Goal: Book appointment/travel/reservation

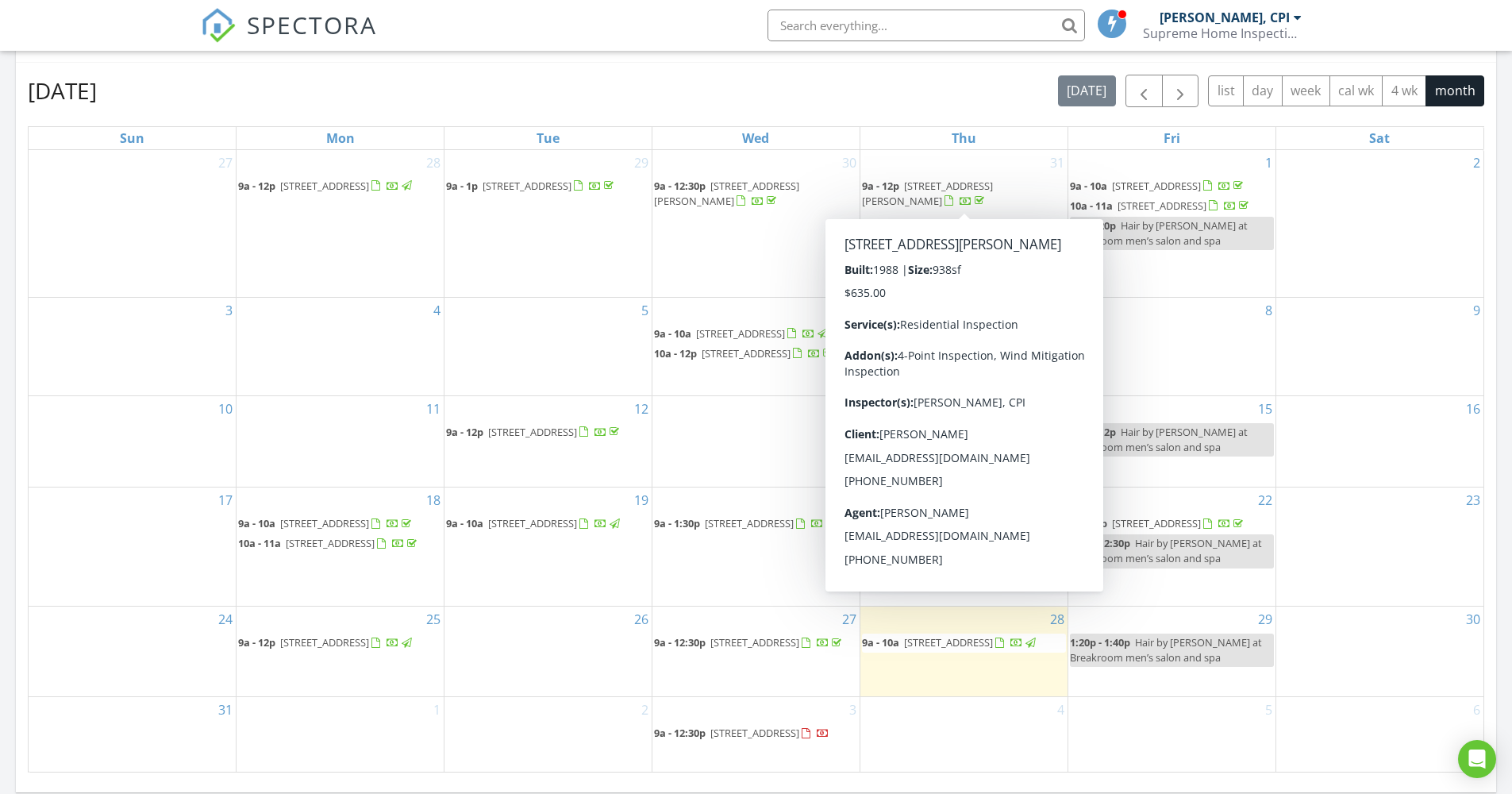
scroll to position [1469, 1537]
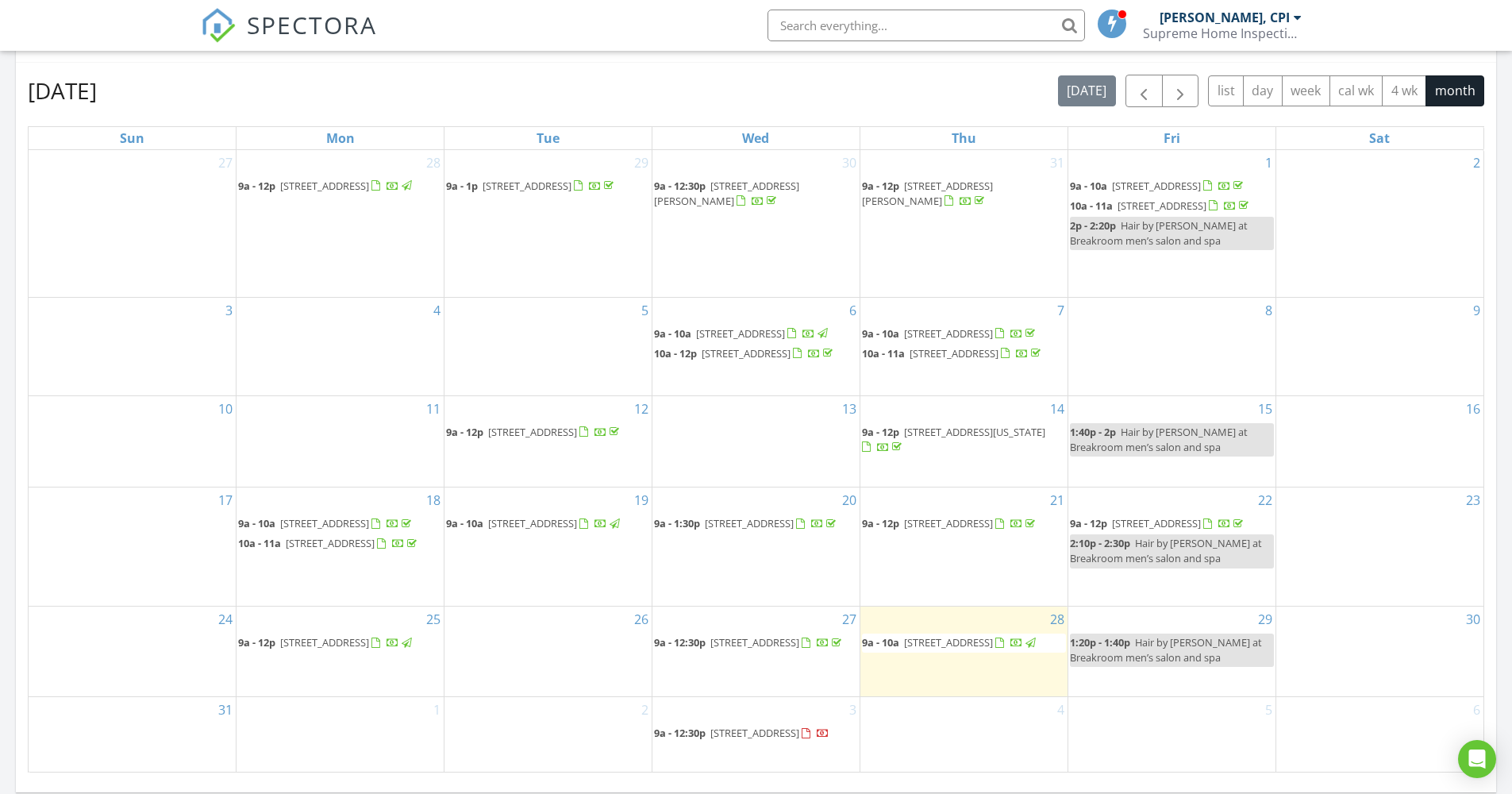
click at [659, 75] on div "August 2025 today list day week cal wk 4 wk month" at bounding box center [756, 91] width 1457 height 32
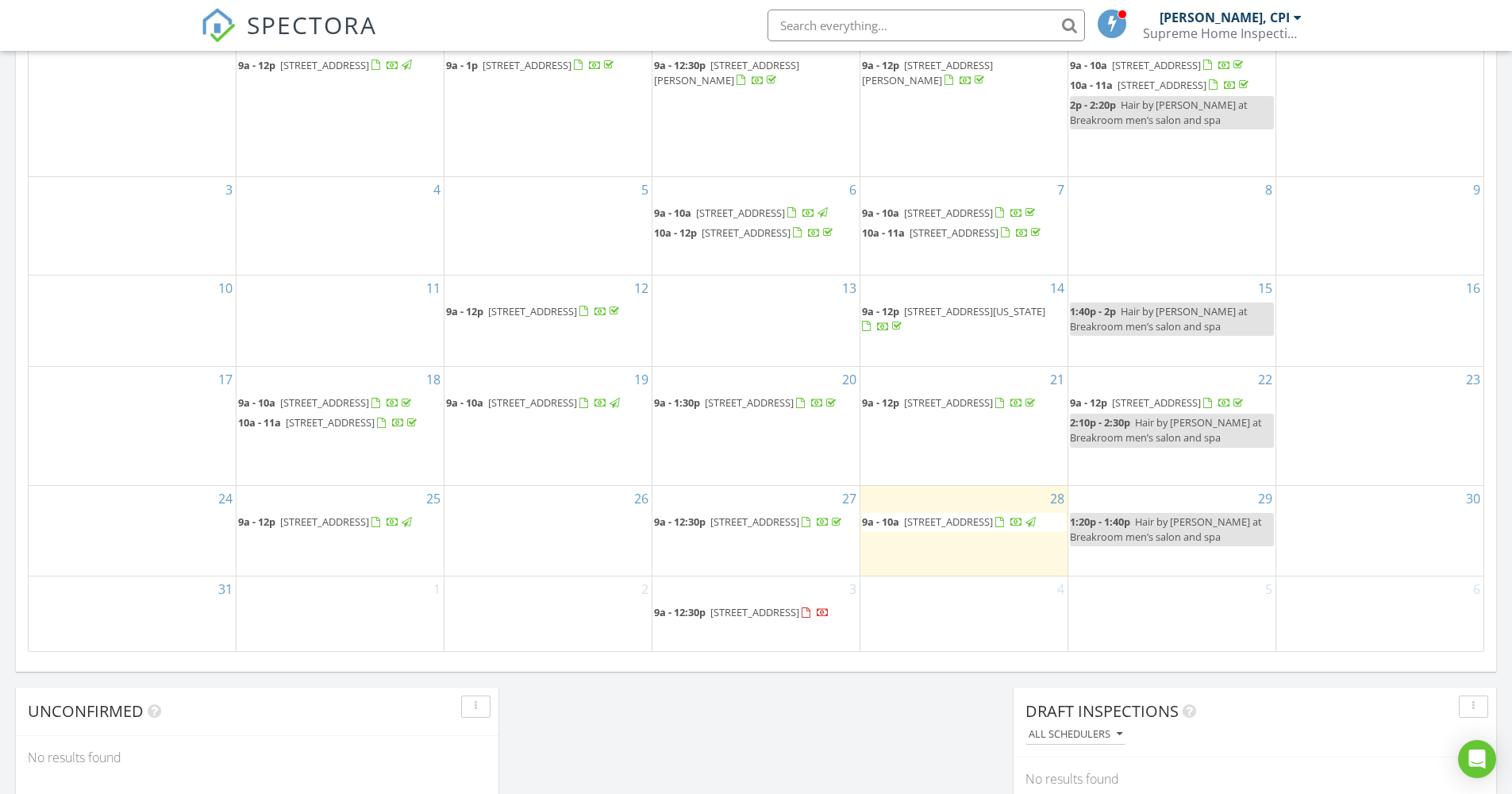
click at [710, 705] on div "Today Mike Ontaneda, CPI 9:00 am 620 Ibis Dr, Delray Beach, FL 33444 Mike Ontan…" at bounding box center [756, 123] width 1512 height 1445
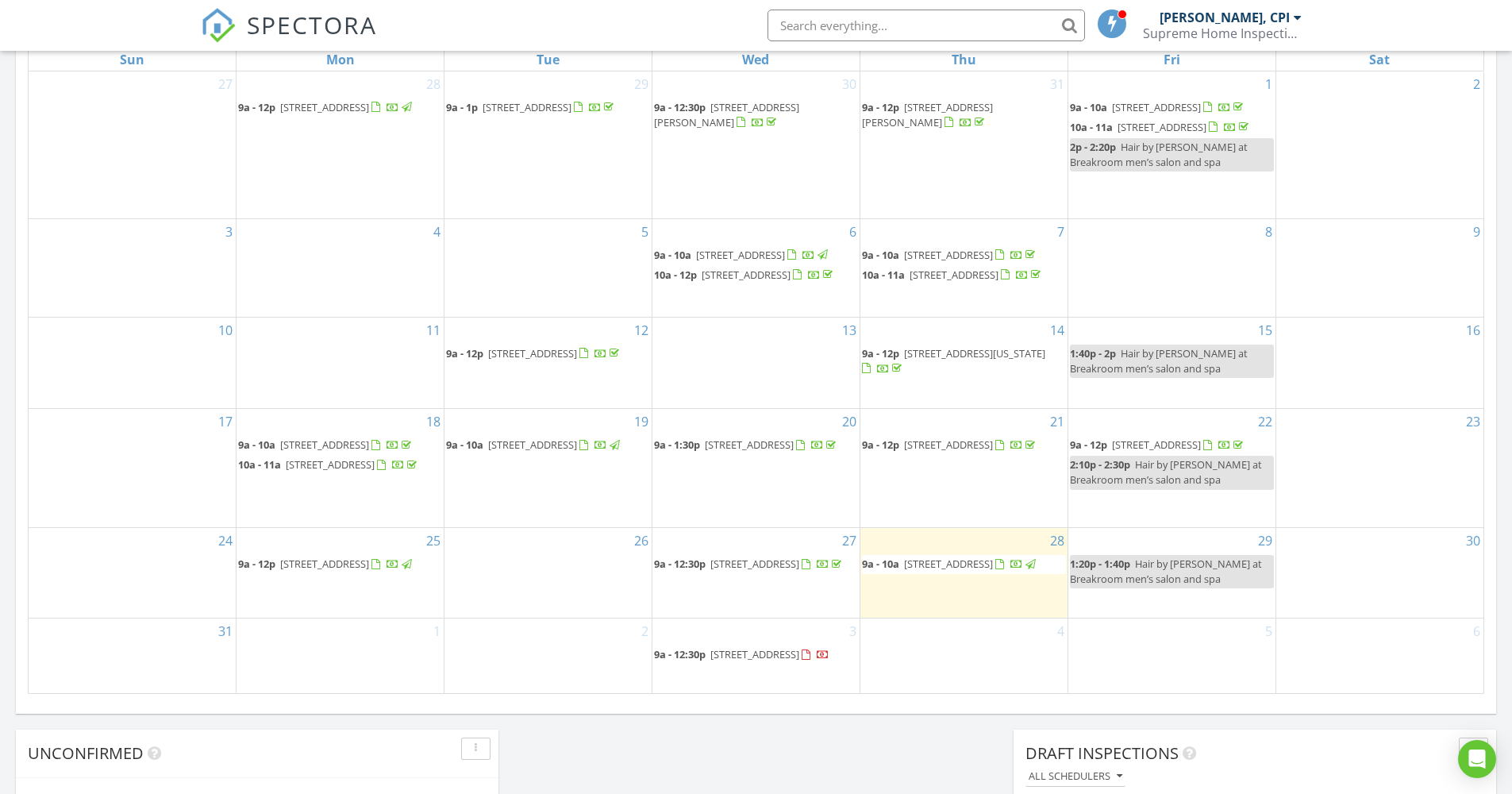
scroll to position [760, 0]
click at [717, 734] on div "Today Mike Ontaneda, CPI 9:00 am 620 Ibis Dr, Delray Beach, FL 33444 Mike Ontan…" at bounding box center [756, 169] width 1512 height 1445
click at [533, 724] on div "Today Mike Ontaneda, CPI 9:00 am 620 Ibis Dr, Delray Beach, FL 33444 Mike Ontan…" at bounding box center [756, 169] width 1512 height 1445
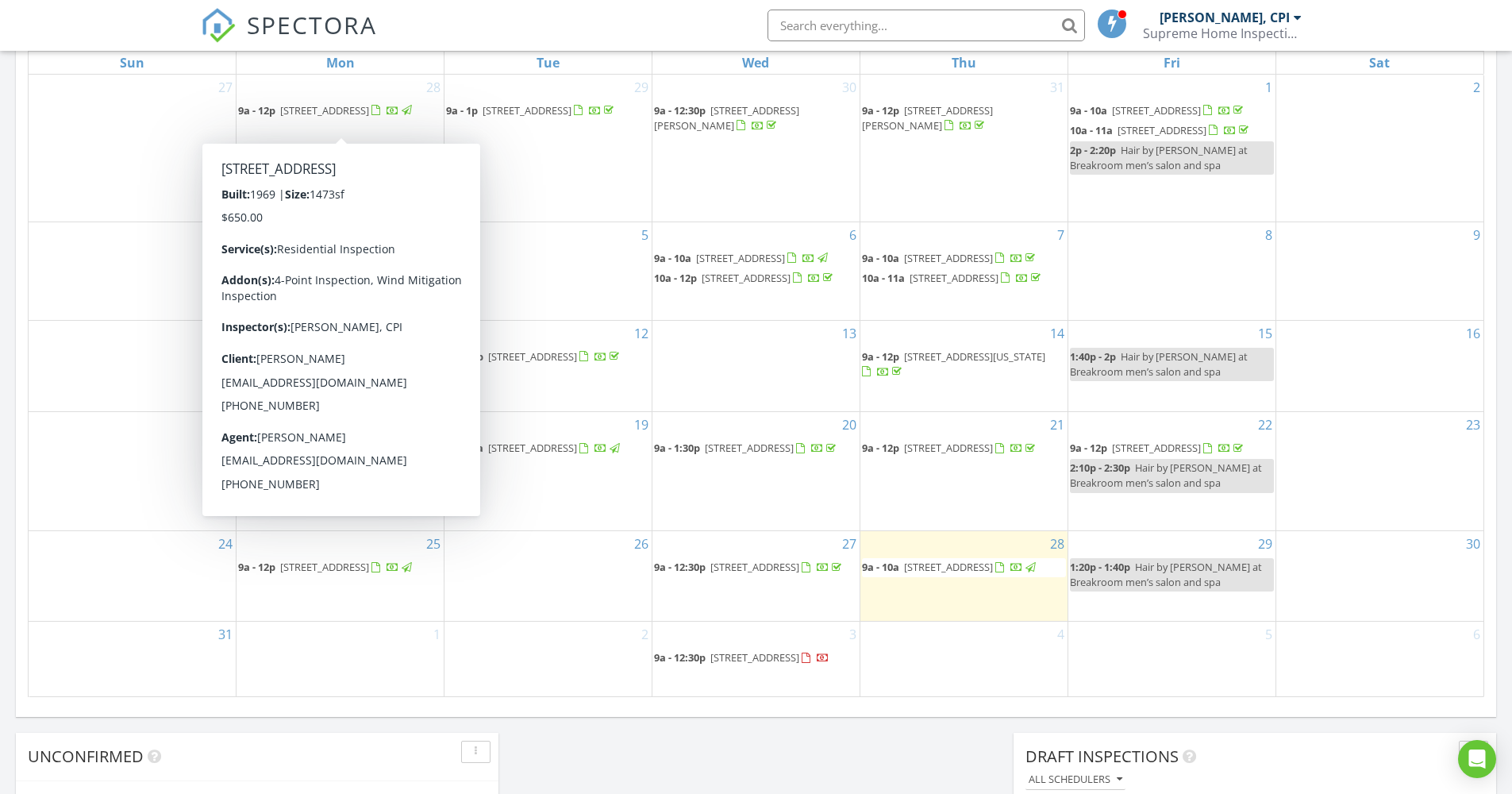
click at [691, 753] on div "Today Mike Ontaneda, CPI 9:00 am 620 Ibis Dr, Delray Beach, FL 33444 Mike Ontan…" at bounding box center [756, 169] width 1512 height 1445
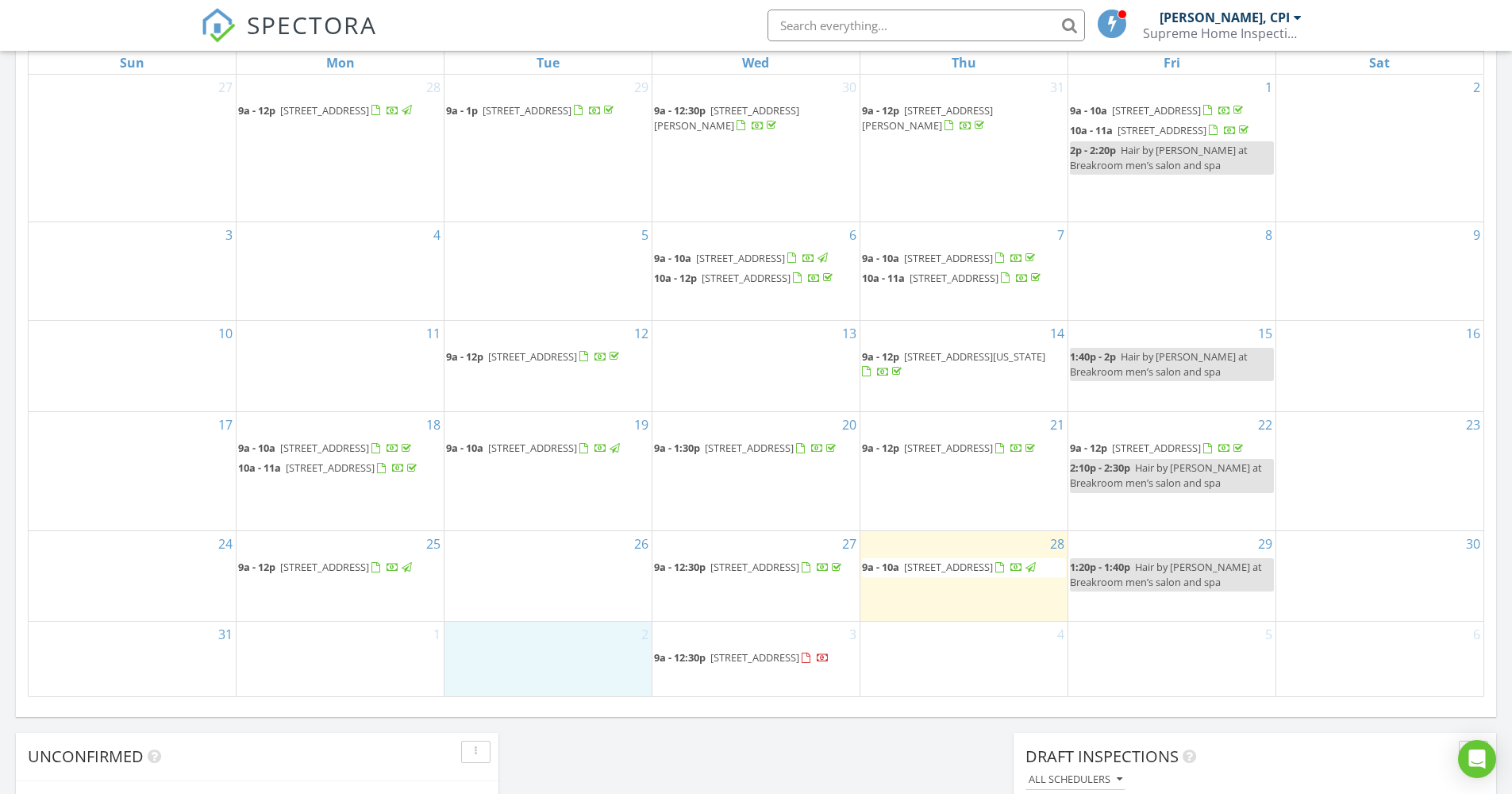
click at [481, 650] on div "2" at bounding box center [548, 658] width 207 height 75
click at [562, 604] on link "Event" at bounding box center [547, 608] width 82 height 26
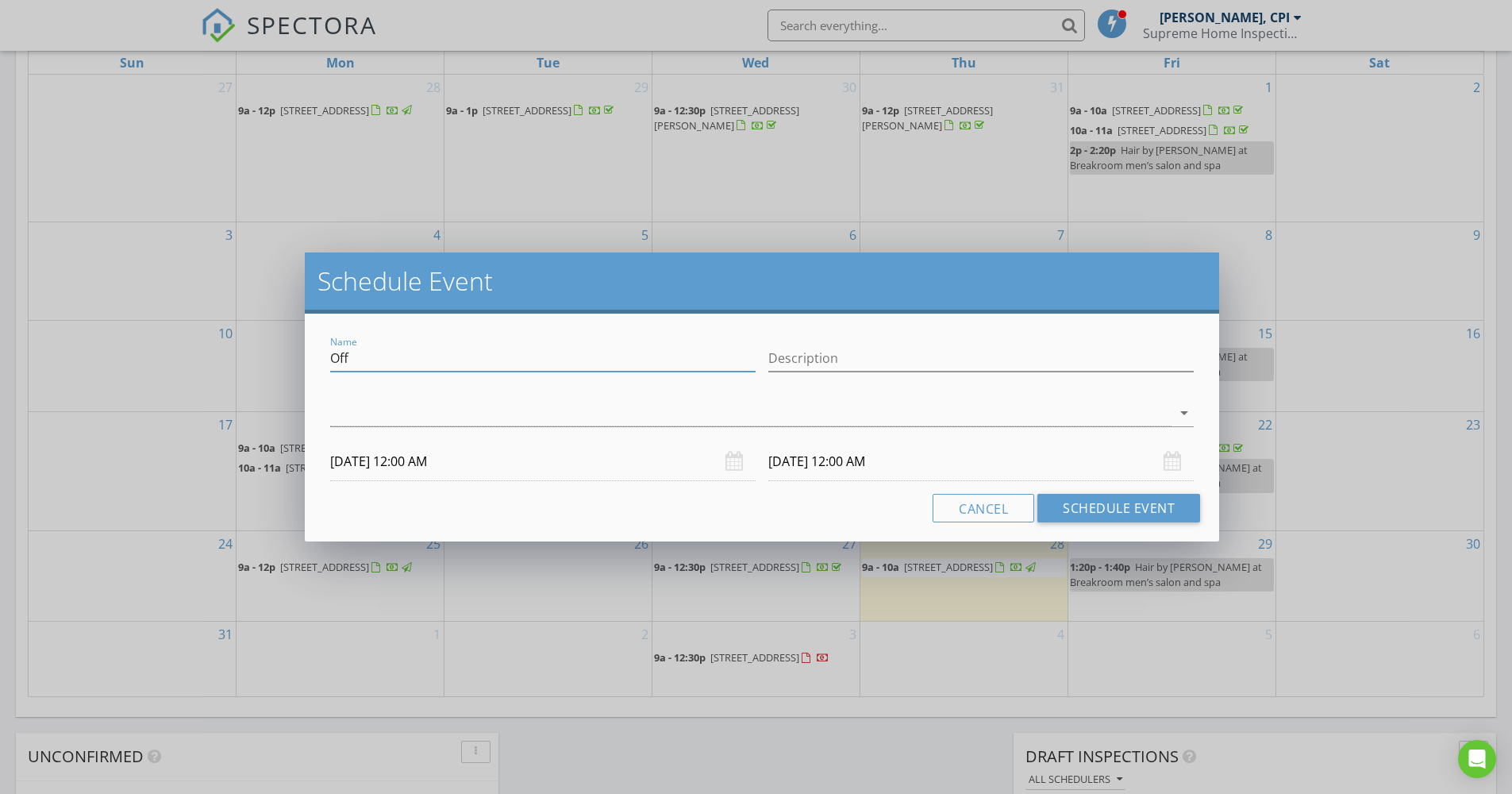
click at [357, 352] on input "Off" at bounding box center [543, 359] width 426 height 27
type input "O"
click at [402, 357] on input "inspectionn" at bounding box center [543, 359] width 426 height 27
type input "inspection"
click at [371, 405] on div at bounding box center [750, 414] width 841 height 27
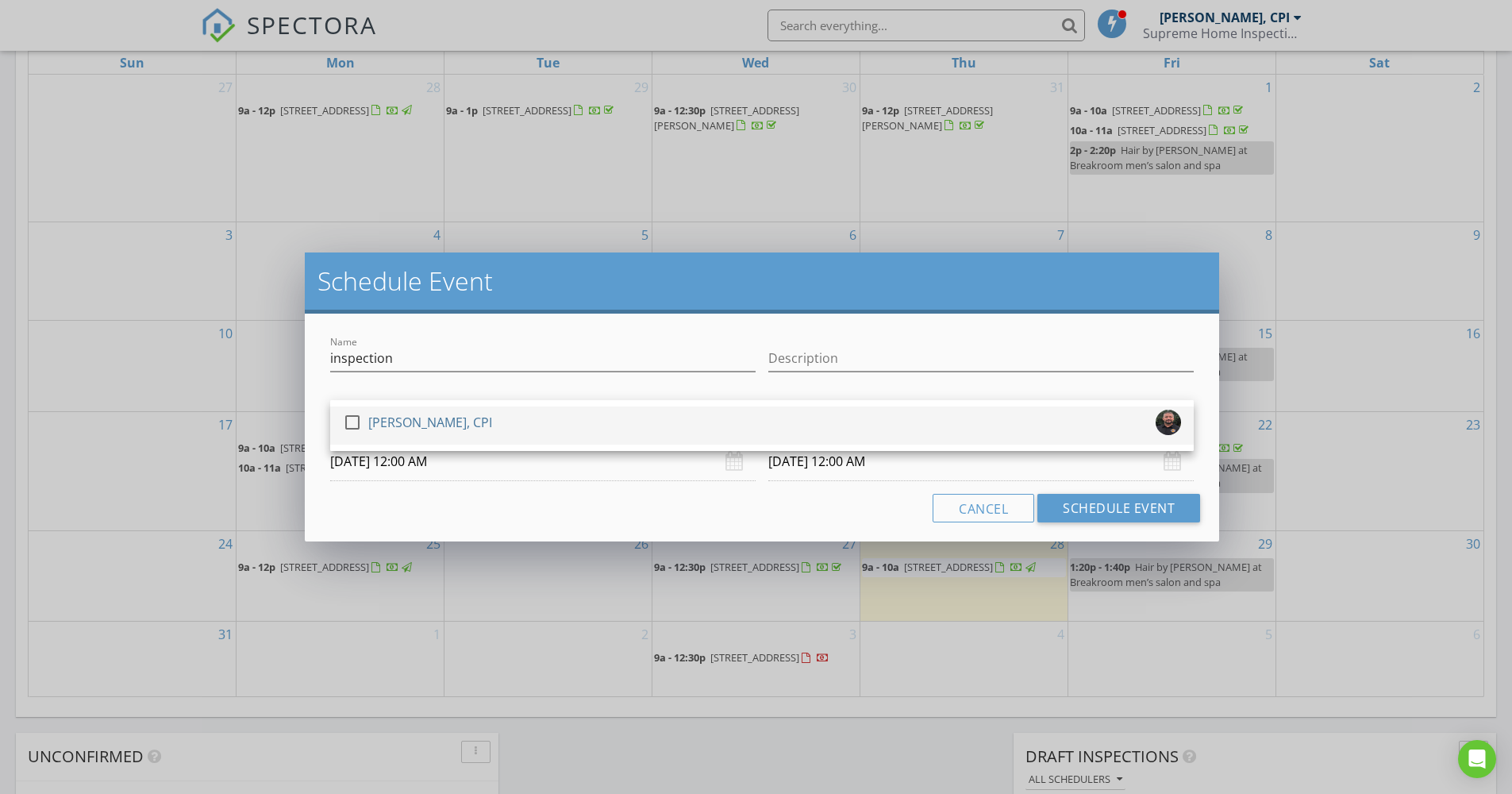
click at [353, 422] on div at bounding box center [352, 422] width 27 height 27
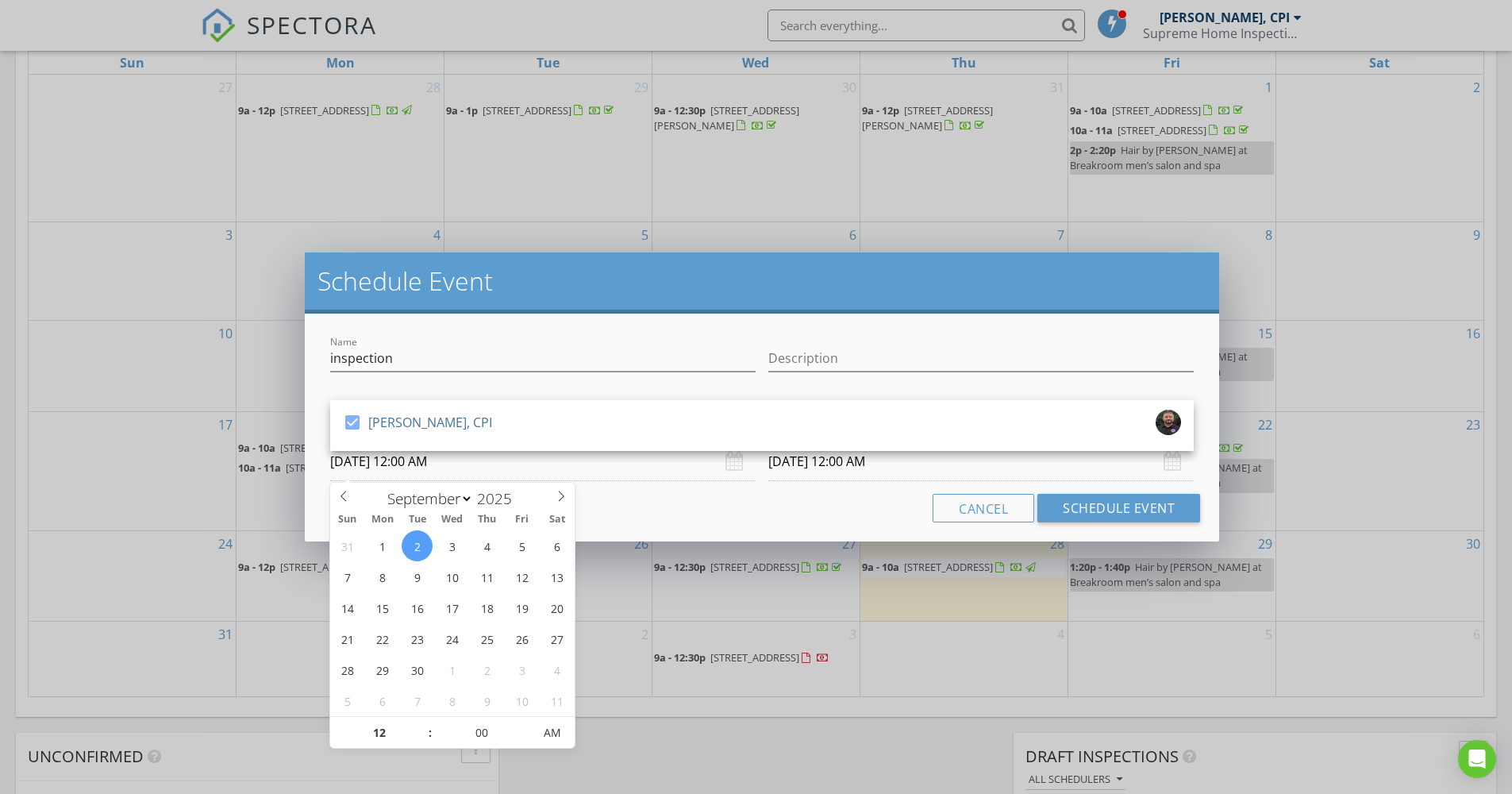
click at [374, 461] on input "09/02/2025 12:00 AM" at bounding box center [543, 461] width 426 height 39
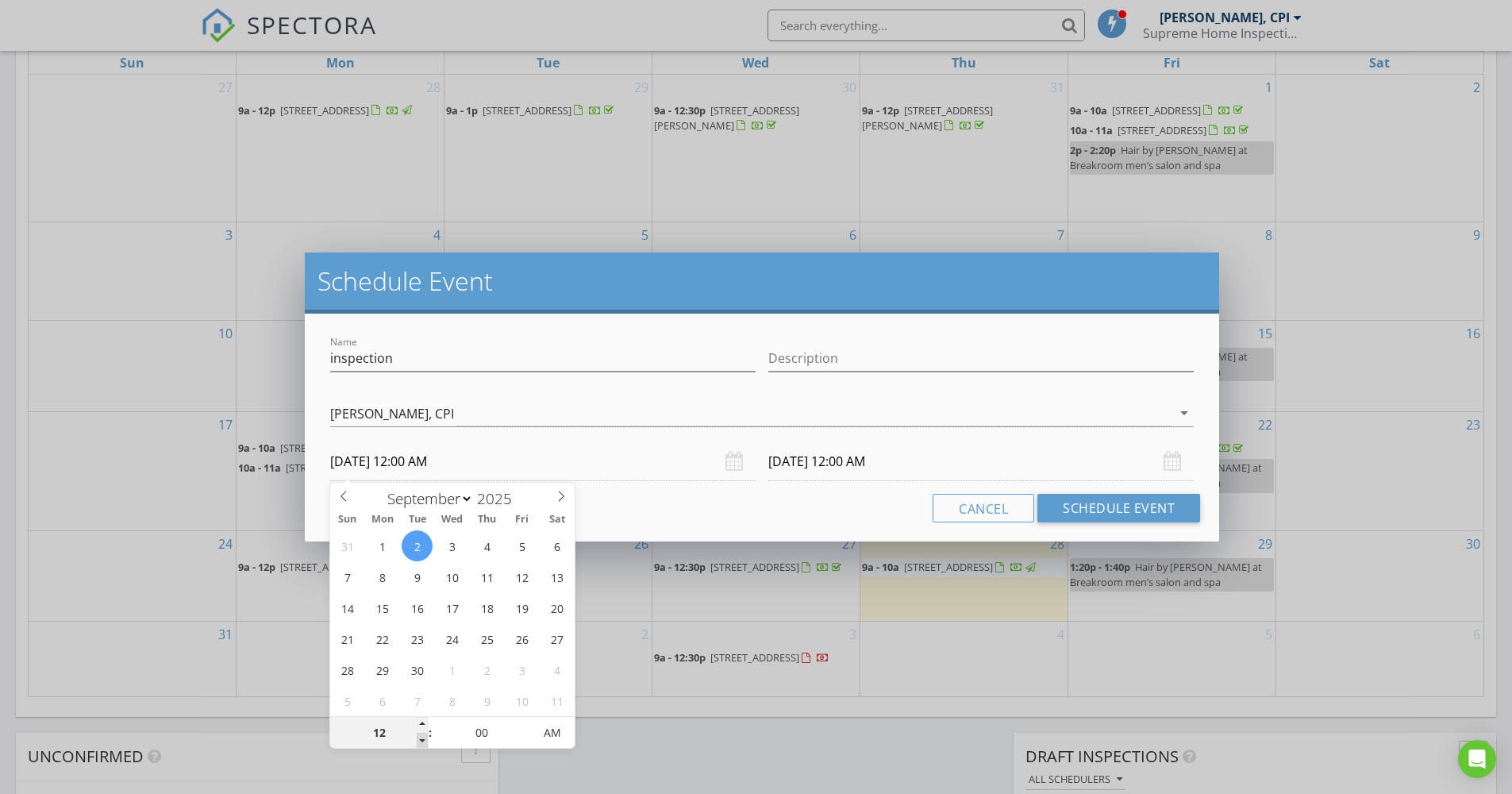
type input "11"
type input "09/02/2025 11:00 PM"
click at [418, 741] on span at bounding box center [422, 740] width 11 height 16
type input "10"
type input "09/02/2025 10:00 PM"
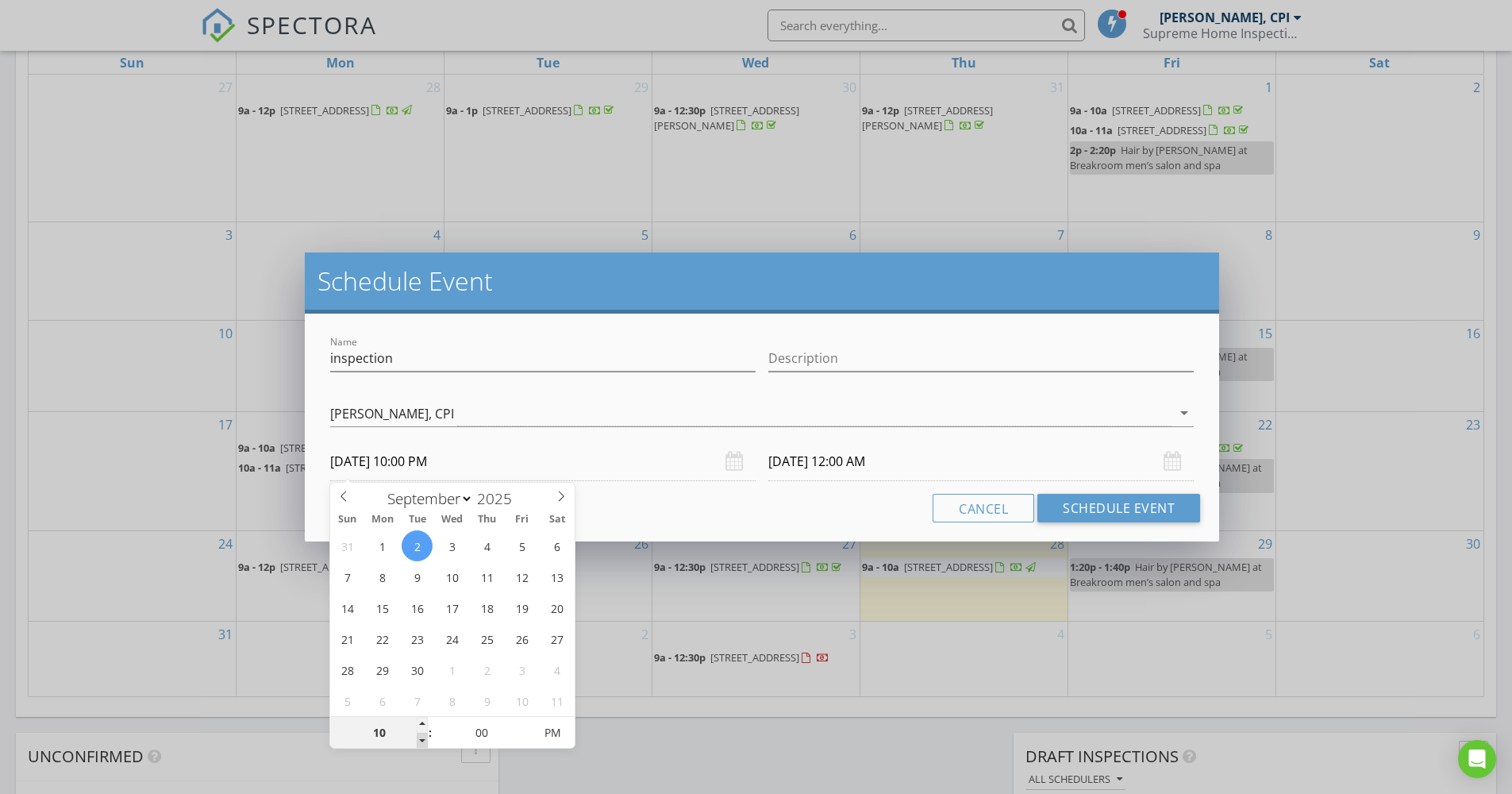
click at [418, 741] on span at bounding box center [422, 740] width 11 height 16
type input "09/03/2025 10:00 PM"
type input "09"
type input "09/02/2025 9:00 PM"
click at [418, 741] on span at bounding box center [422, 740] width 11 height 16
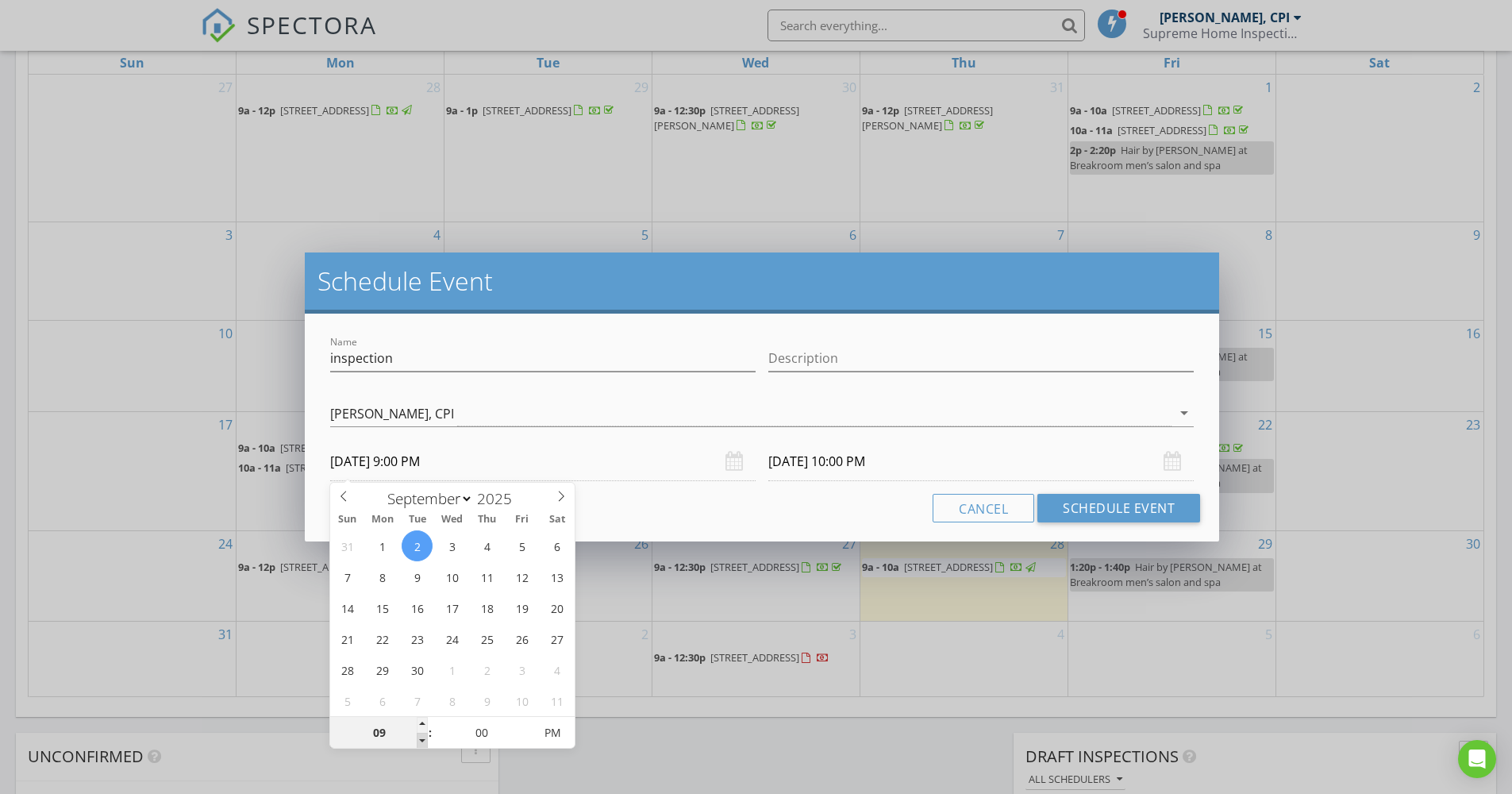
type input "09/03/2025 9:00 PM"
type input "09/02/2025 9:00 AM"
click at [802, 460] on input "09/03/2025 9:00 AM" at bounding box center [981, 461] width 426 height 39
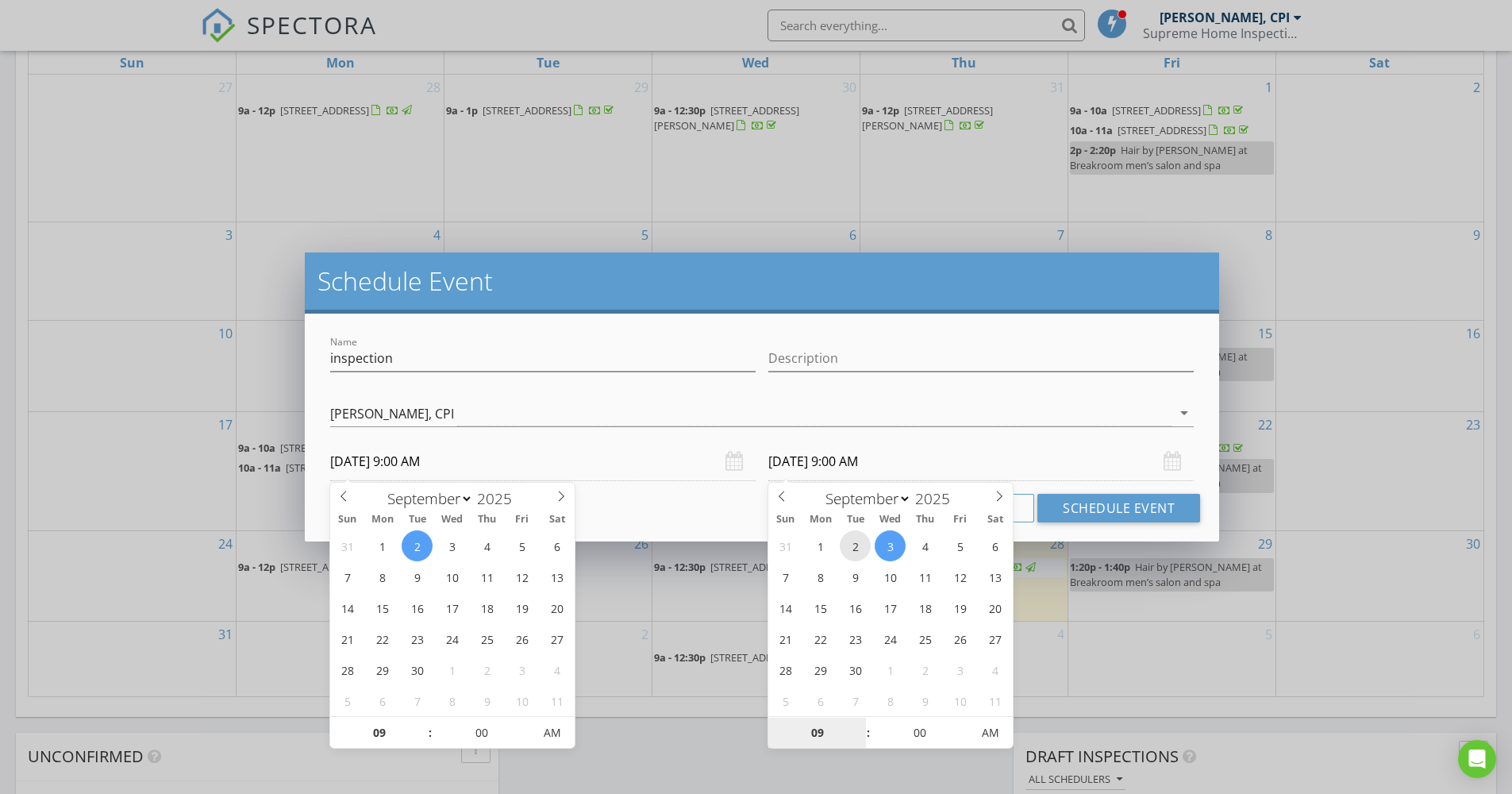
type input "09/02/2025 9:00 AM"
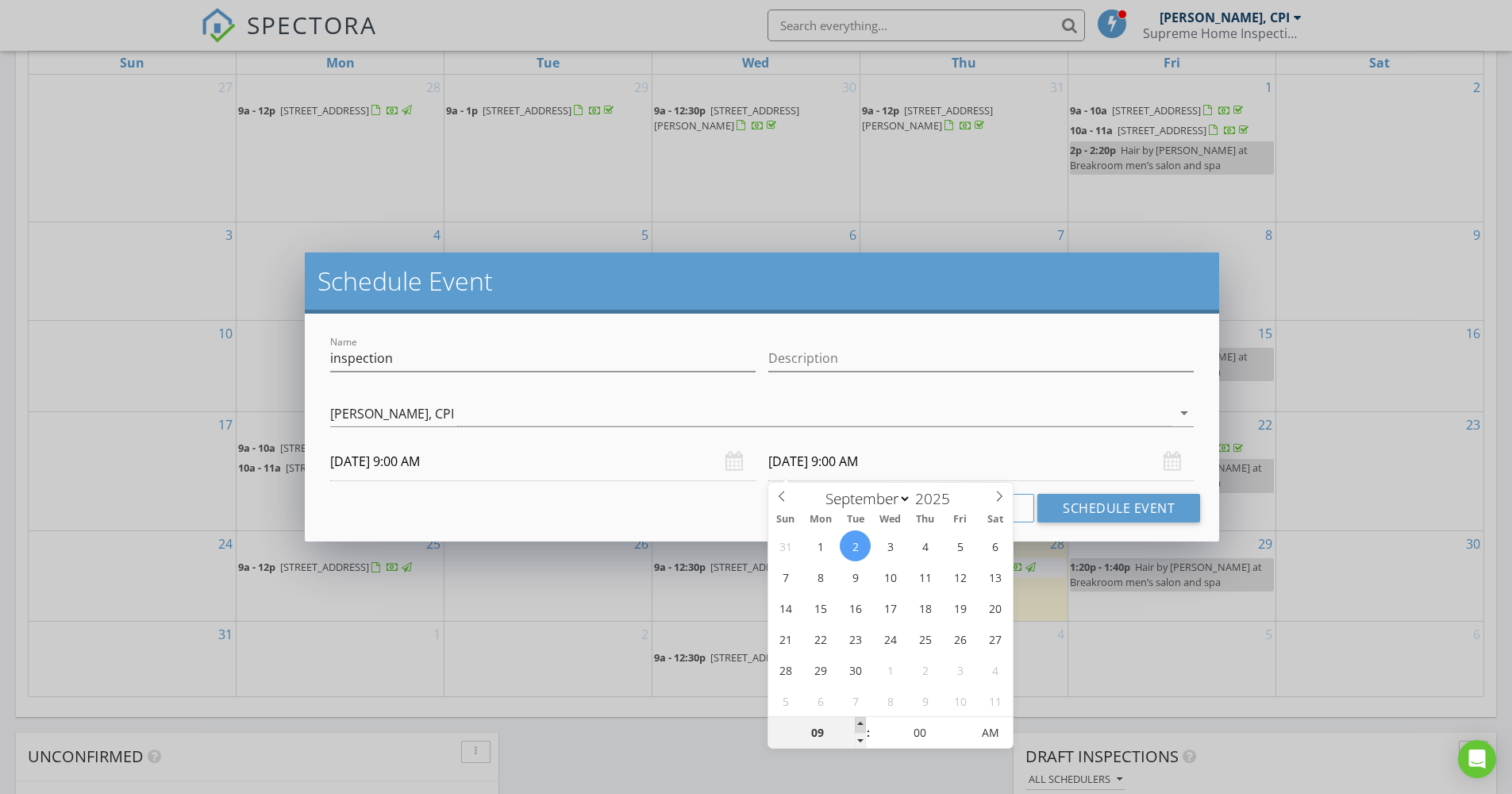
type input "10"
type input "09/02/2025 10:00 AM"
click at [861, 725] on span at bounding box center [860, 725] width 11 height 16
type input "11"
type input "09/02/2025 11:00 AM"
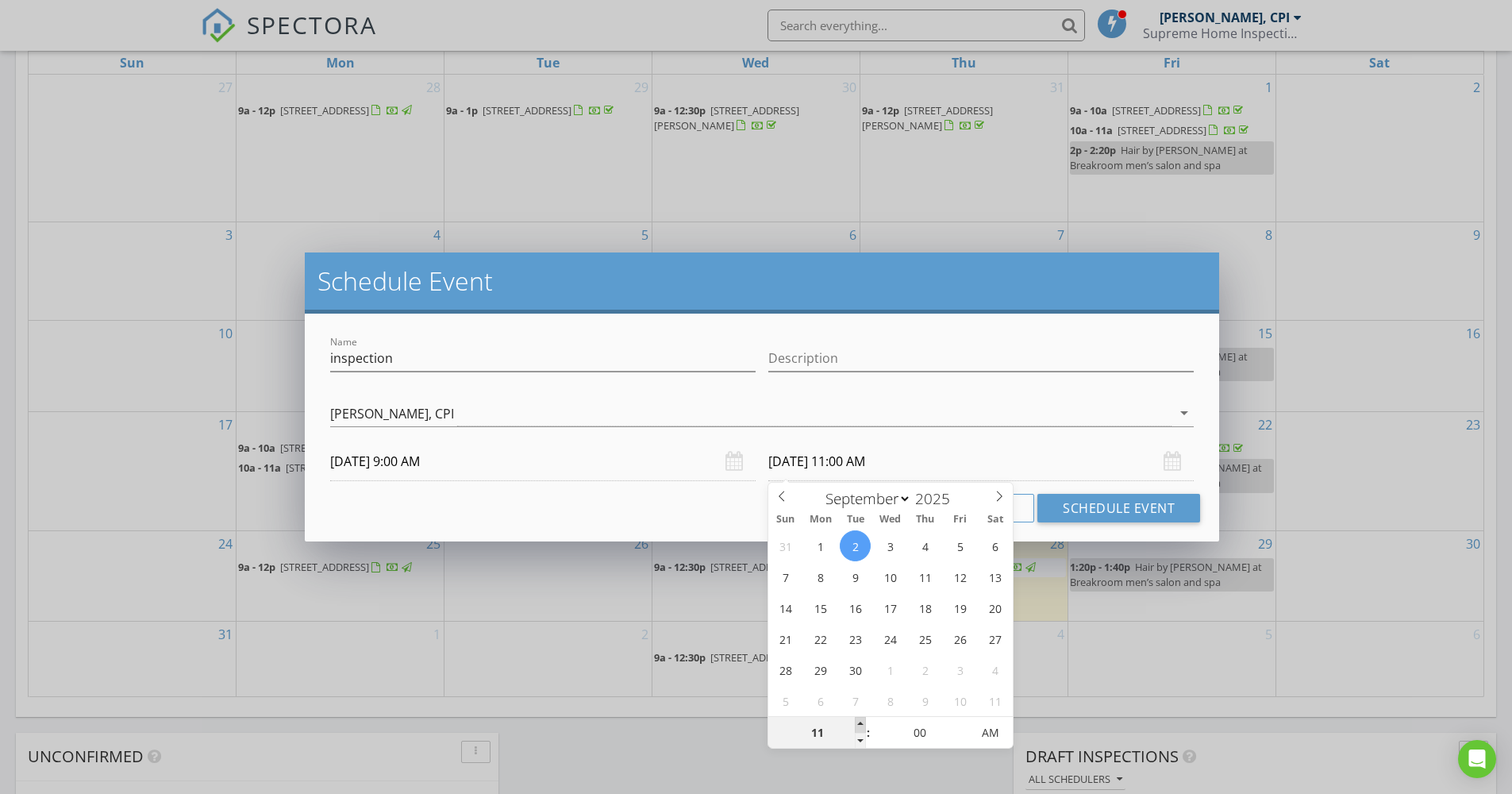
click at [861, 725] on span at bounding box center [860, 725] width 11 height 16
click at [609, 512] on div "Cancel Schedule Event" at bounding box center [762, 508] width 876 height 28
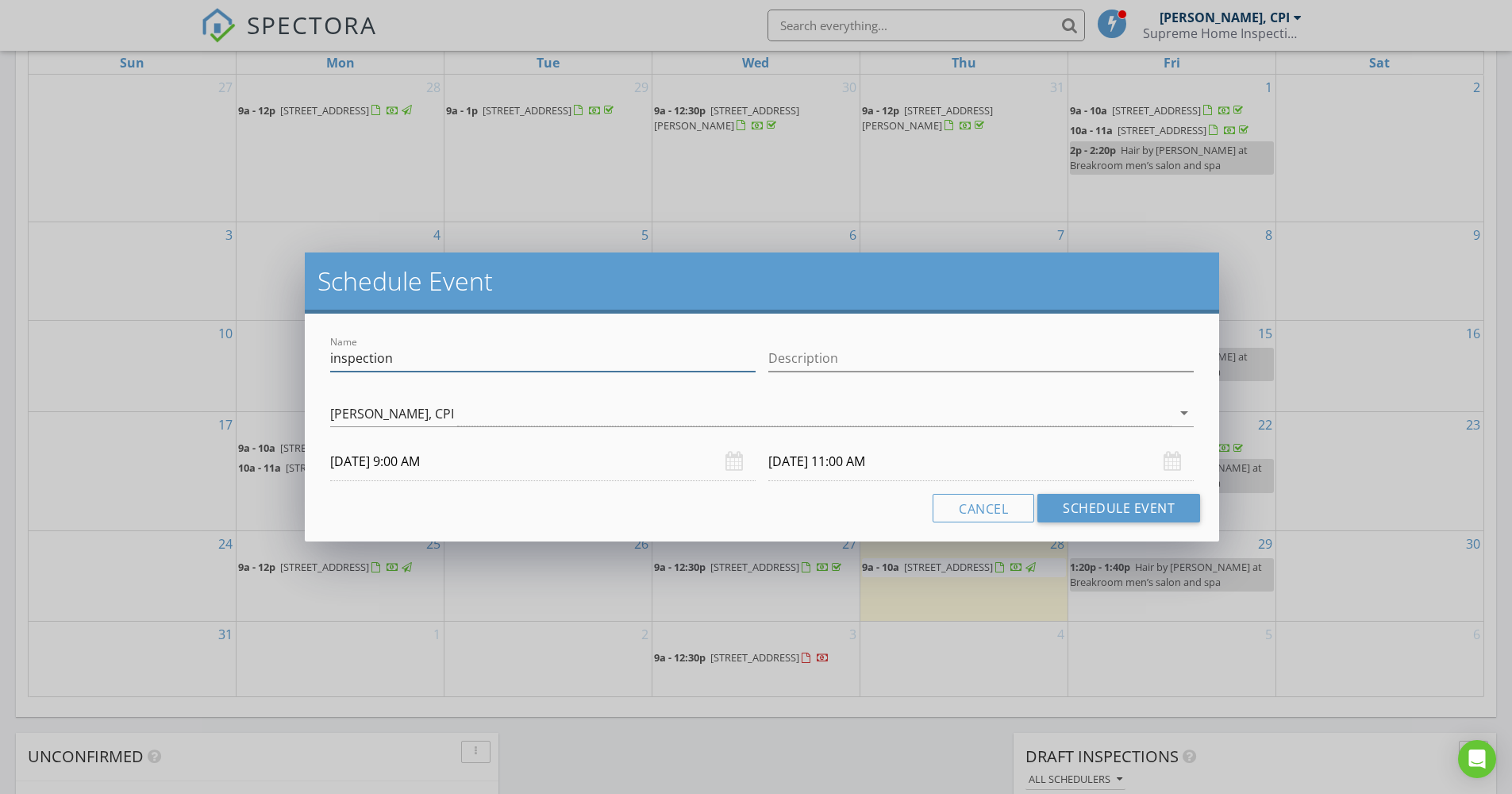
click at [437, 362] on input "inspection" at bounding box center [543, 359] width 426 height 27
click at [534, 361] on input "inspection $785" at bounding box center [543, 359] width 426 height 27
click at [472, 359] on input "inspection $785 8372 Blie Cypress" at bounding box center [543, 359] width 426 height 27
click at [581, 368] on input "inspection $785 8372 Blue Cypress" at bounding box center [543, 359] width 426 height 27
type input "inspection $785 8372 Blue Cypress"
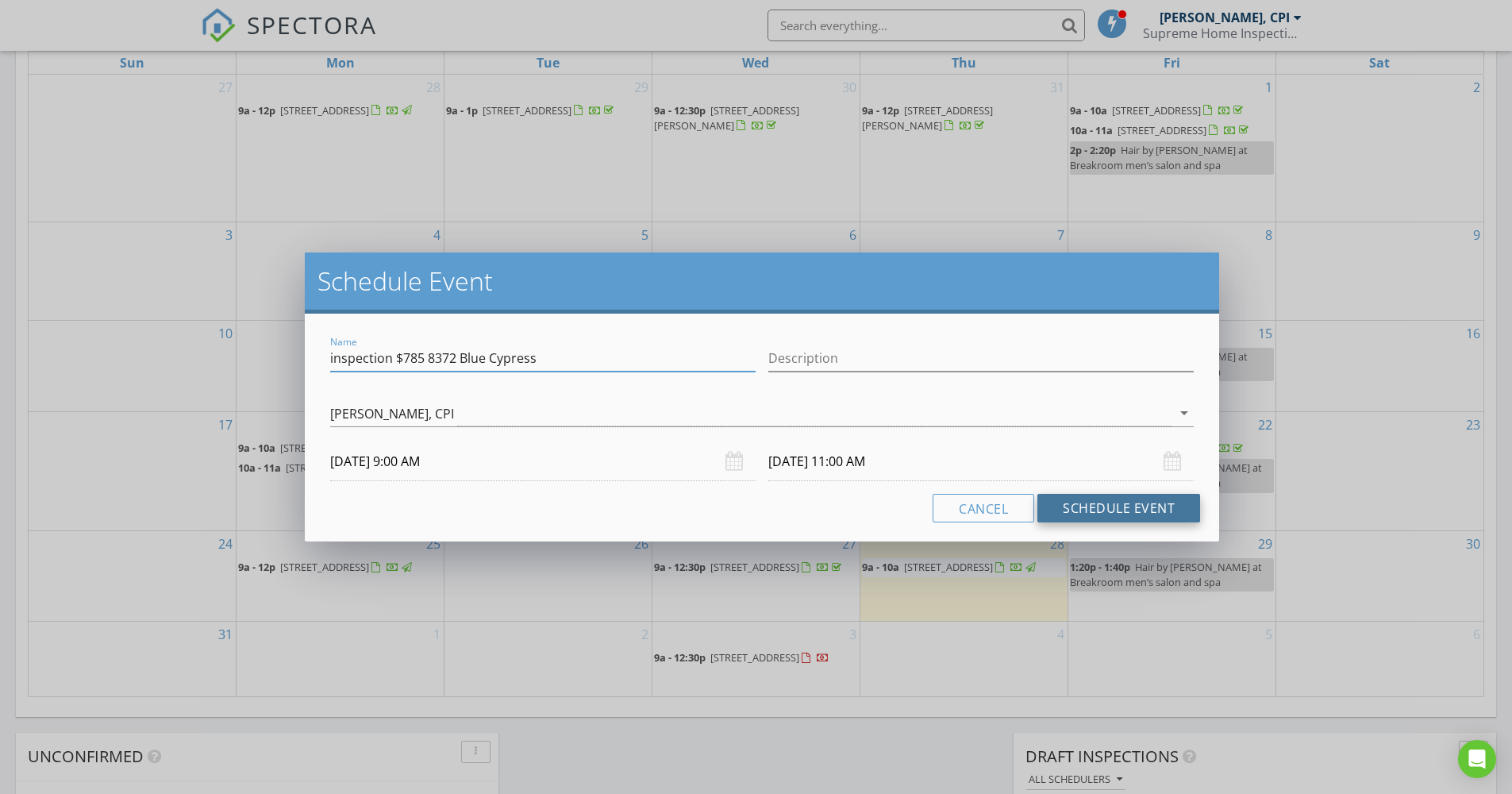
click at [1136, 513] on button "Schedule Event" at bounding box center [1119, 508] width 163 height 28
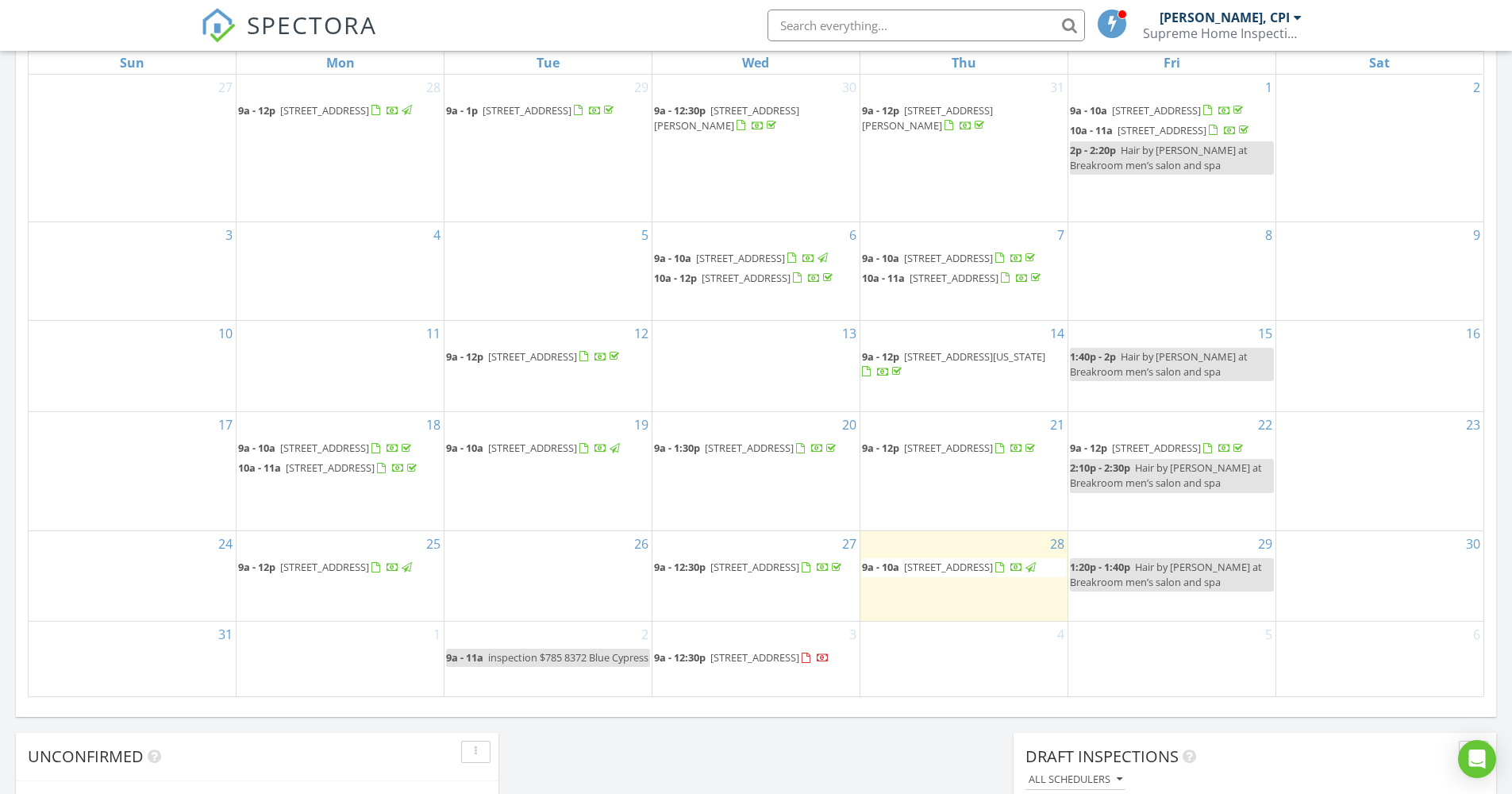
click at [757, 733] on div "Today Mike Ontaneda, CPI 9:00 am 620 Ibis Dr, Delray Beach, FL 33444 Mike Ontan…" at bounding box center [756, 169] width 1512 height 1445
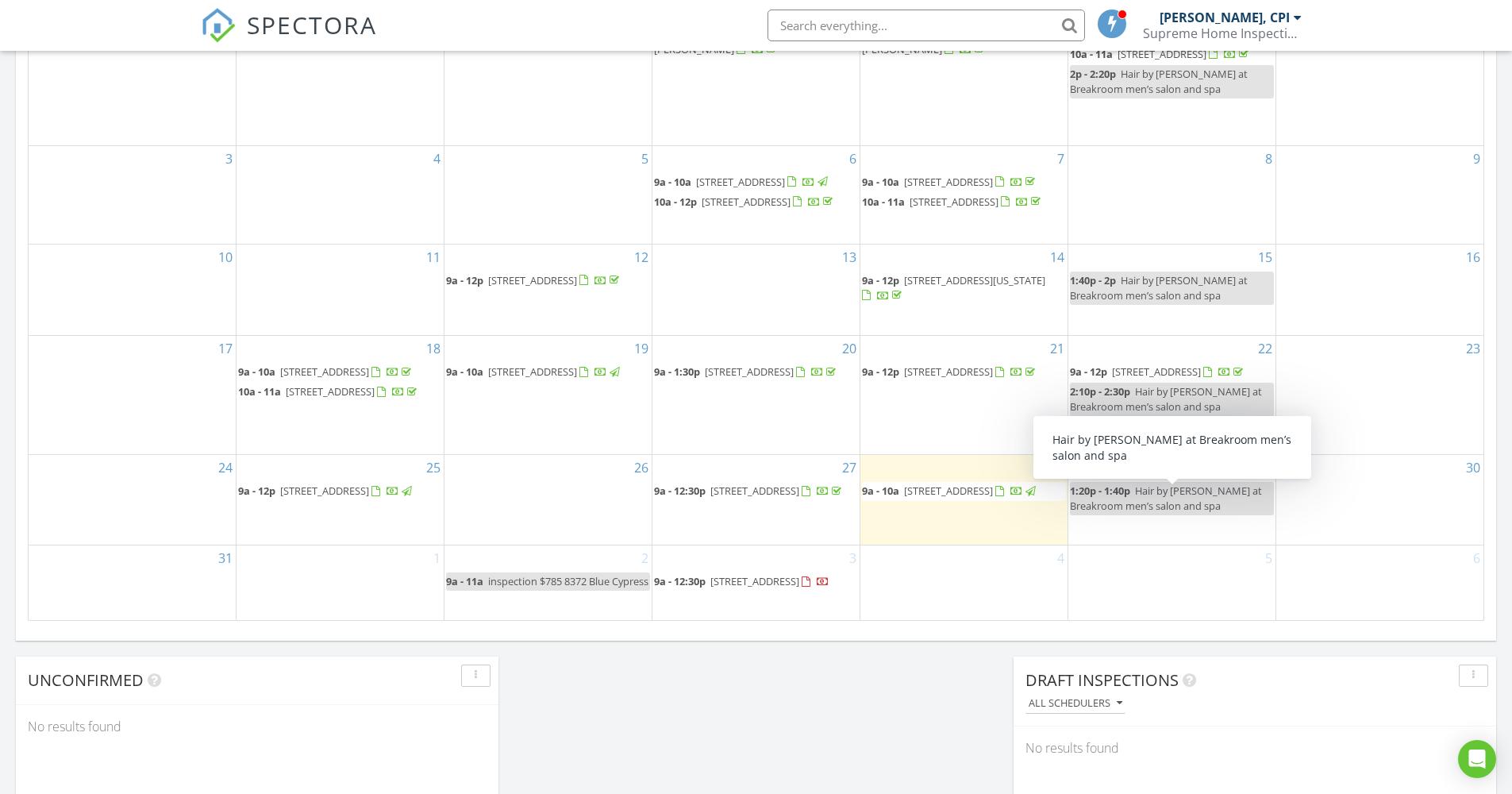
scroll to position [804, 0]
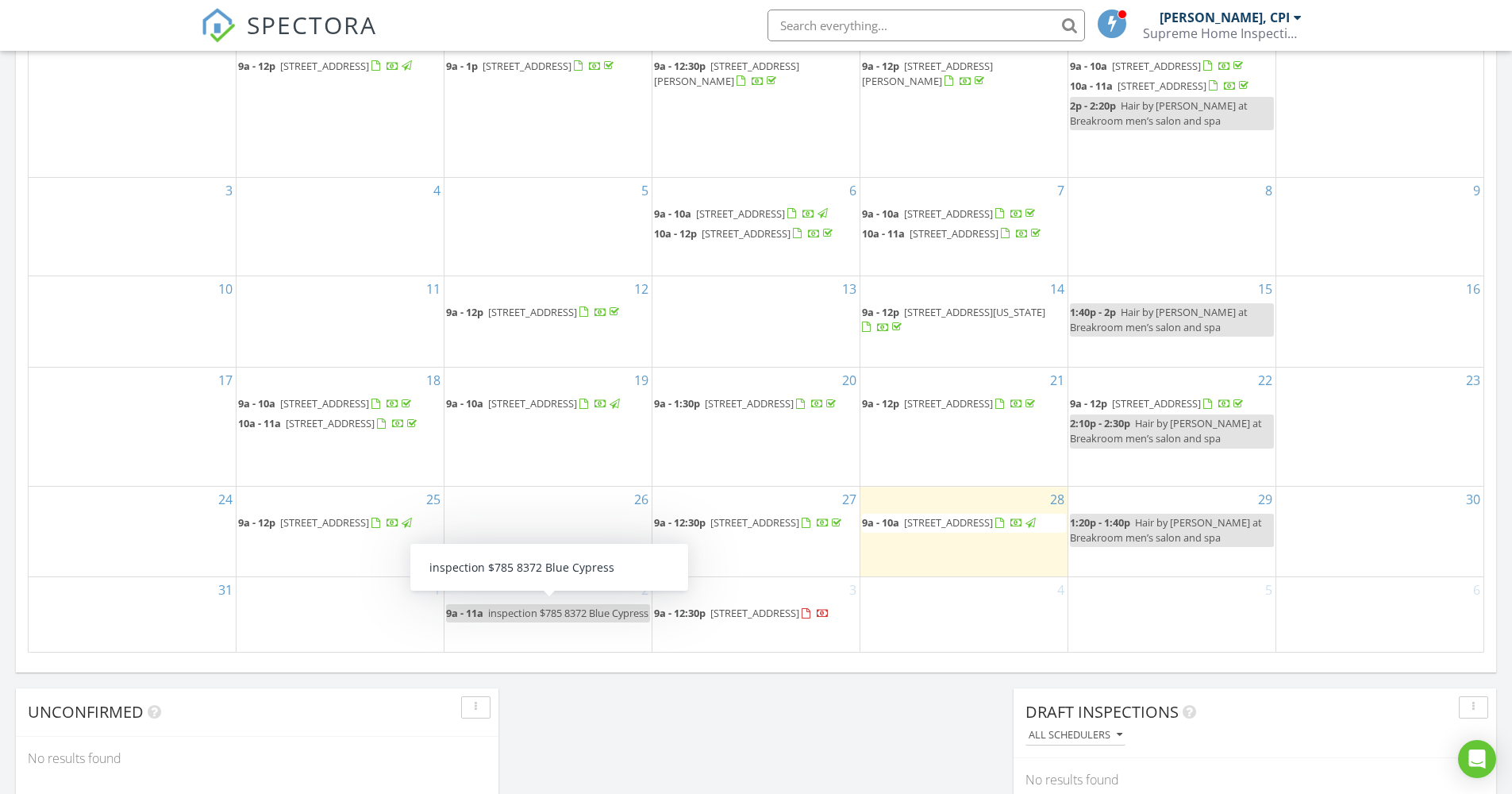
click at [762, 604] on link "9a - 12:30p 611 SW 1st Terrace, Pompano Beach 33060" at bounding box center [756, 614] width 204 height 19
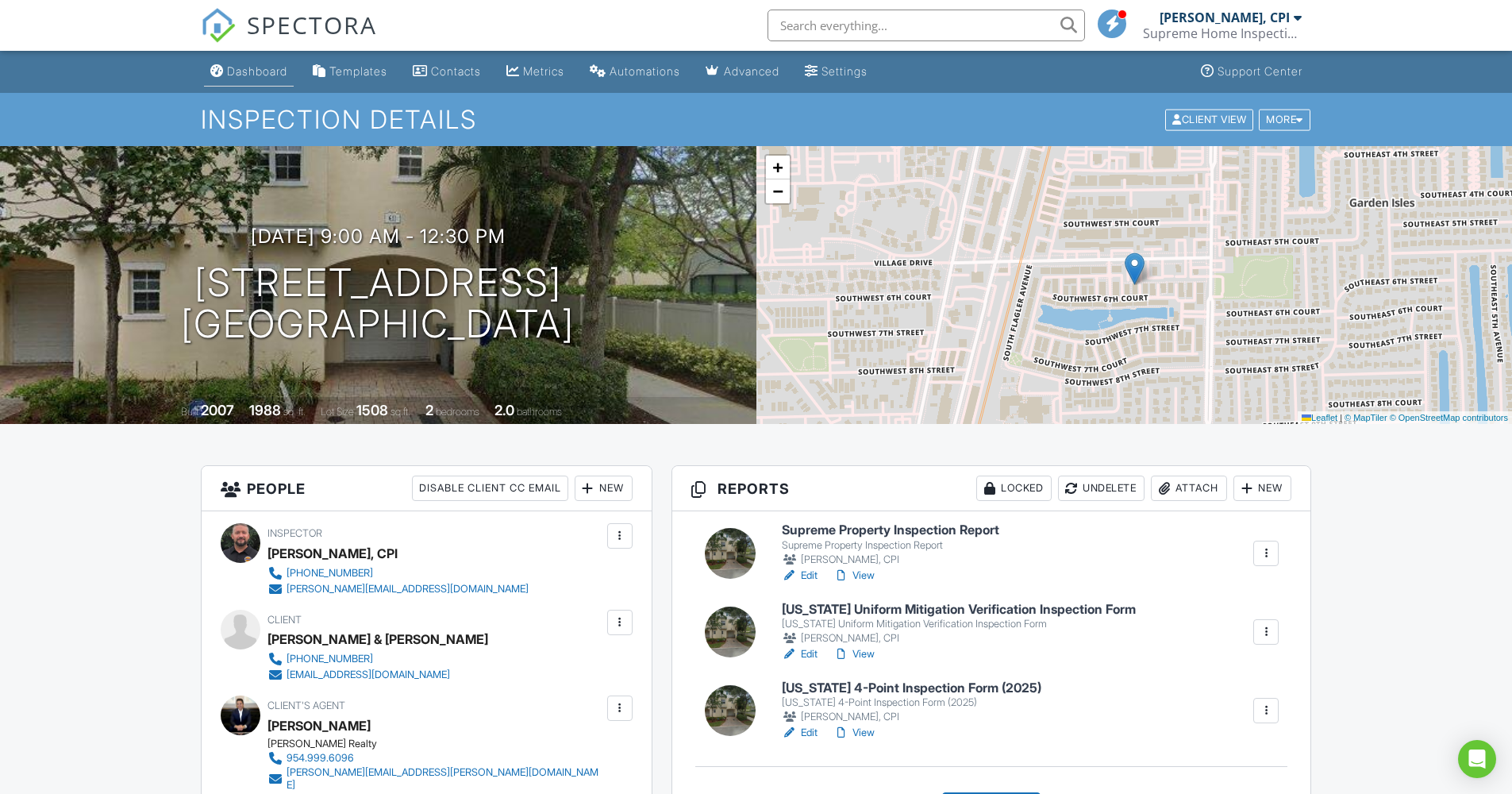
click at [253, 68] on div "Dashboard" at bounding box center [257, 71] width 61 height 13
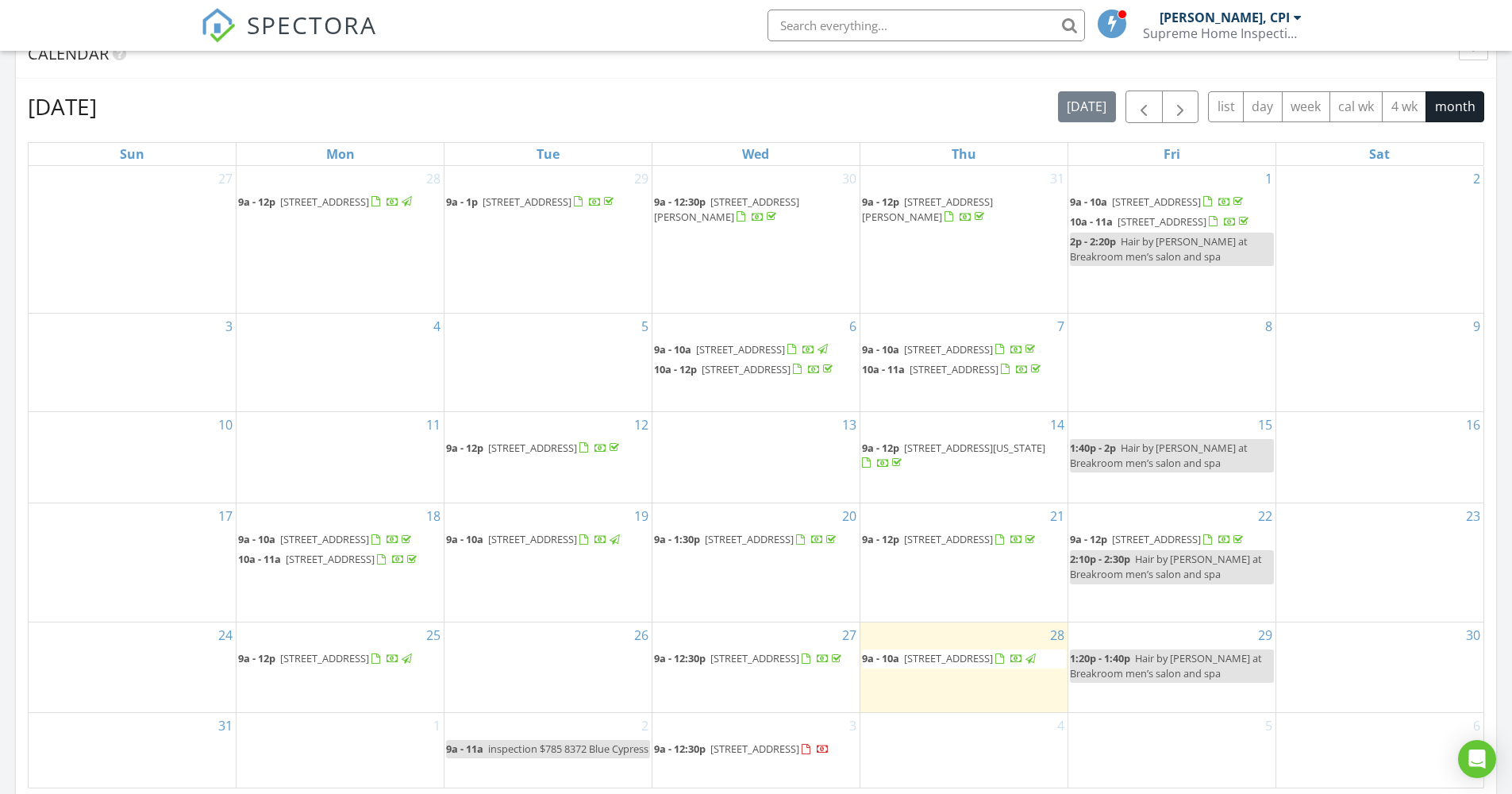
scroll to position [672, 0]
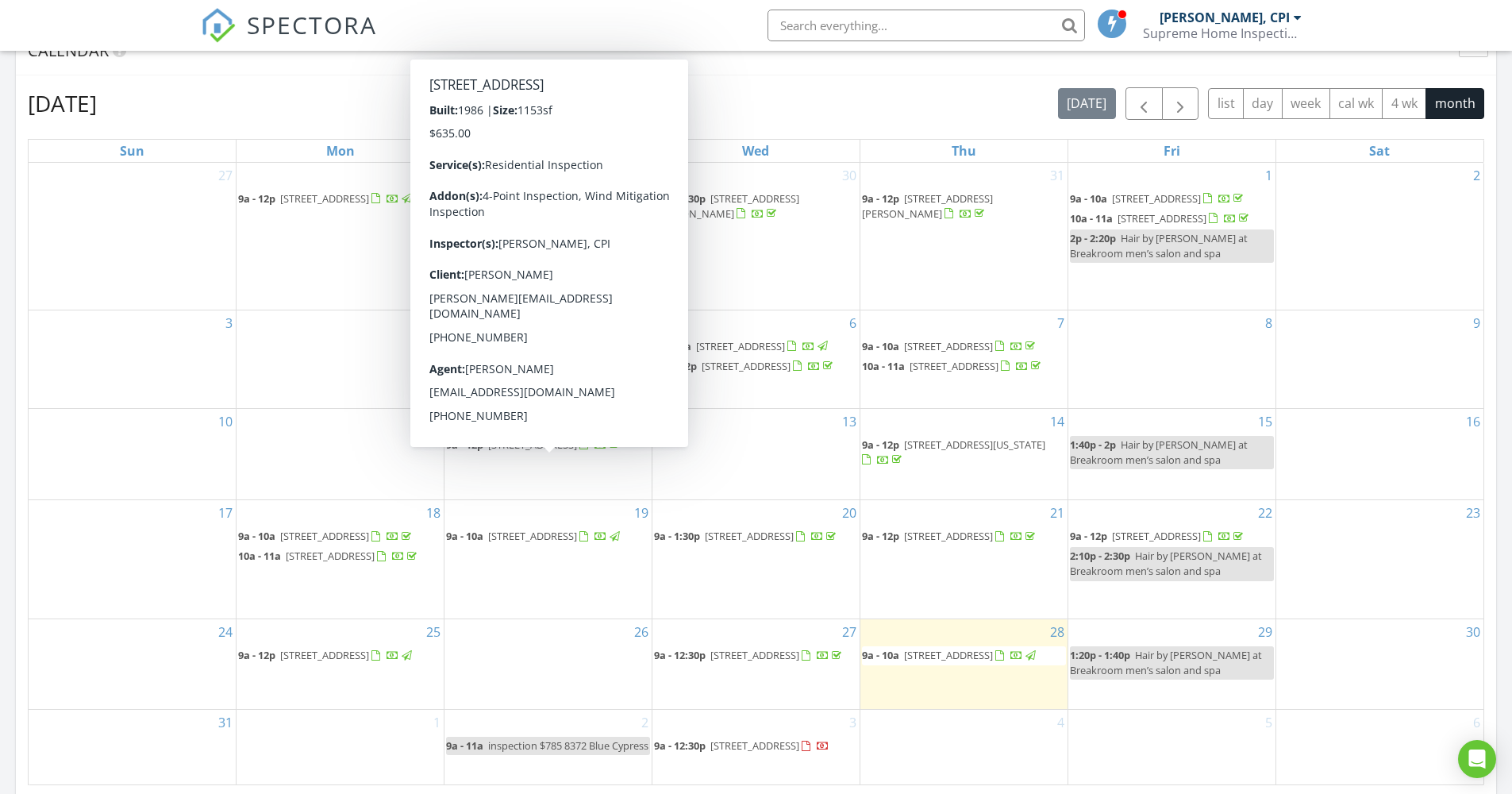
click at [254, 94] on div "August 2025 today list day week cal wk 4 wk month" at bounding box center [756, 103] width 1457 height 32
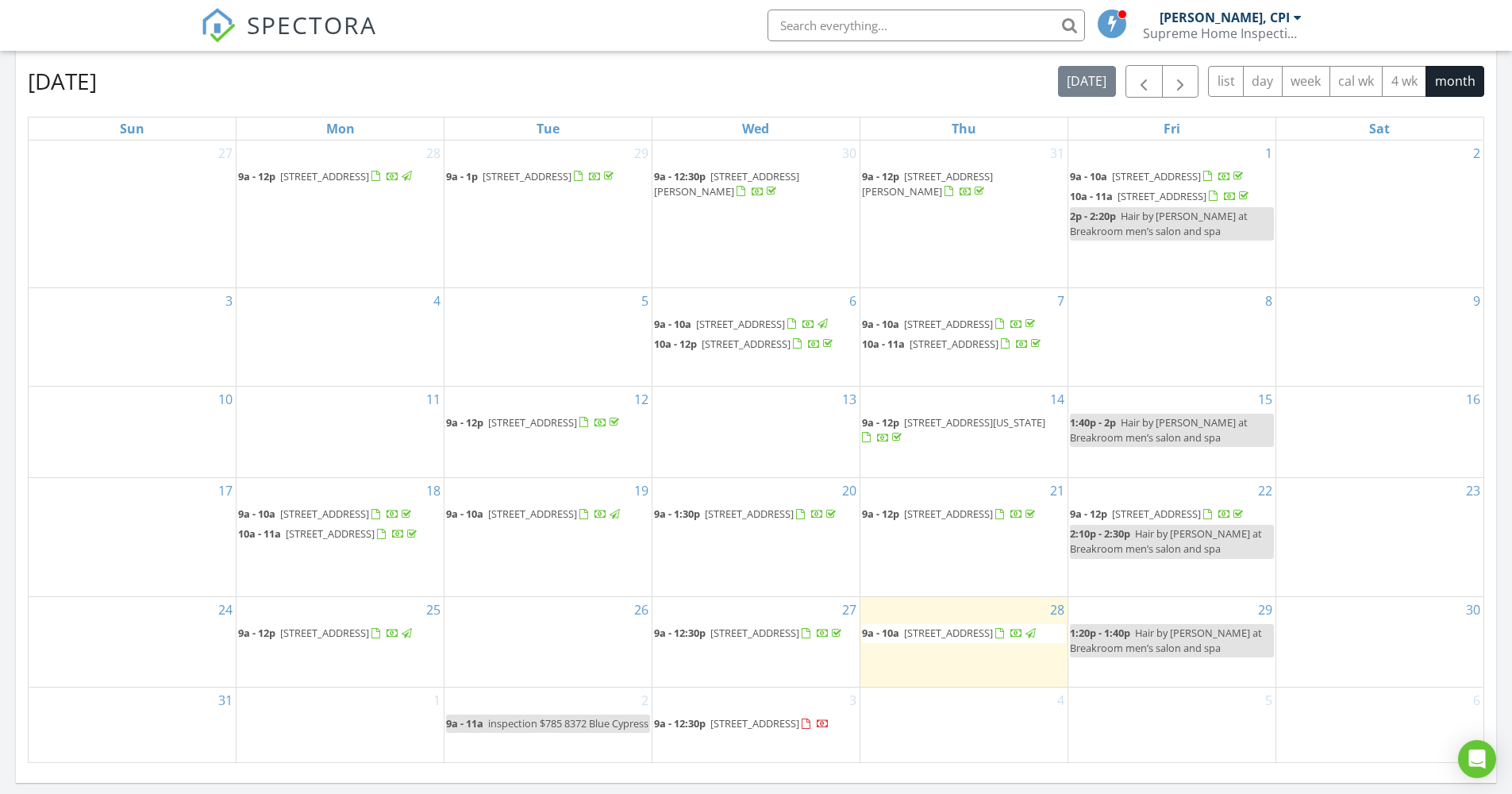
scroll to position [691, 0]
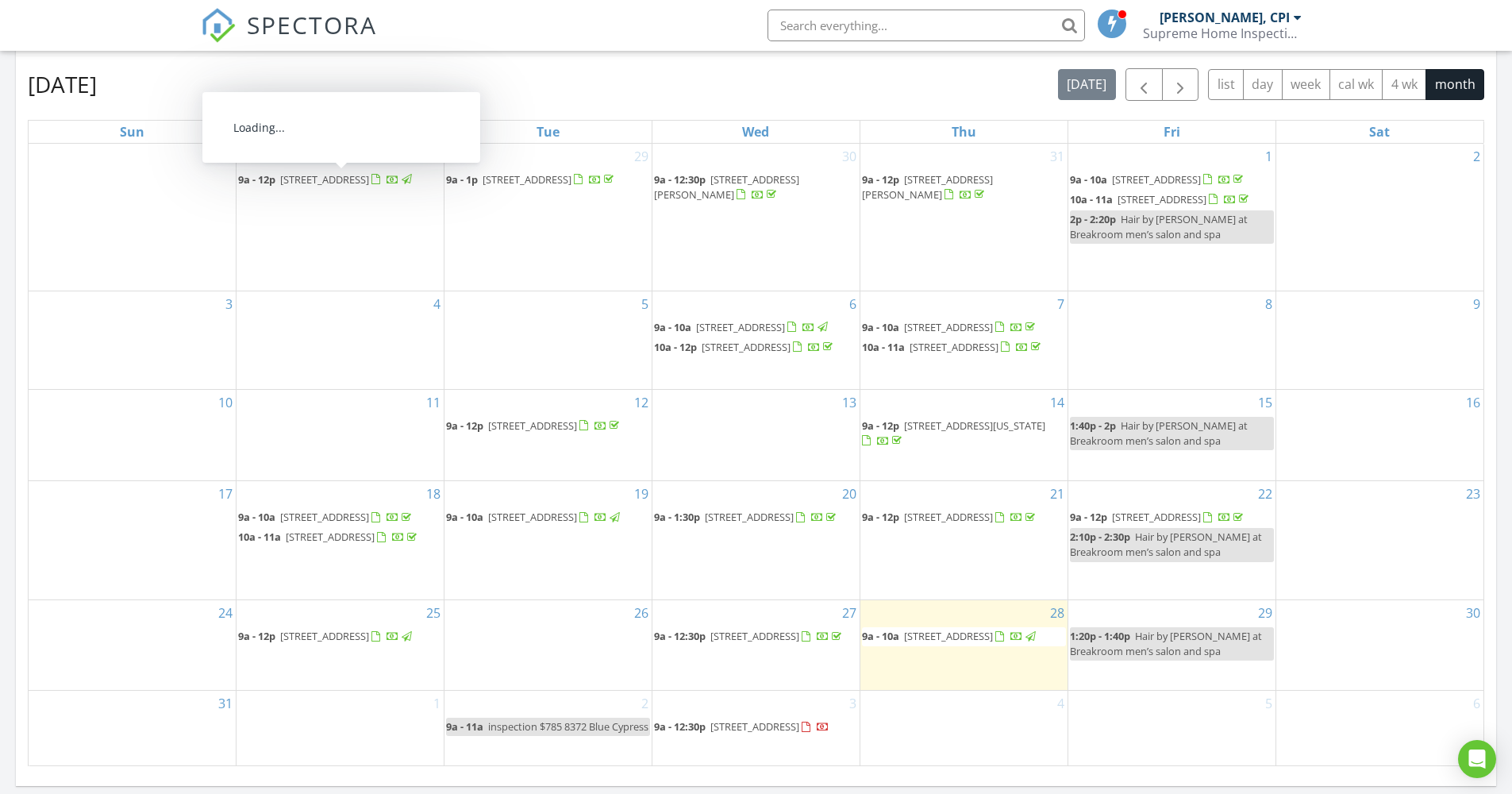
click at [518, 88] on div "August 2025 today list day week cal wk 4 wk month" at bounding box center [756, 84] width 1457 height 32
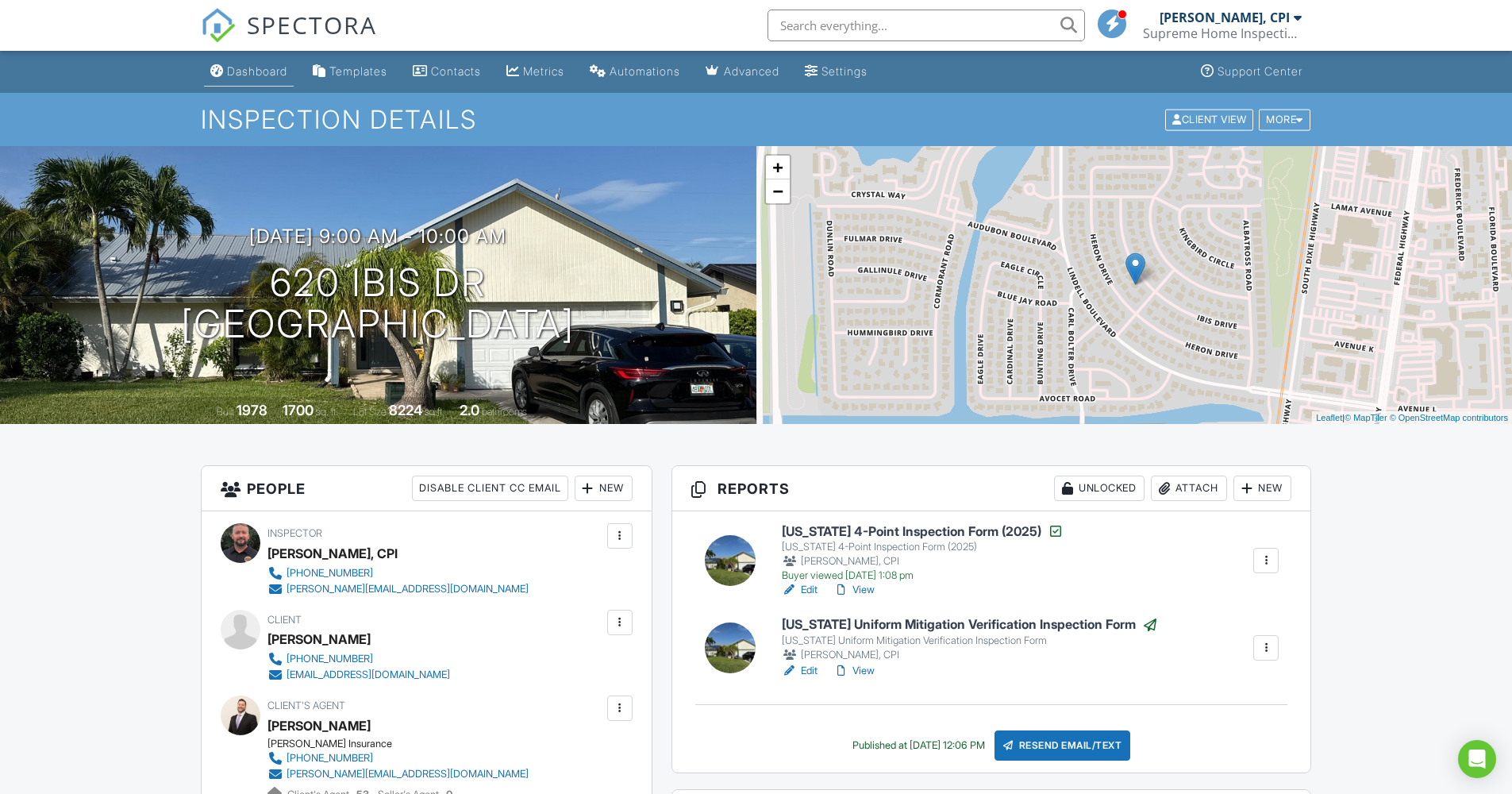
click at [255, 73] on div "Dashboard" at bounding box center [257, 71] width 61 height 13
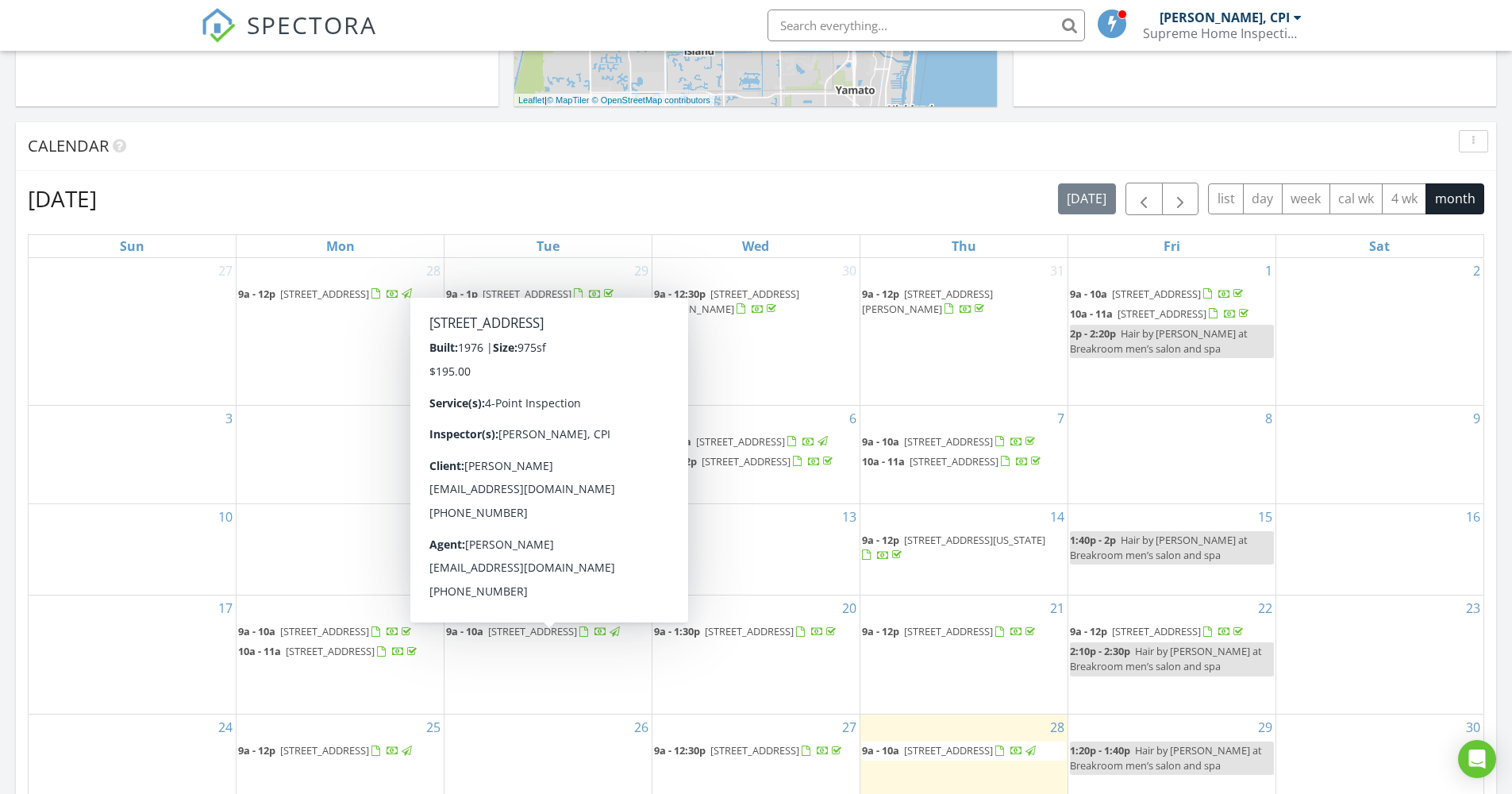
scroll to position [692, 0]
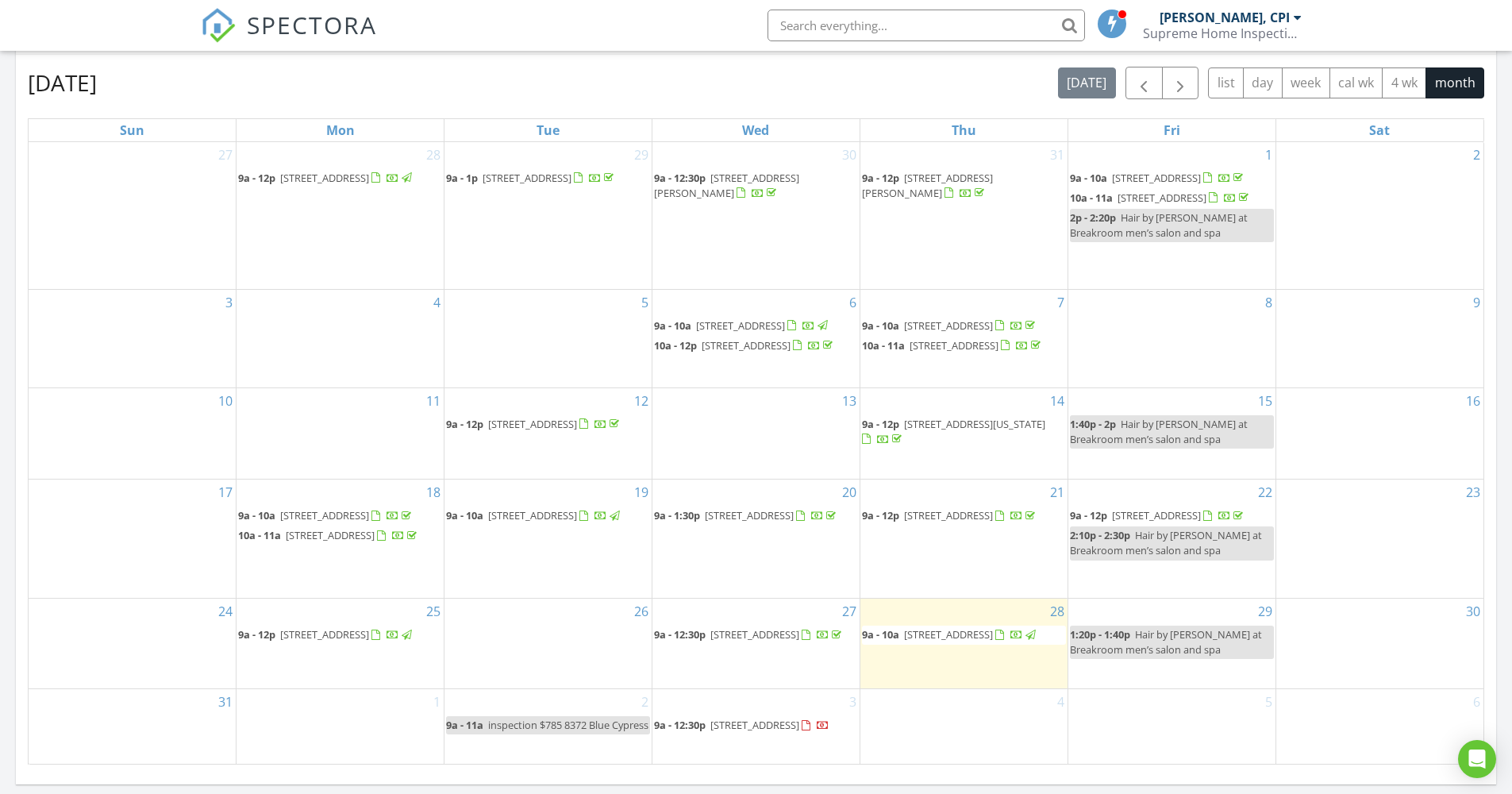
click at [710, 641] on span "[STREET_ADDRESS]" at bounding box center [755, 634] width 89 height 14
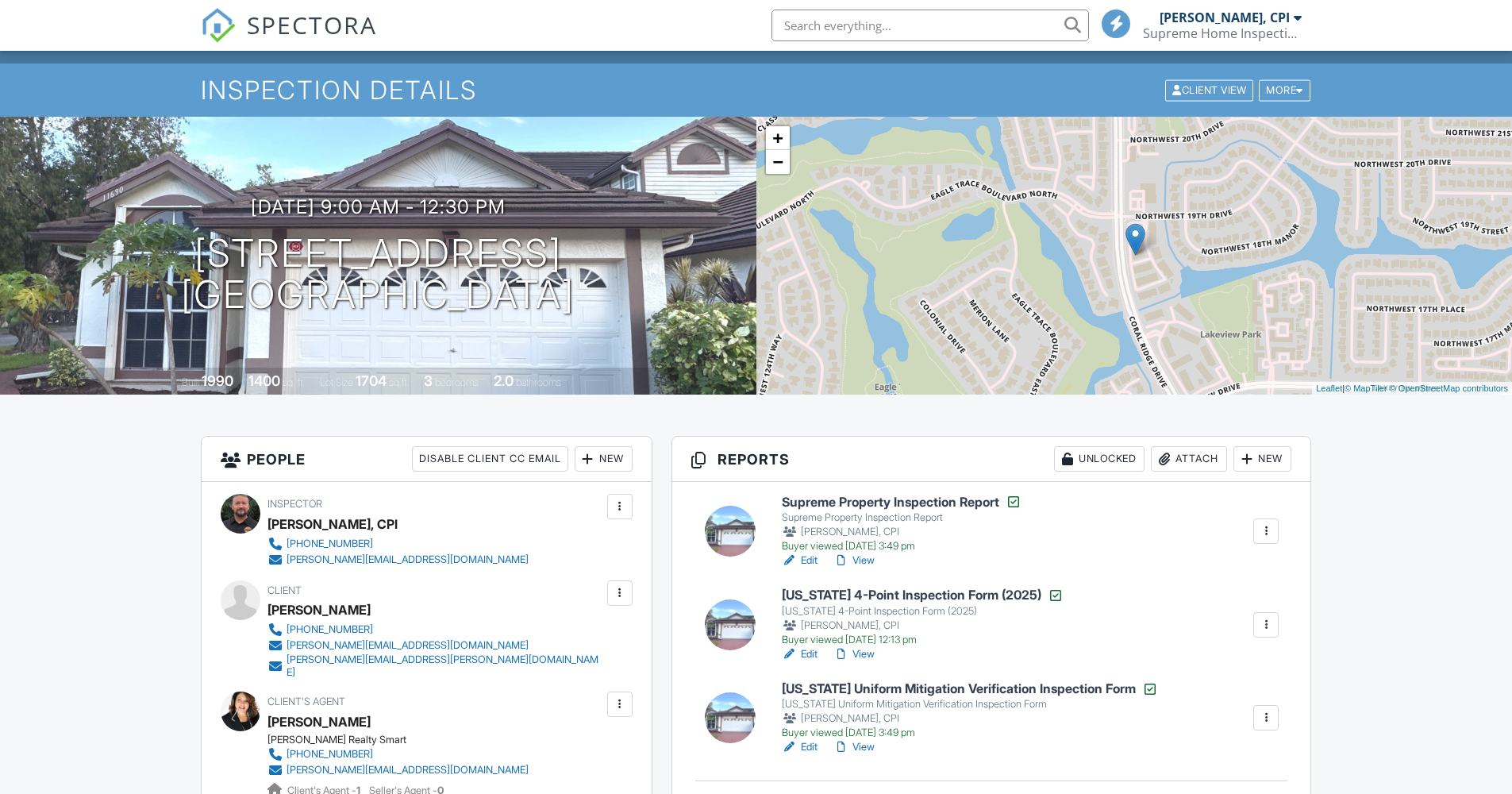
scroll to position [152, 0]
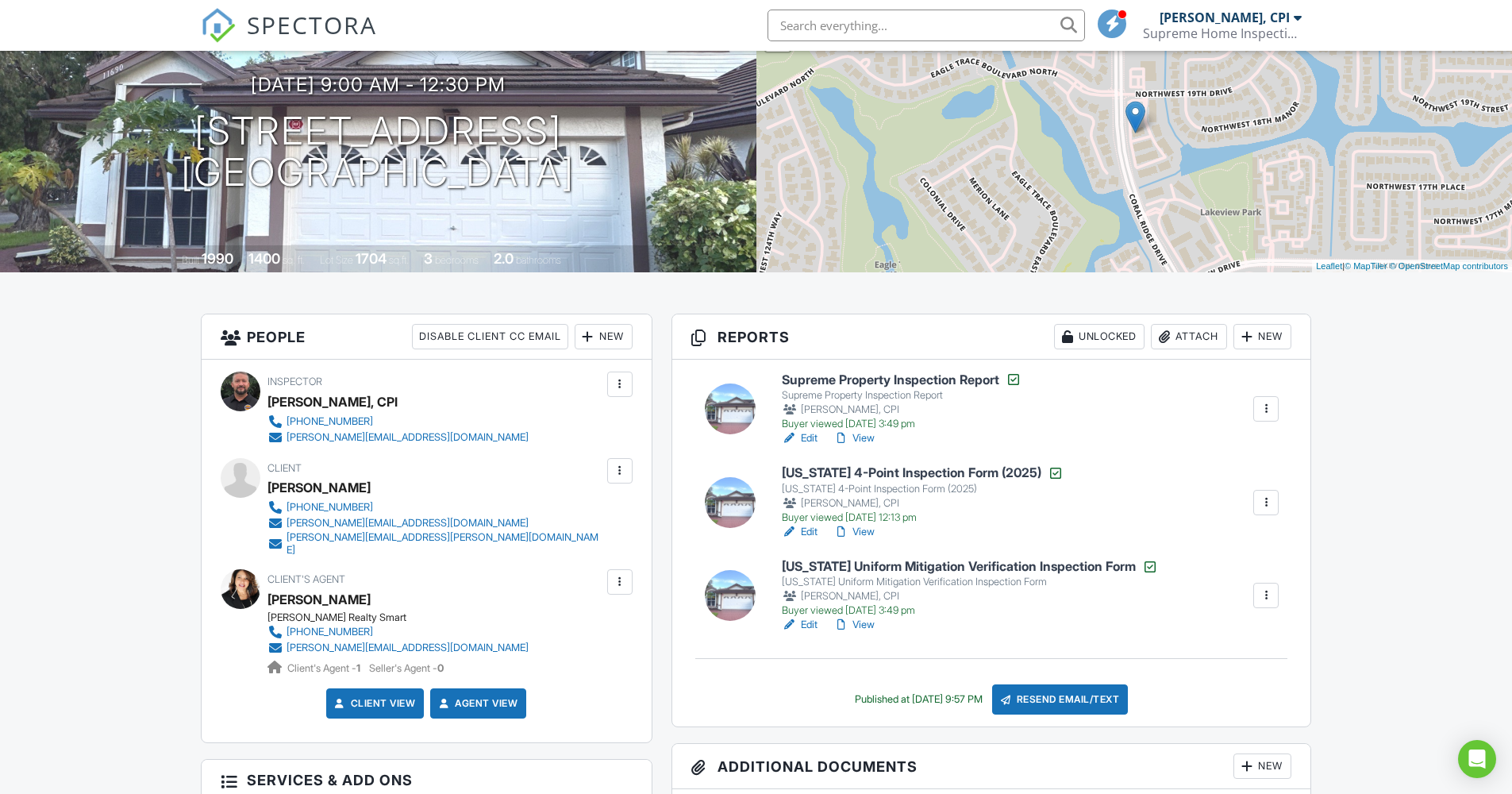
click at [860, 438] on link "View" at bounding box center [855, 438] width 42 height 16
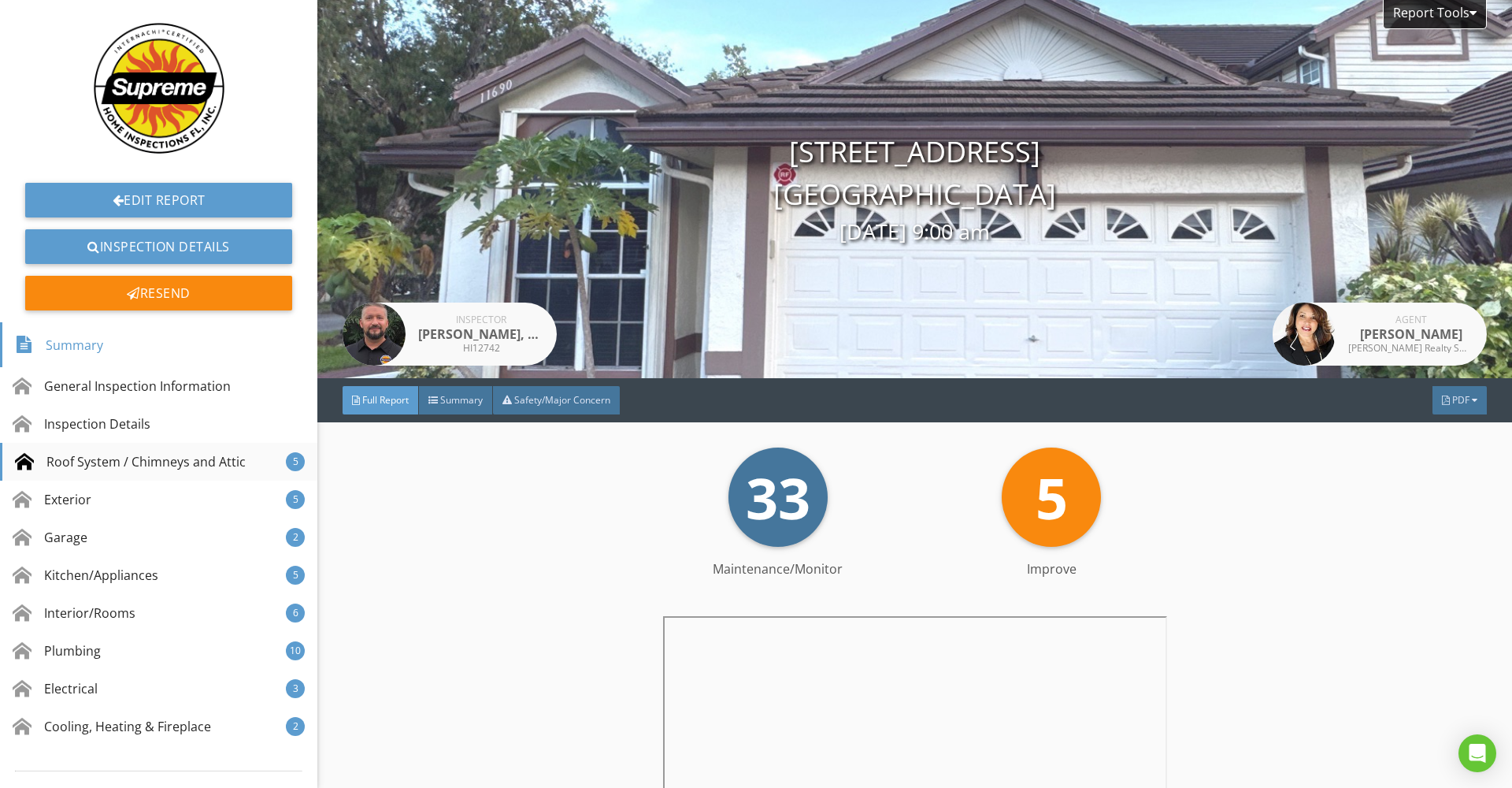
click at [189, 457] on div "Roof System / Chimneys and Attic" at bounding box center [130, 461] width 231 height 19
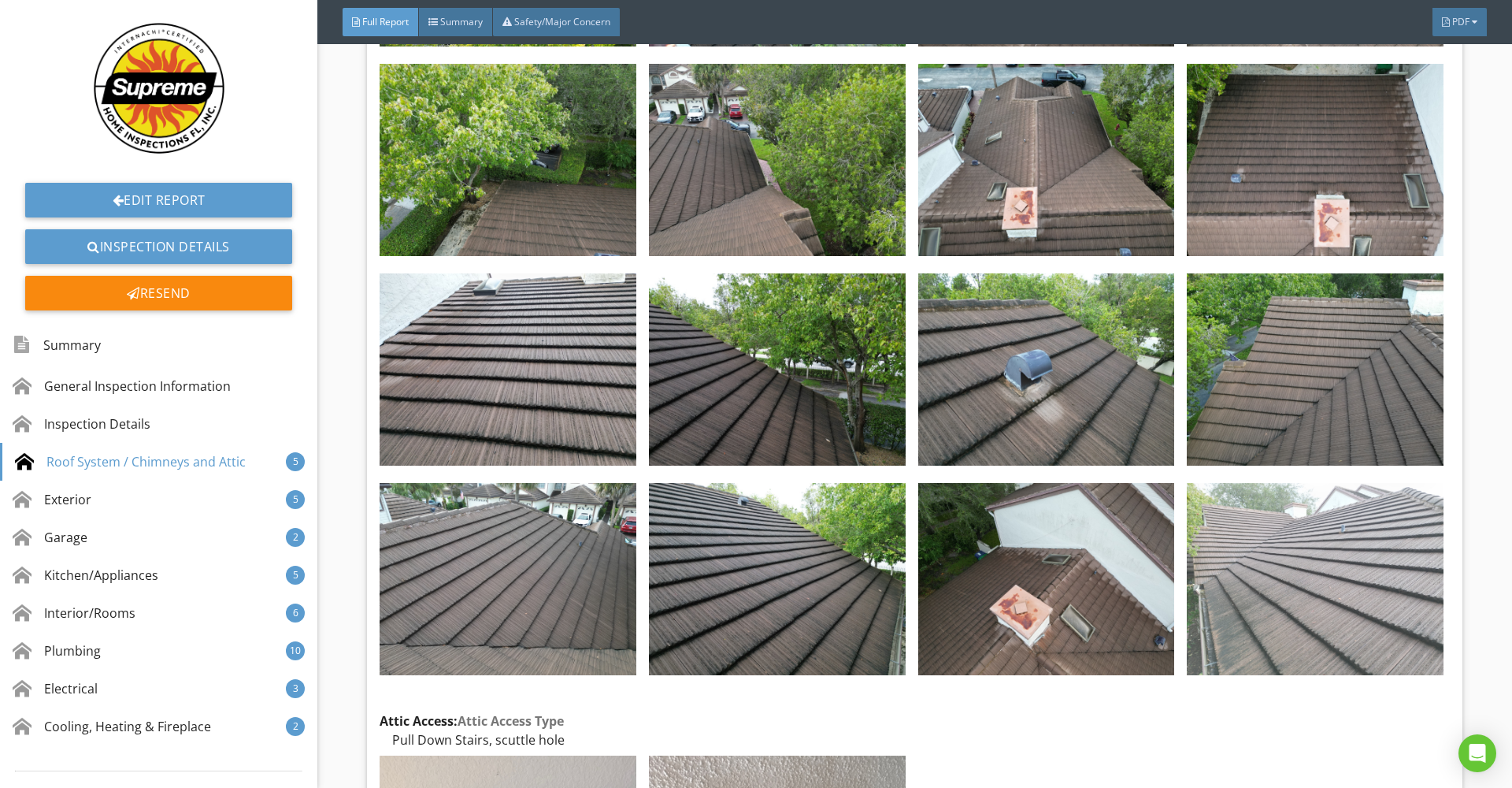
scroll to position [2549, 0]
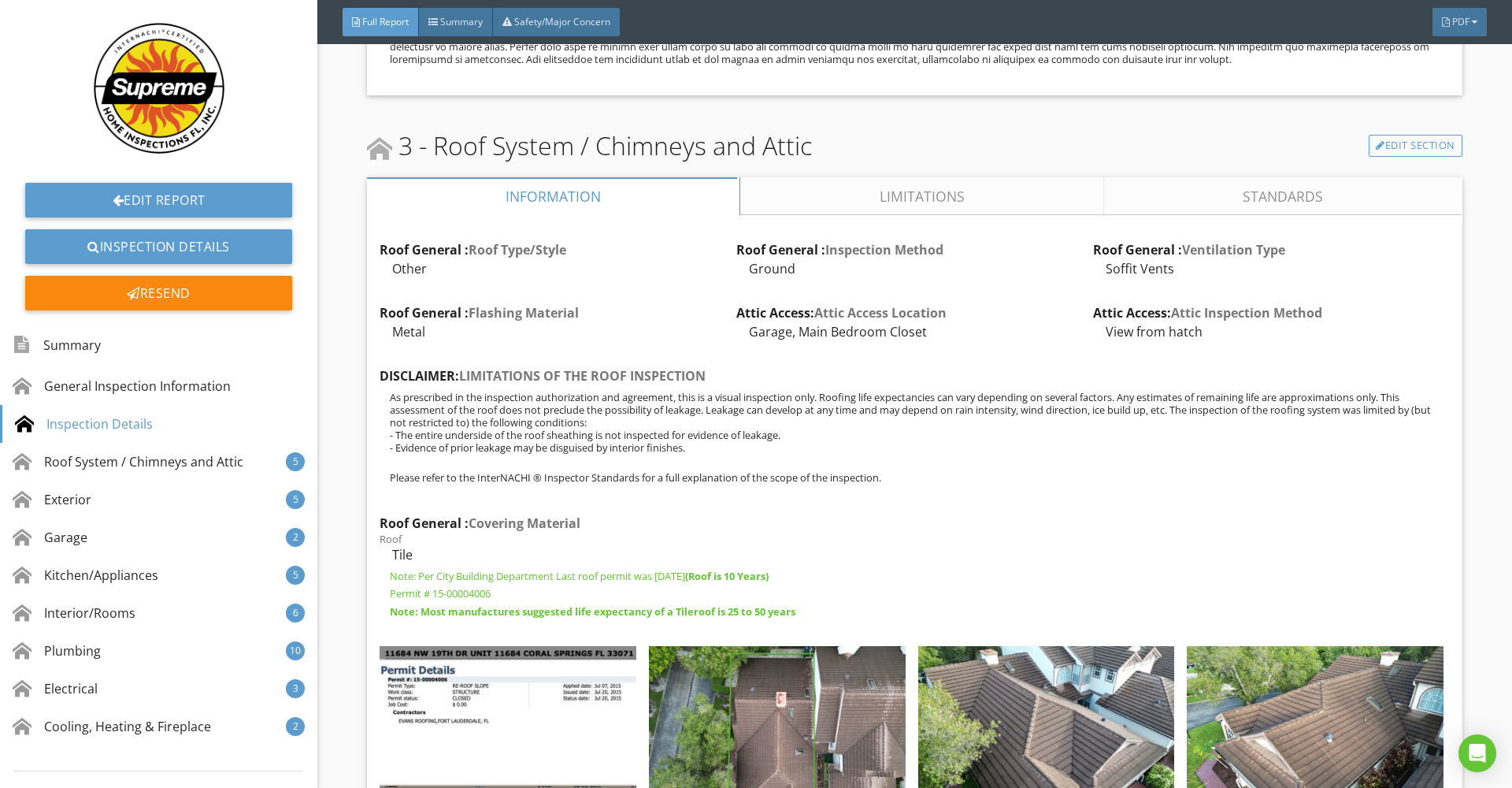
click at [913, 177] on link "Limitations" at bounding box center [922, 196] width 363 height 38
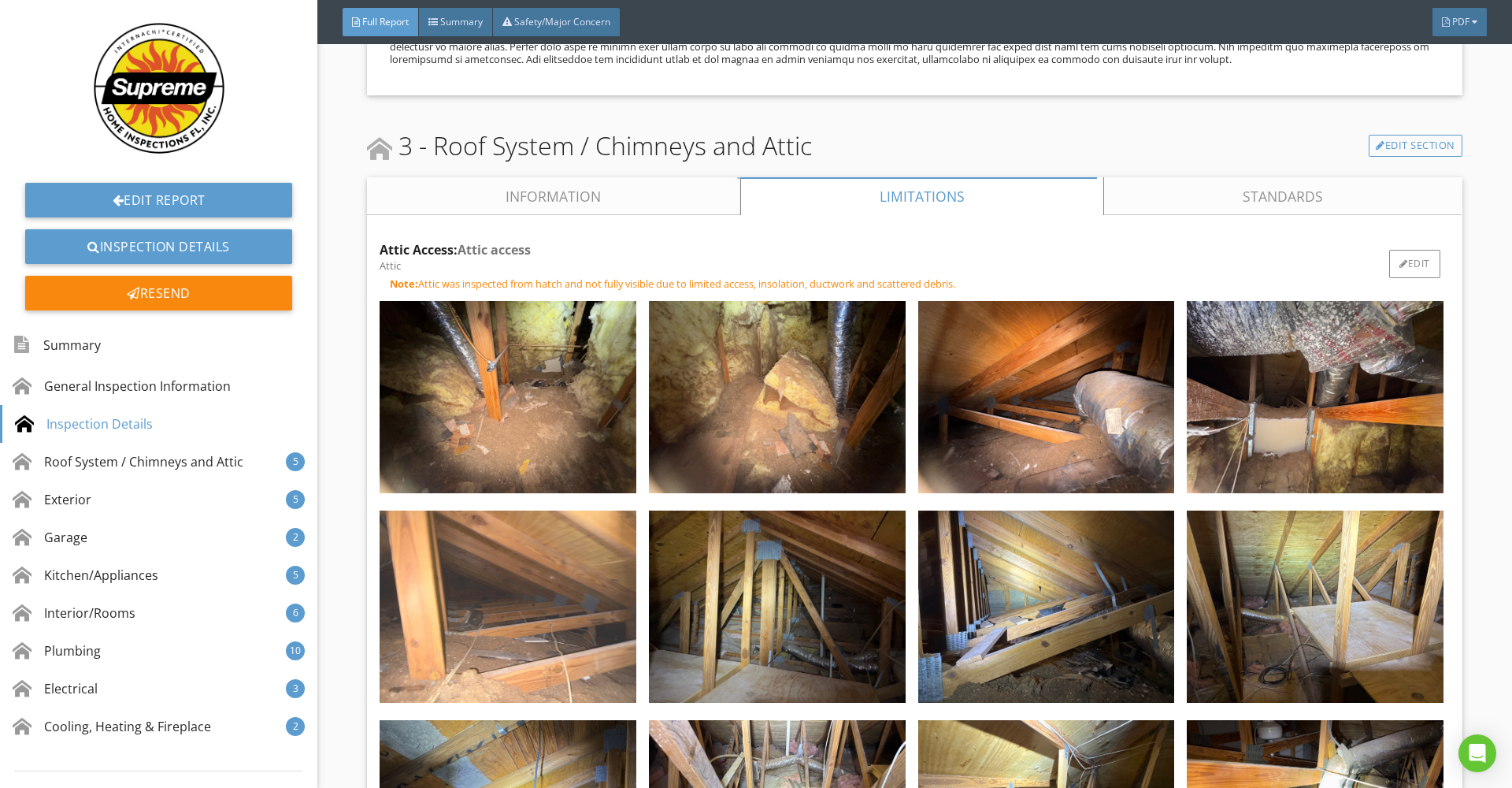
scroll to position [2578, 0]
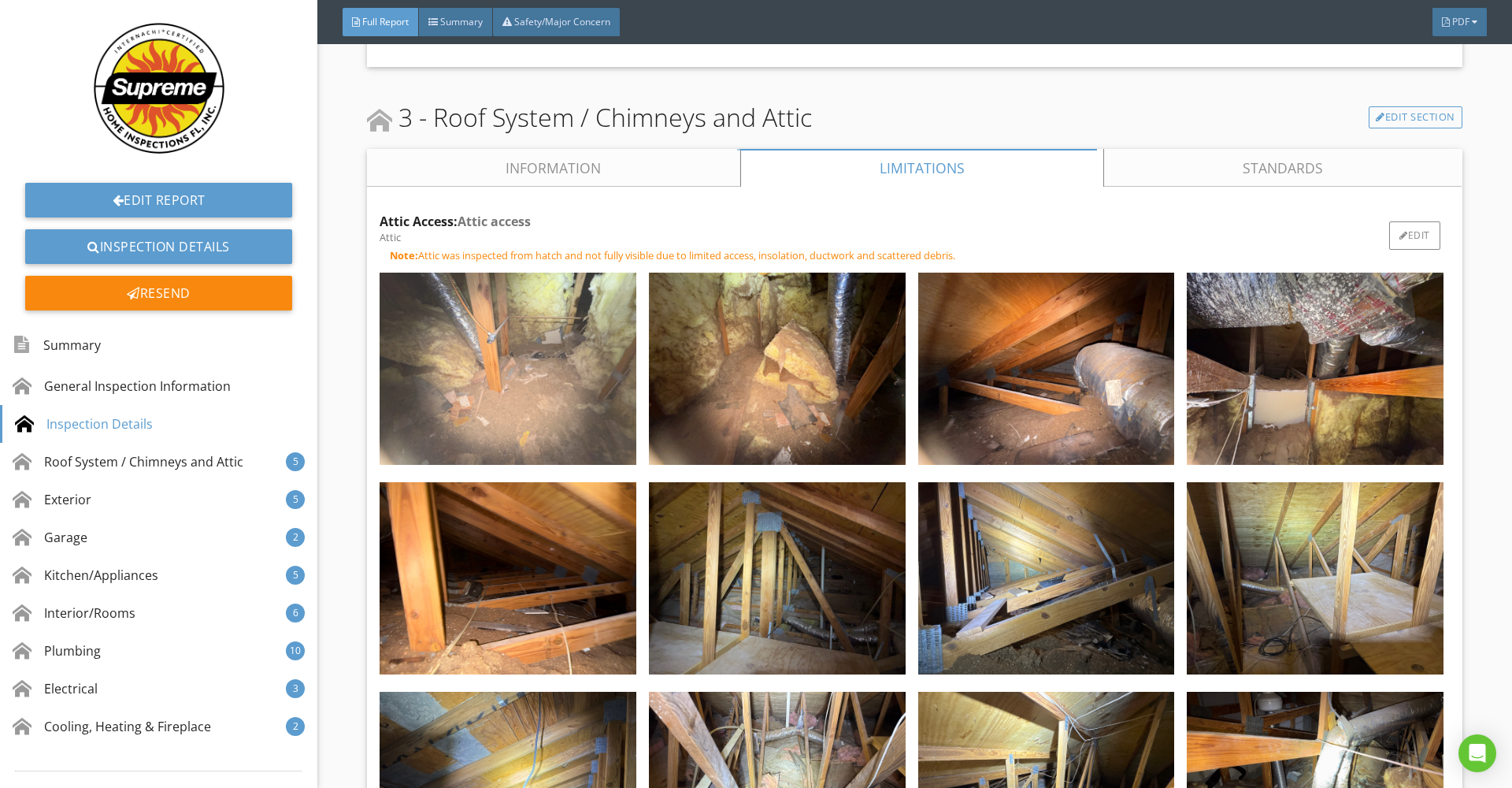
click at [529, 344] on img at bounding box center [507, 369] width 257 height 192
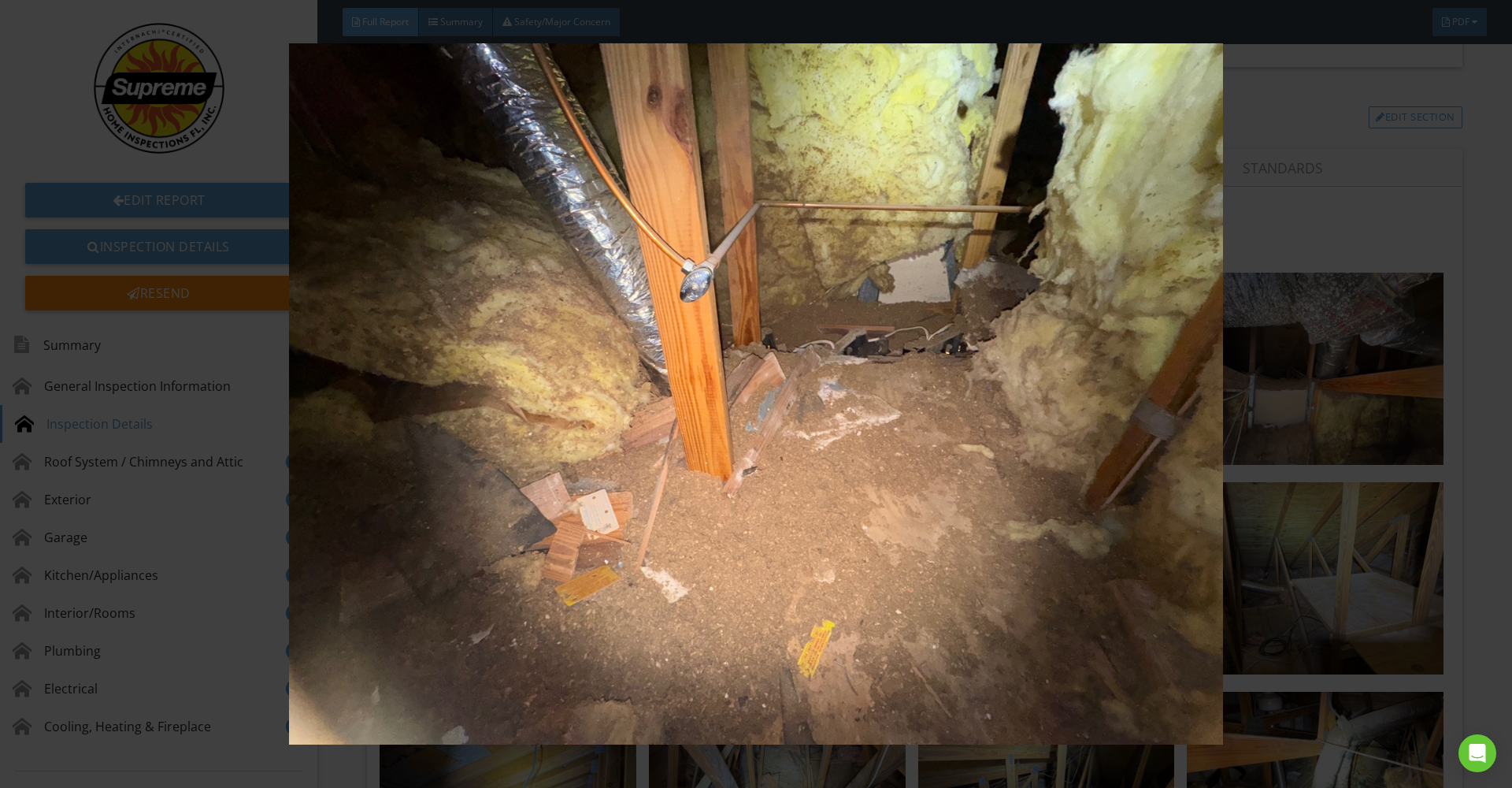
click at [1480, 507] on div at bounding box center [756, 394] width 1512 height 788
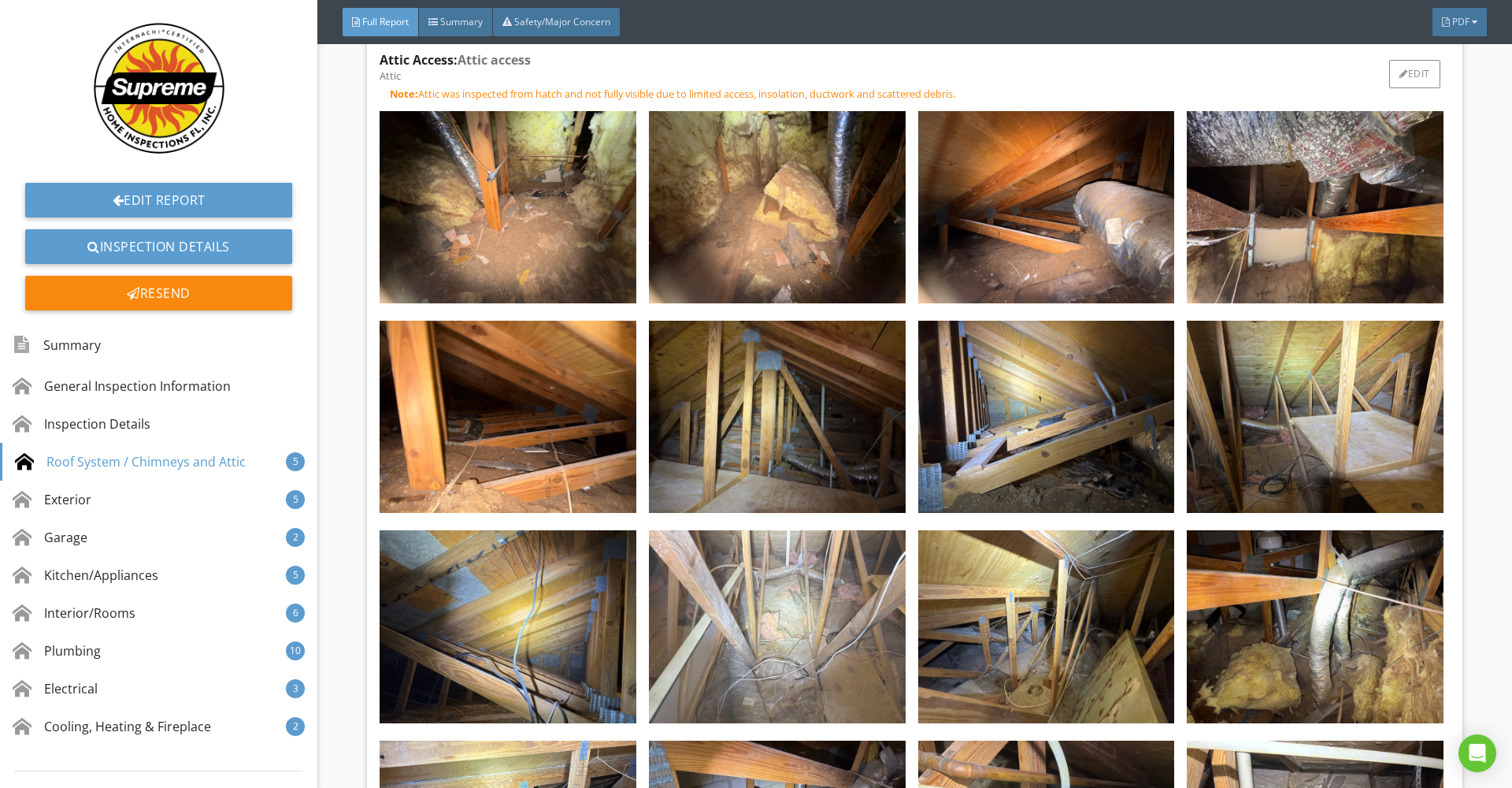
scroll to position [2594, 0]
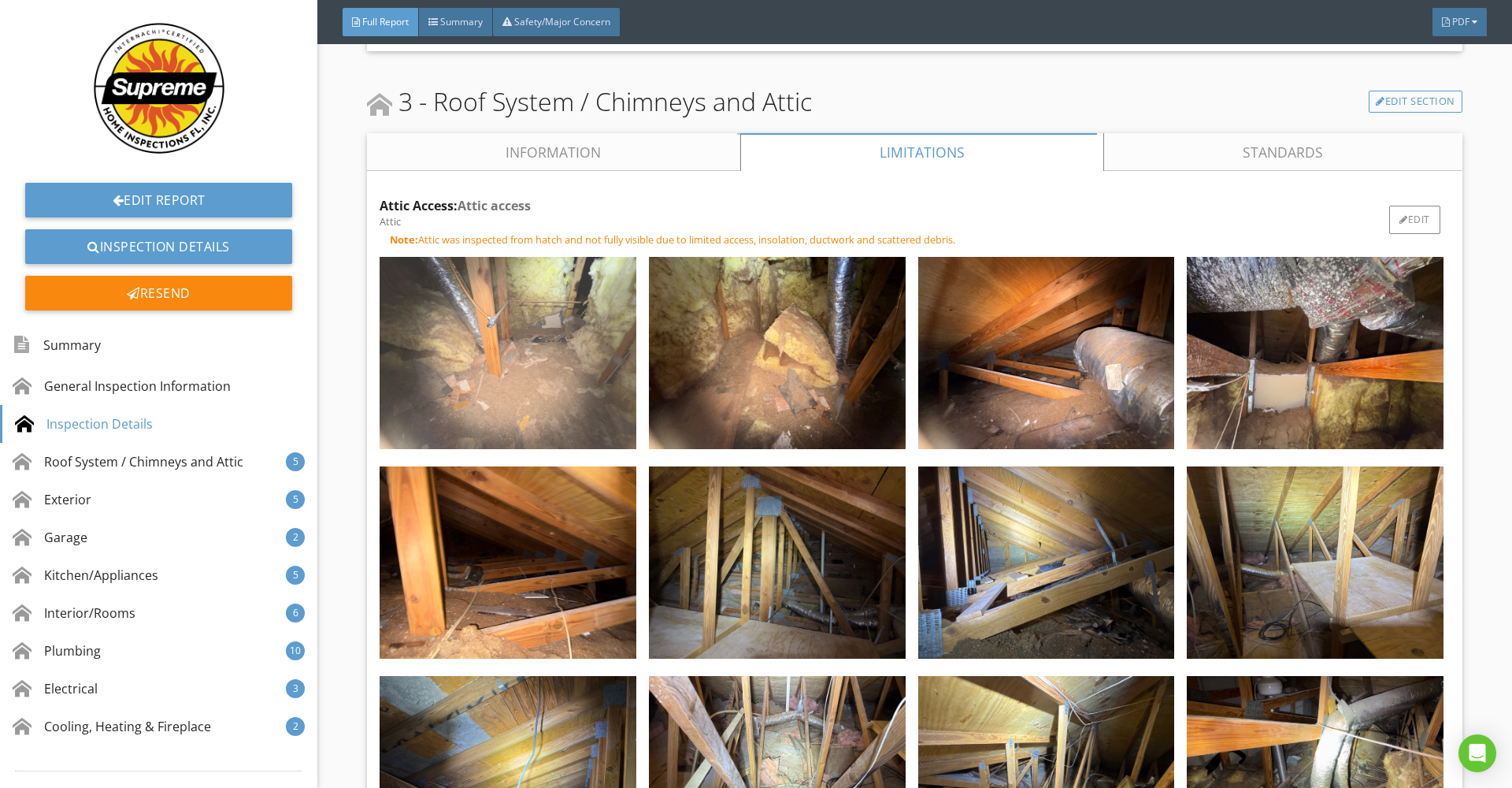
click at [555, 380] on img at bounding box center [507, 353] width 257 height 192
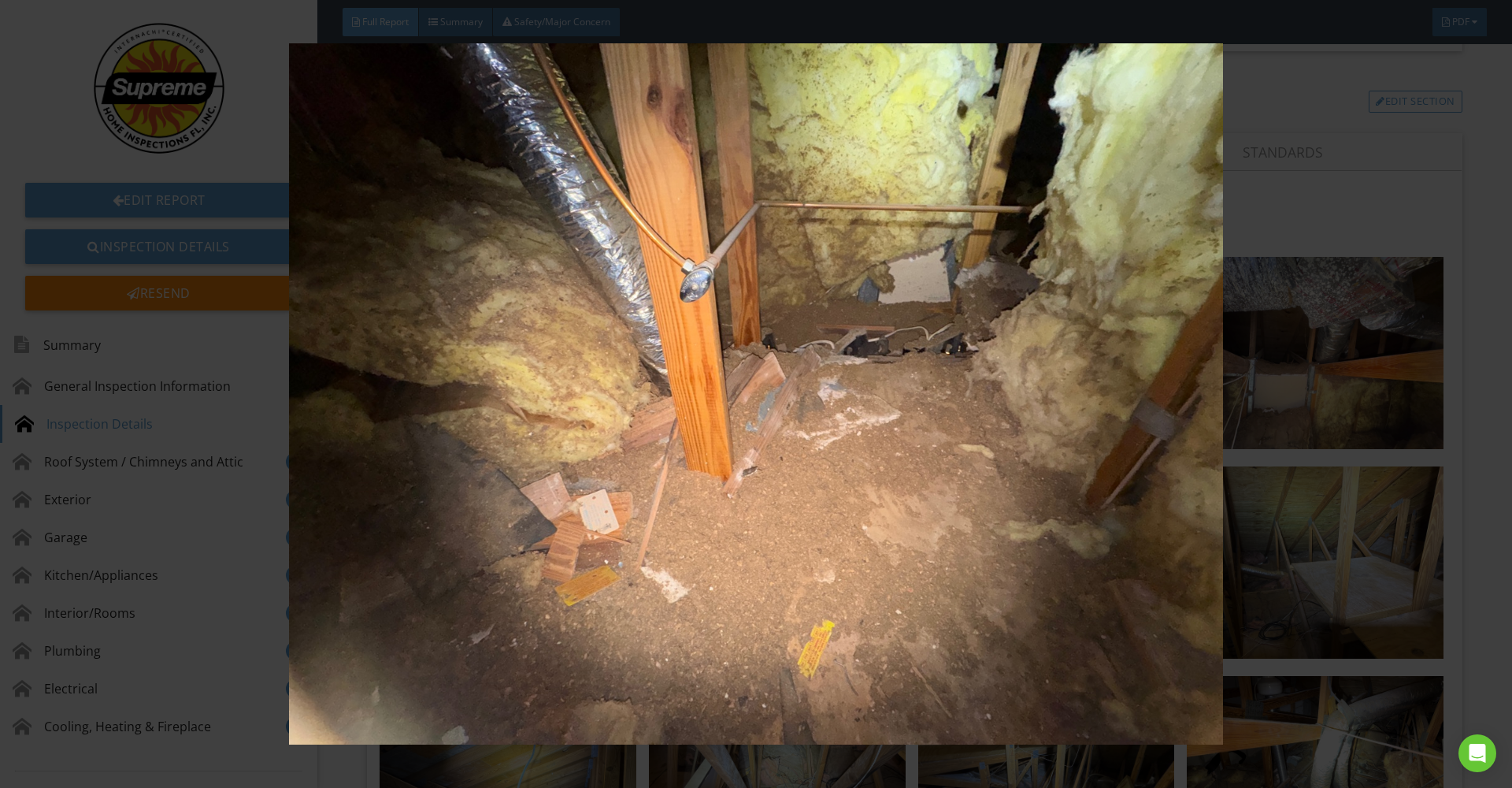
click at [915, 347] on img at bounding box center [755, 394] width 1388 height 700
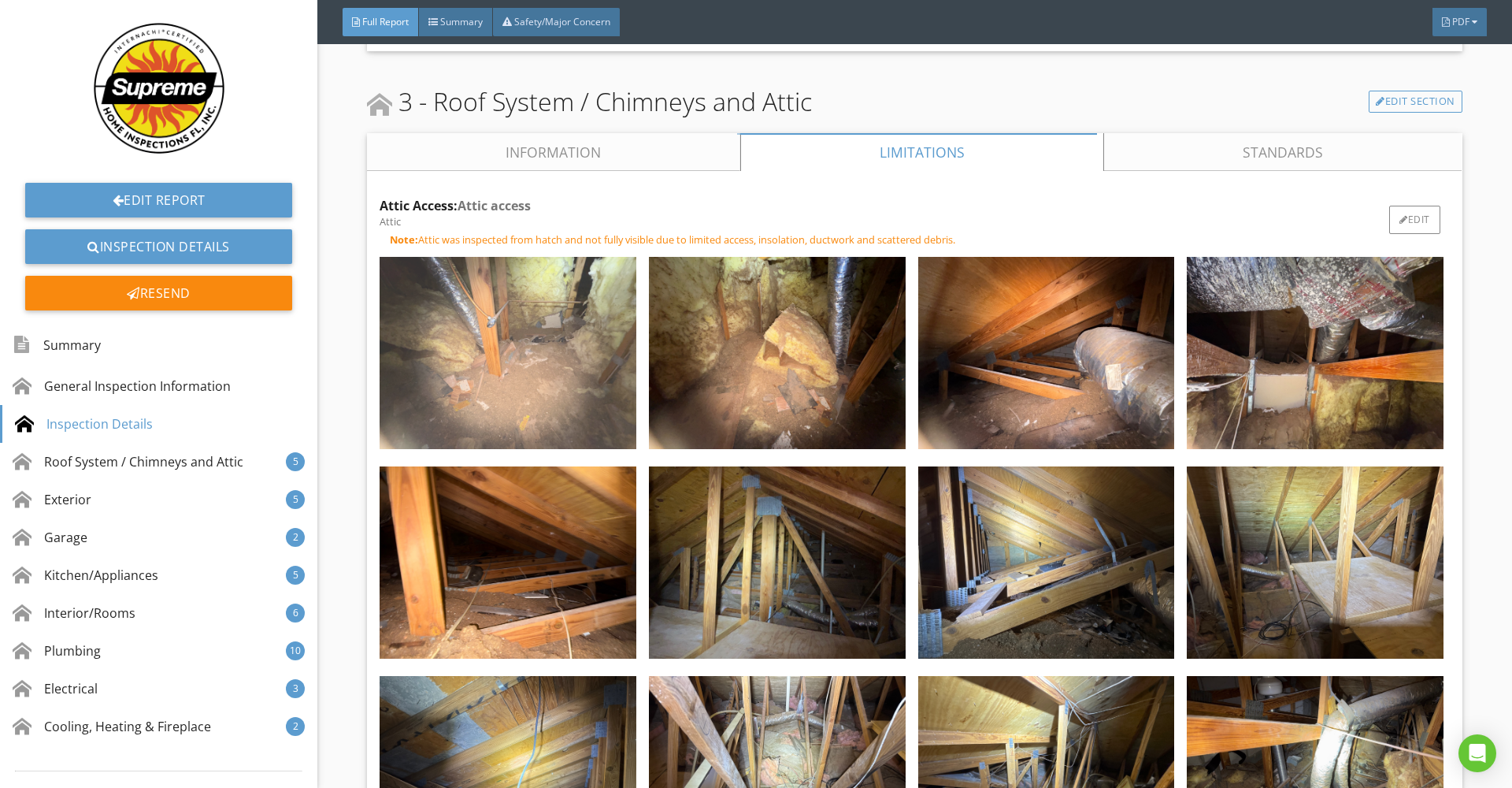
click at [526, 360] on img at bounding box center [507, 353] width 257 height 192
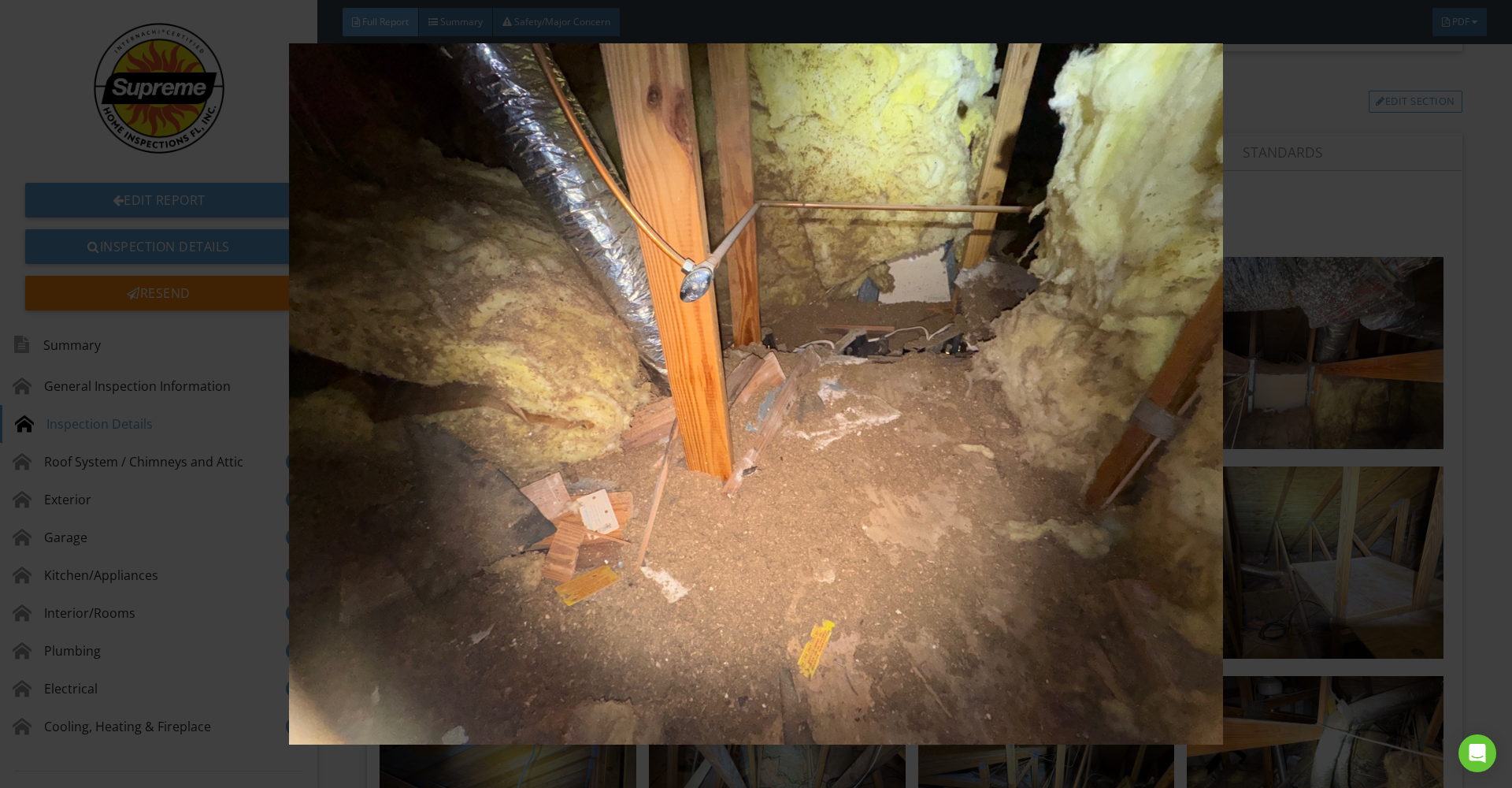
click at [1476, 581] on div at bounding box center [756, 394] width 1512 height 788
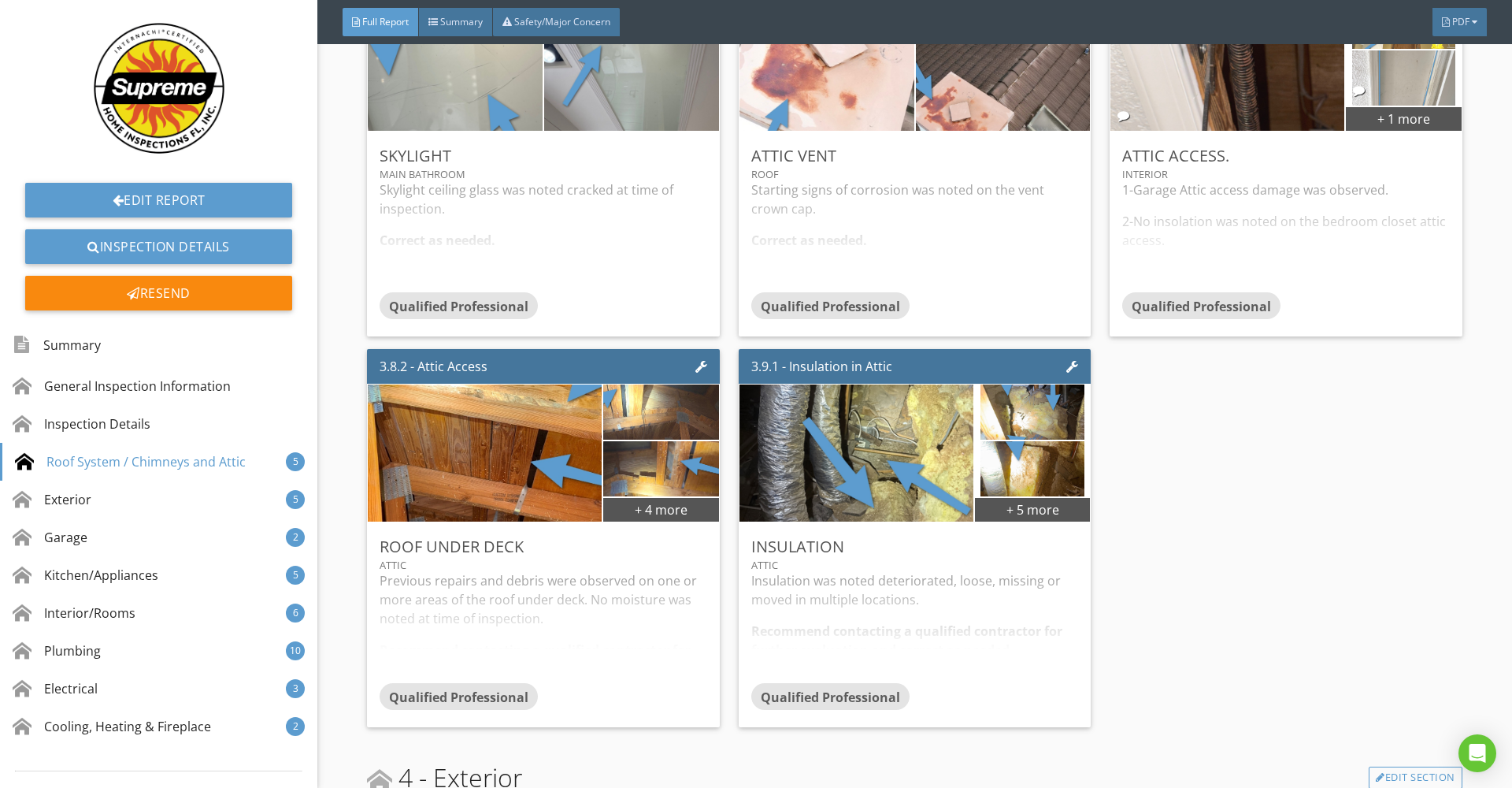
scroll to position [4363, 0]
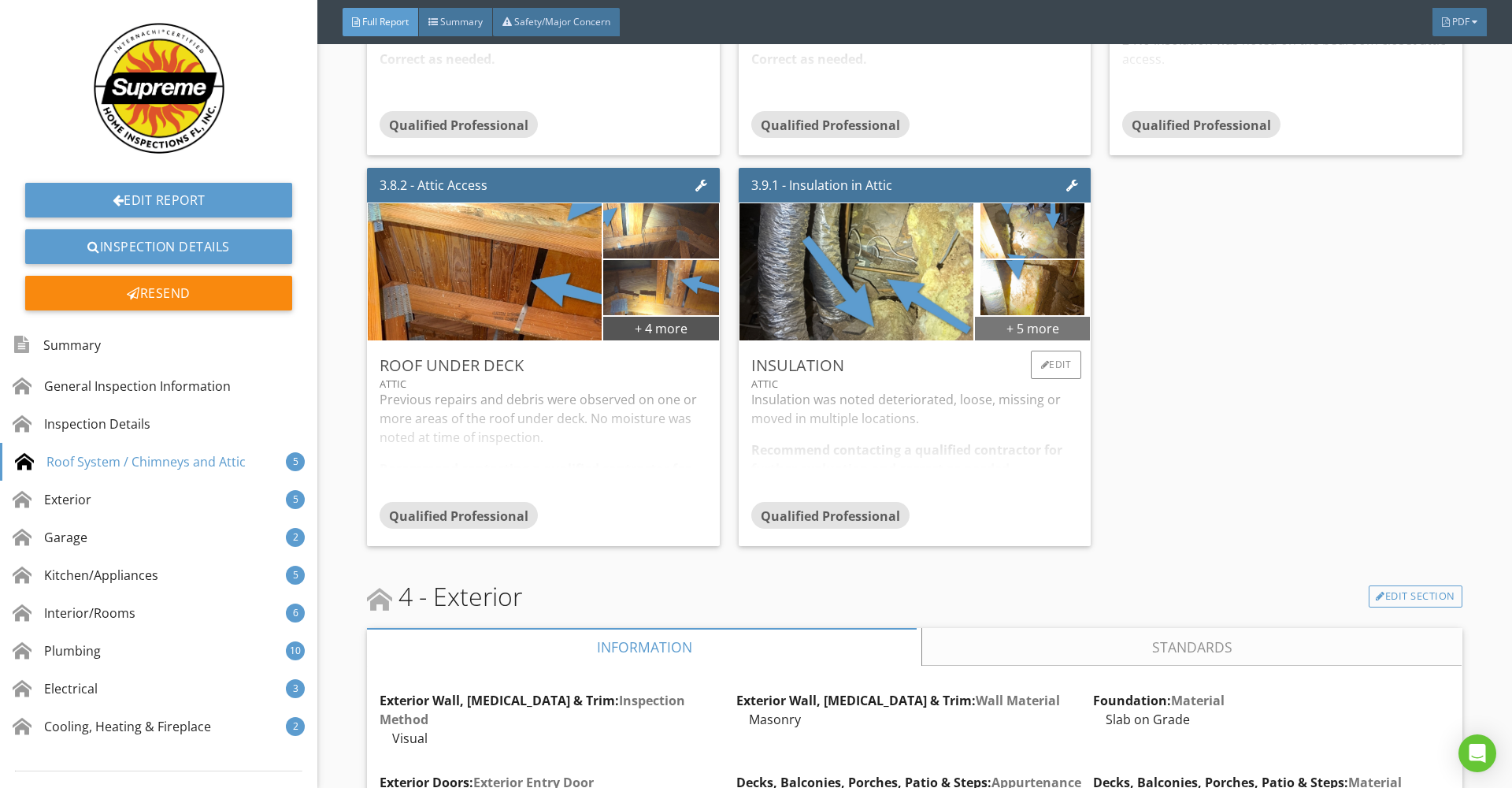
click at [1022, 315] on div "+ 5 more" at bounding box center [1032, 328] width 115 height 25
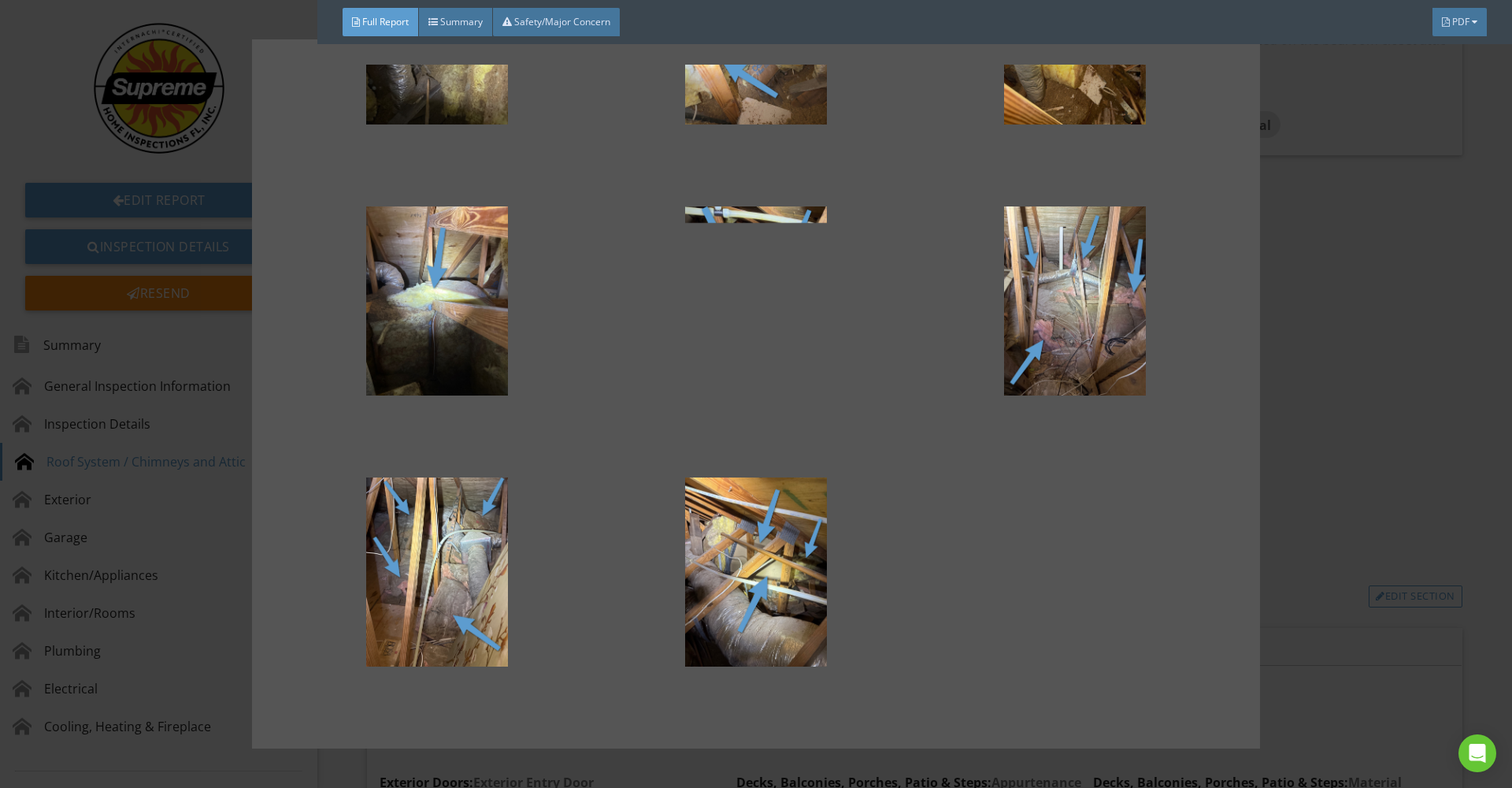
scroll to position [0, 0]
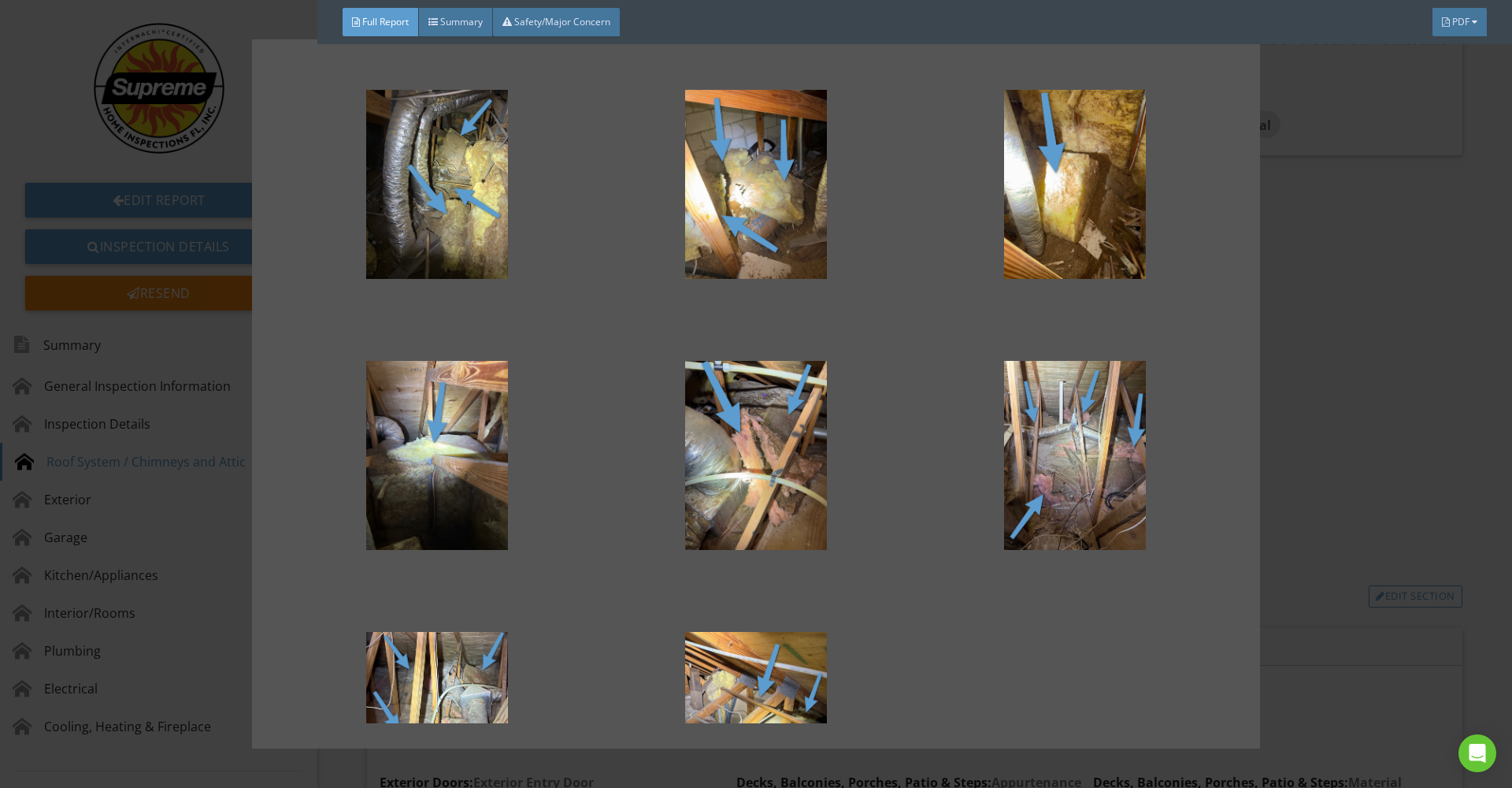
click at [1341, 394] on div at bounding box center [756, 394] width 1512 height 788
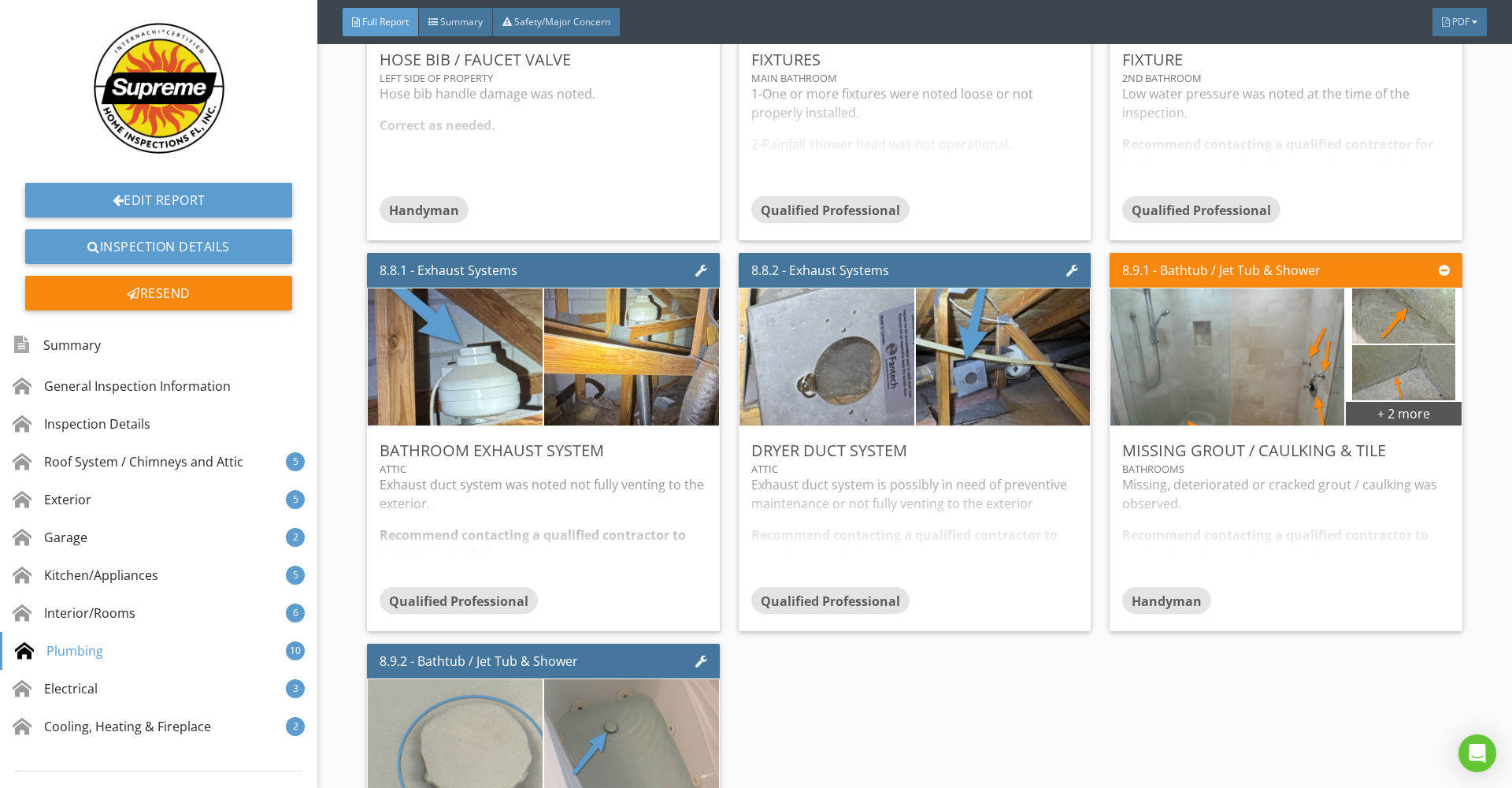
scroll to position [18612, 0]
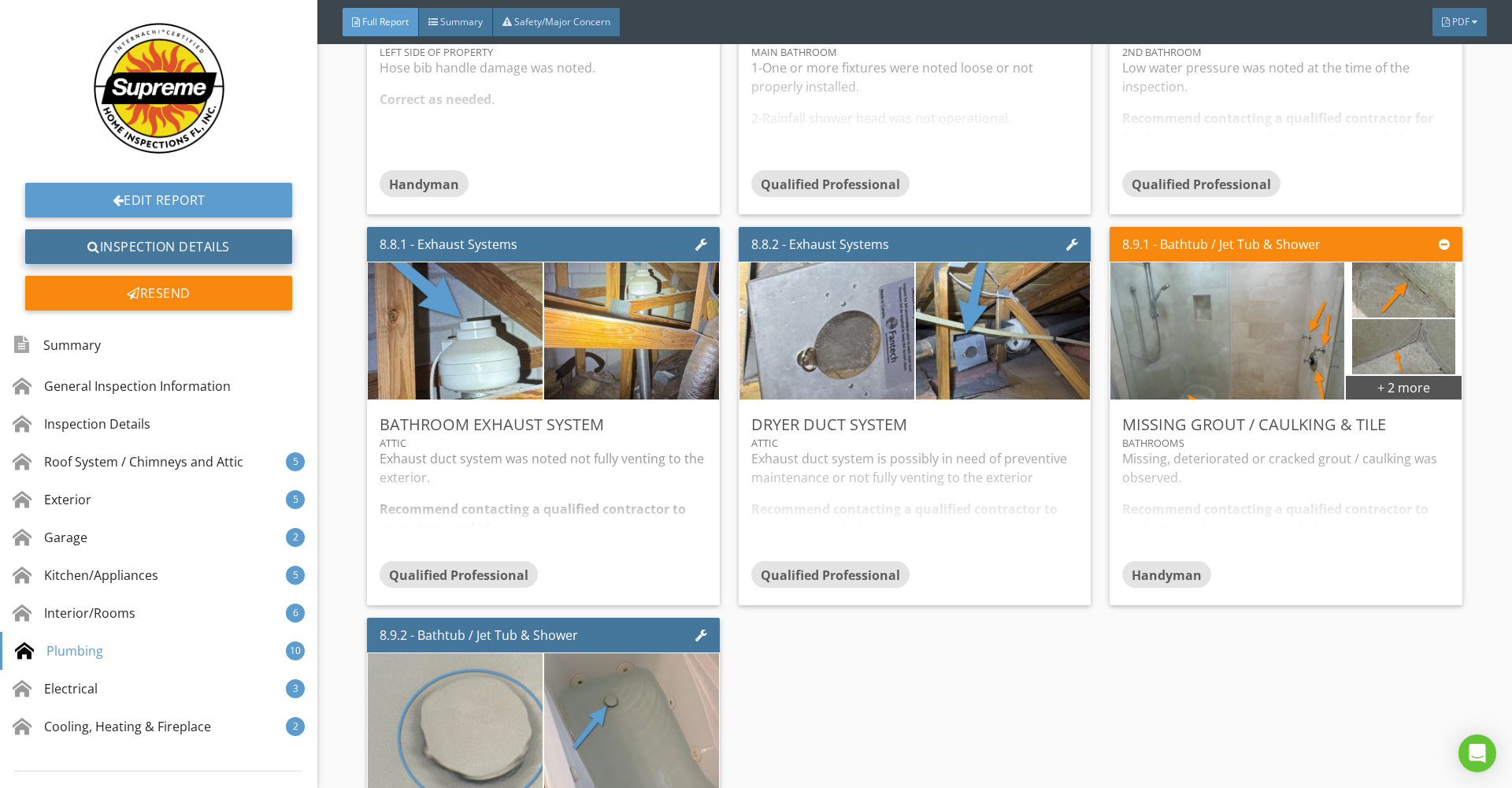
click at [201, 234] on link "Inspection Details" at bounding box center [159, 247] width 267 height 35
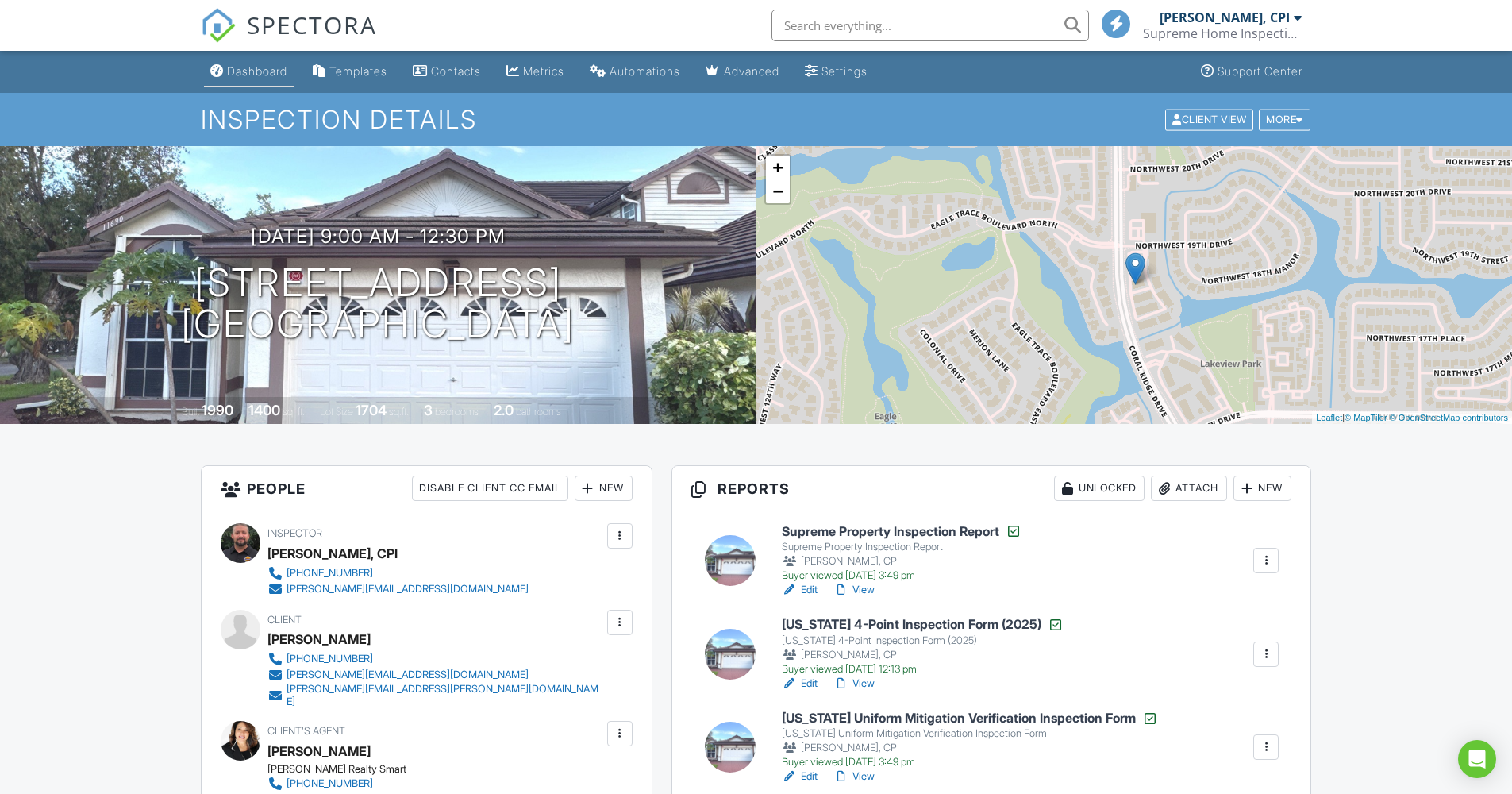
click at [269, 71] on div "Dashboard" at bounding box center [257, 71] width 61 height 13
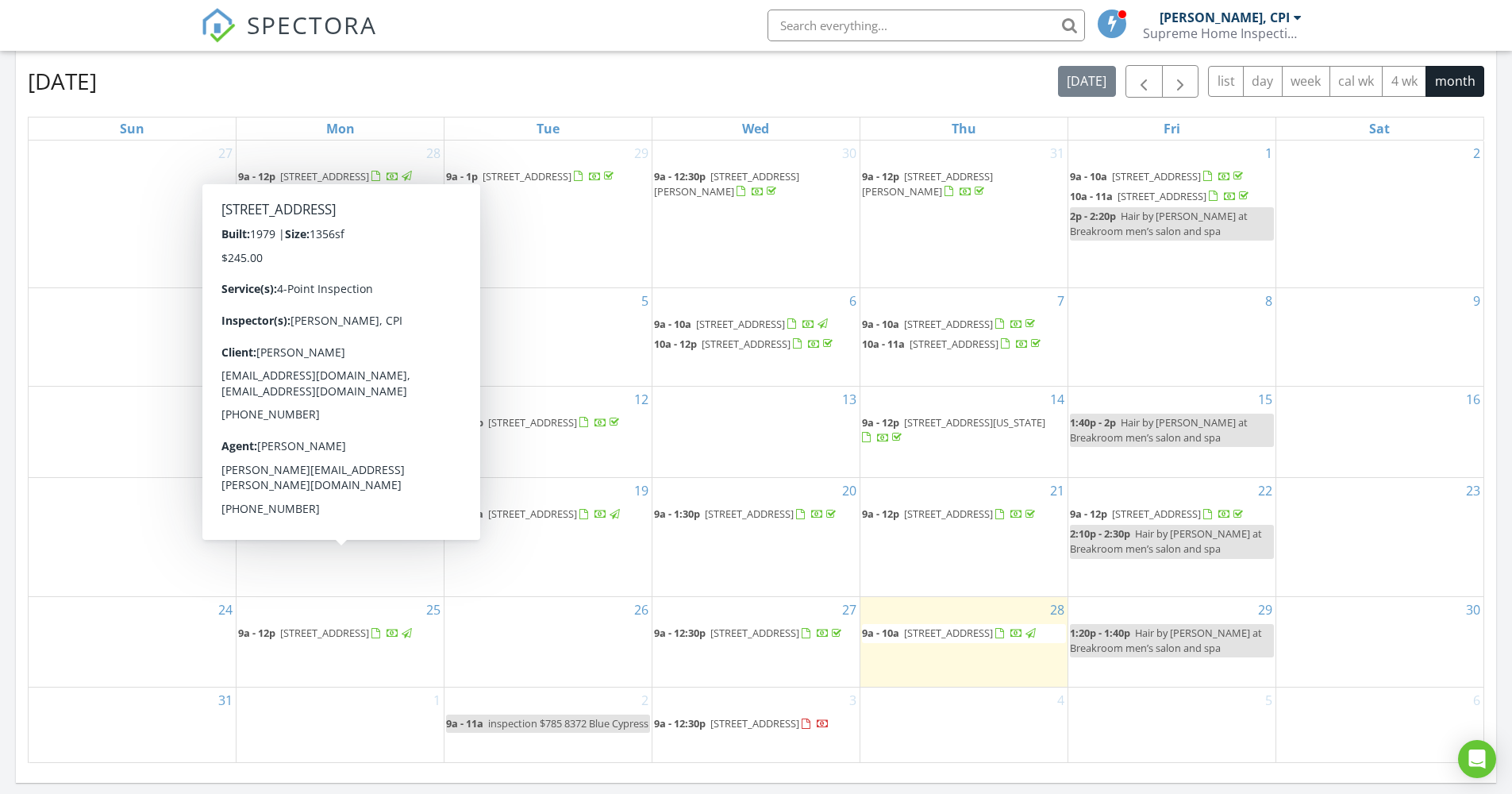
scroll to position [697, 0]
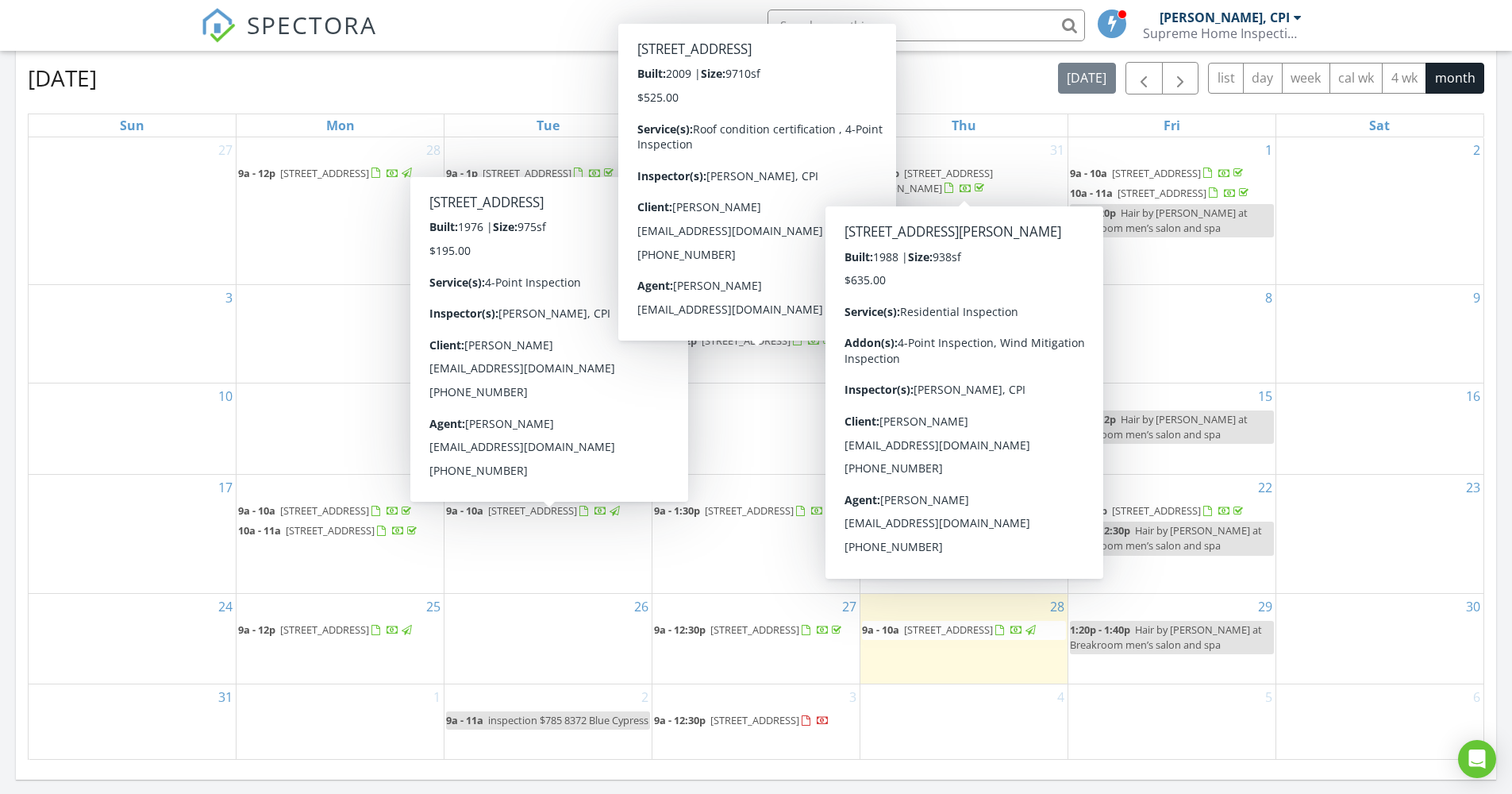
click at [423, 66] on div "[DATE] [DATE] list day week cal wk 4 wk month" at bounding box center [756, 78] width 1457 height 32
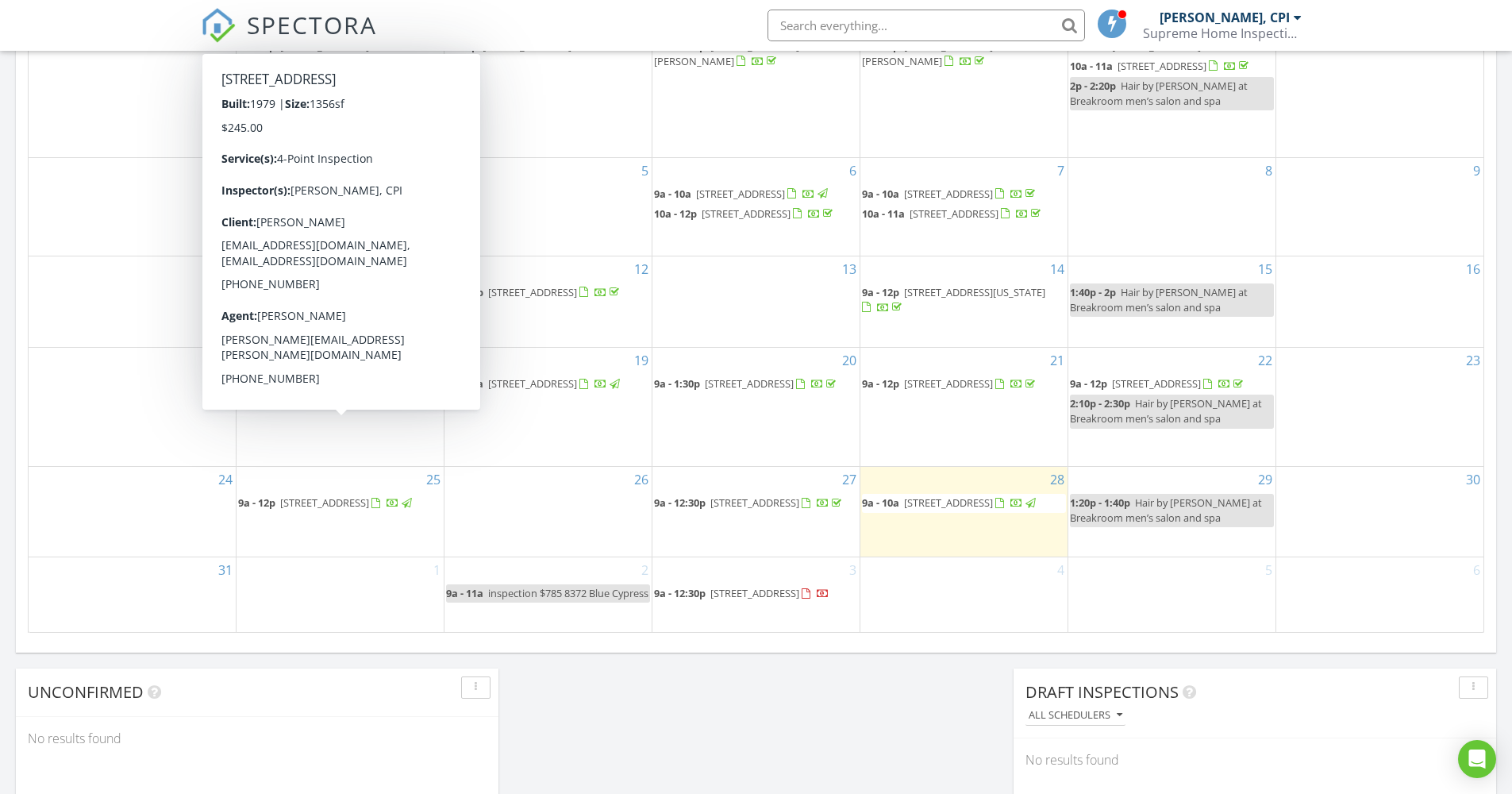
scroll to position [684, 0]
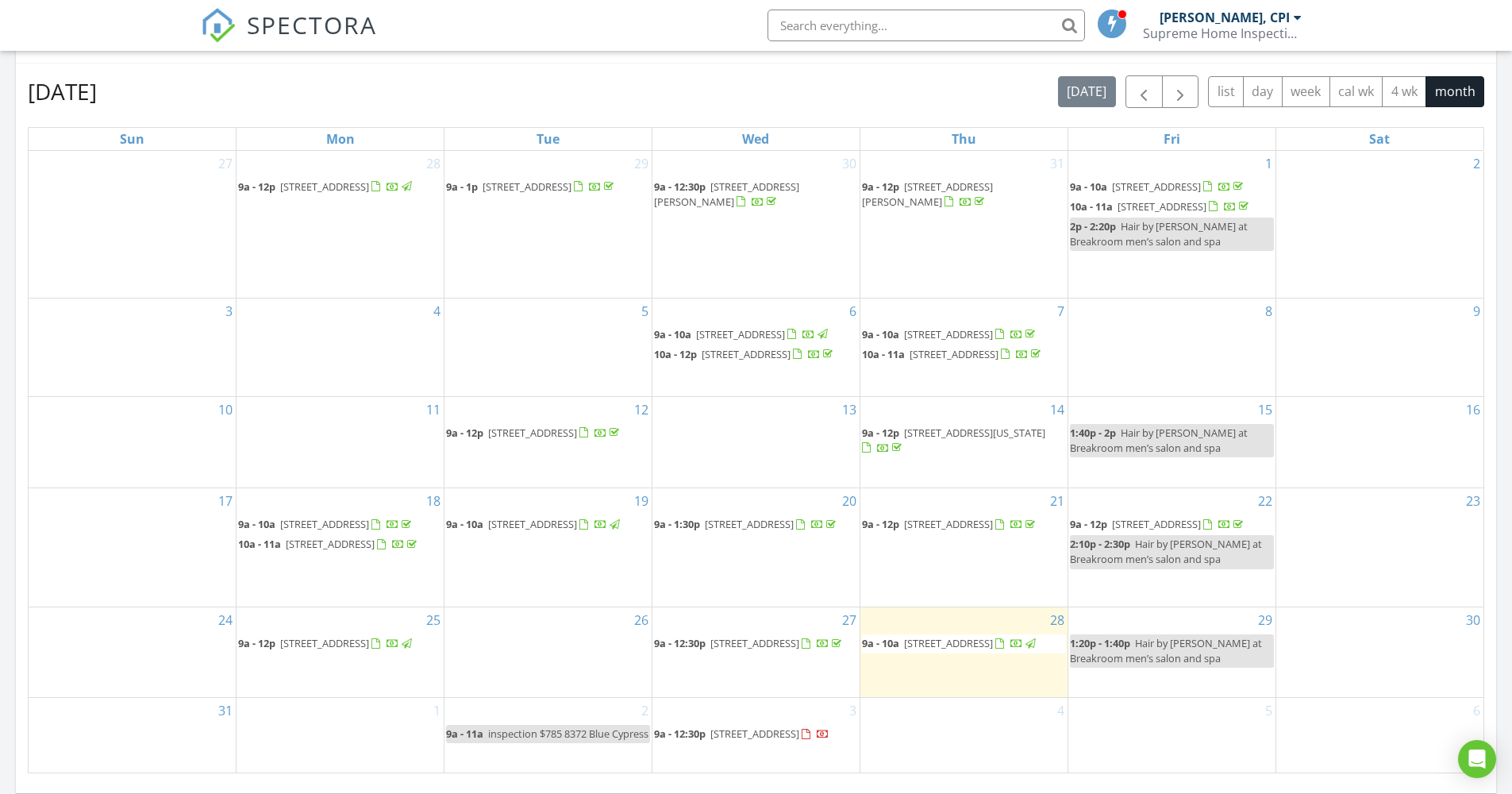
click at [671, 90] on div "August 2025 today list day week cal wk 4 wk month" at bounding box center [756, 91] width 1457 height 32
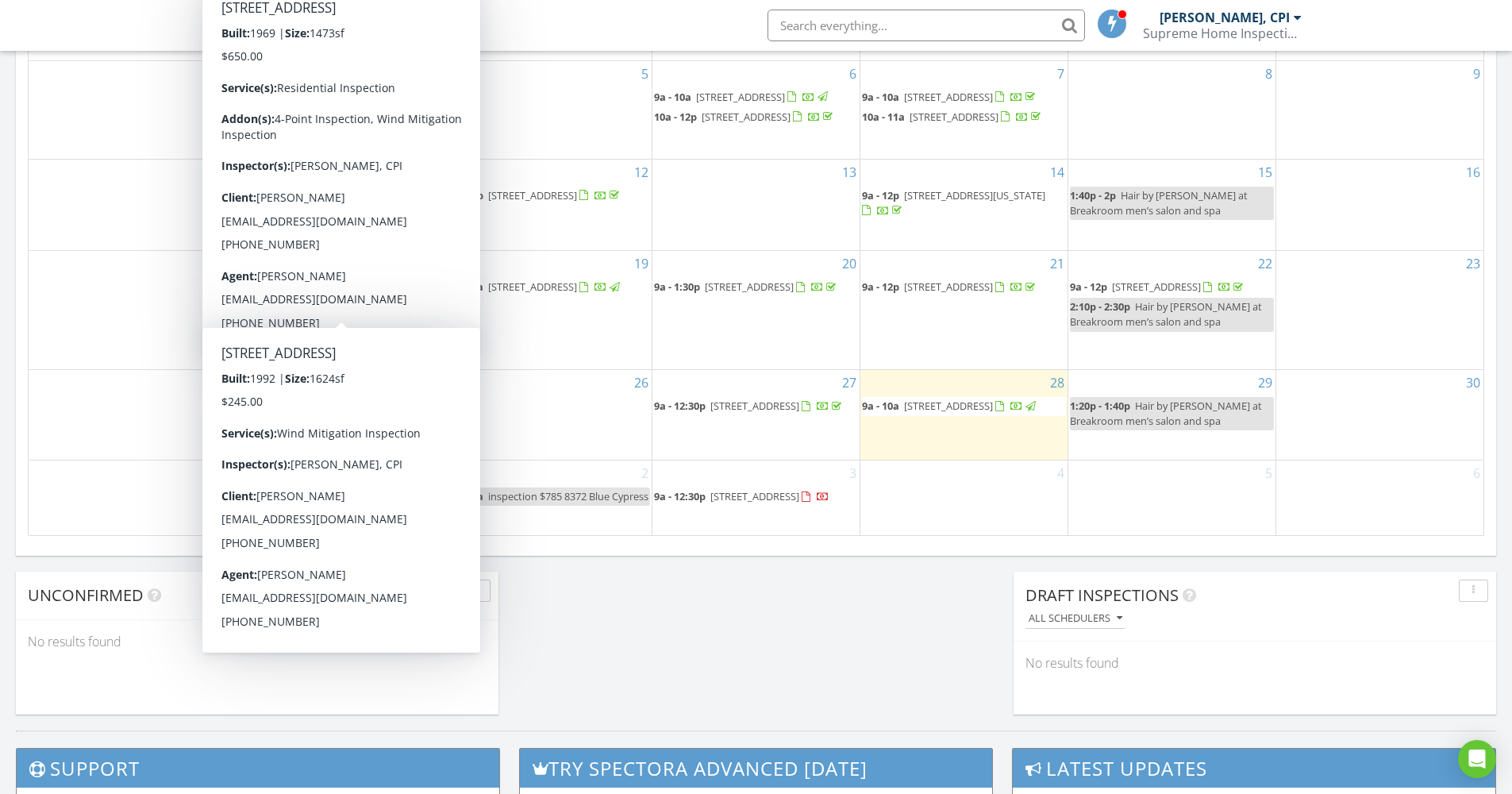
scroll to position [890, 0]
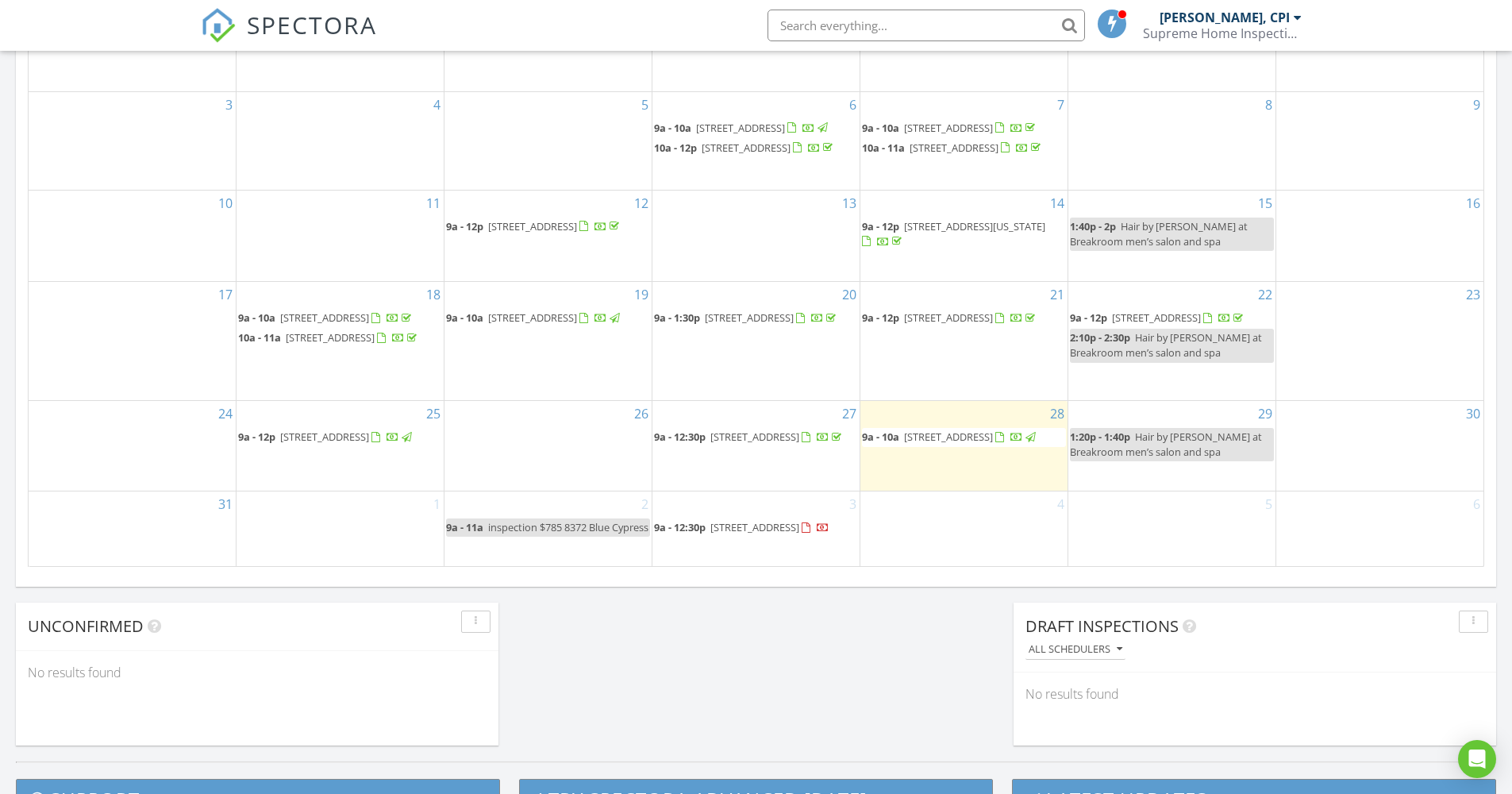
click at [766, 444] on span "11690 NW 19th Dr, Coral Springs 33071" at bounding box center [755, 436] width 89 height 14
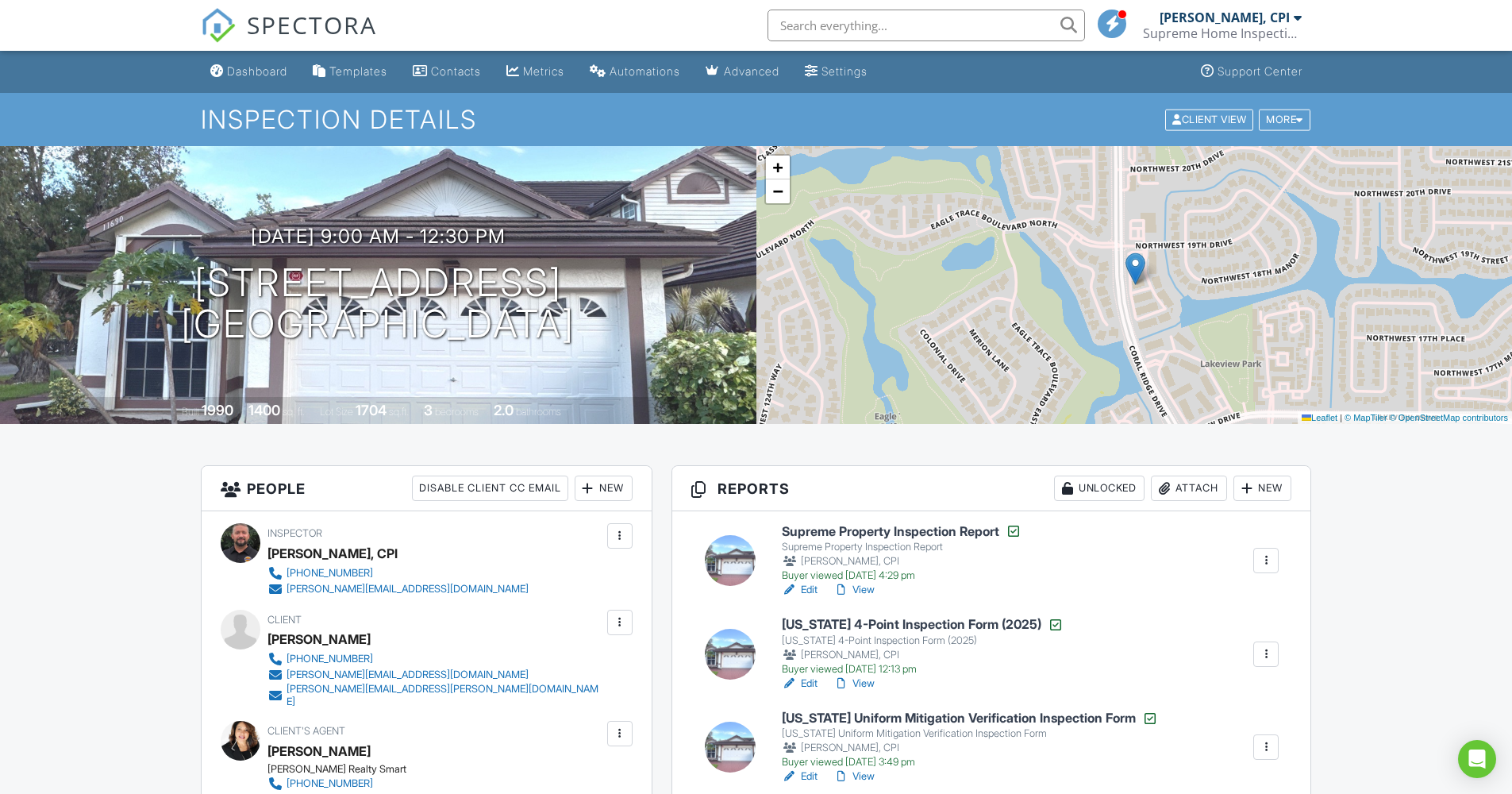
scroll to position [26, 0]
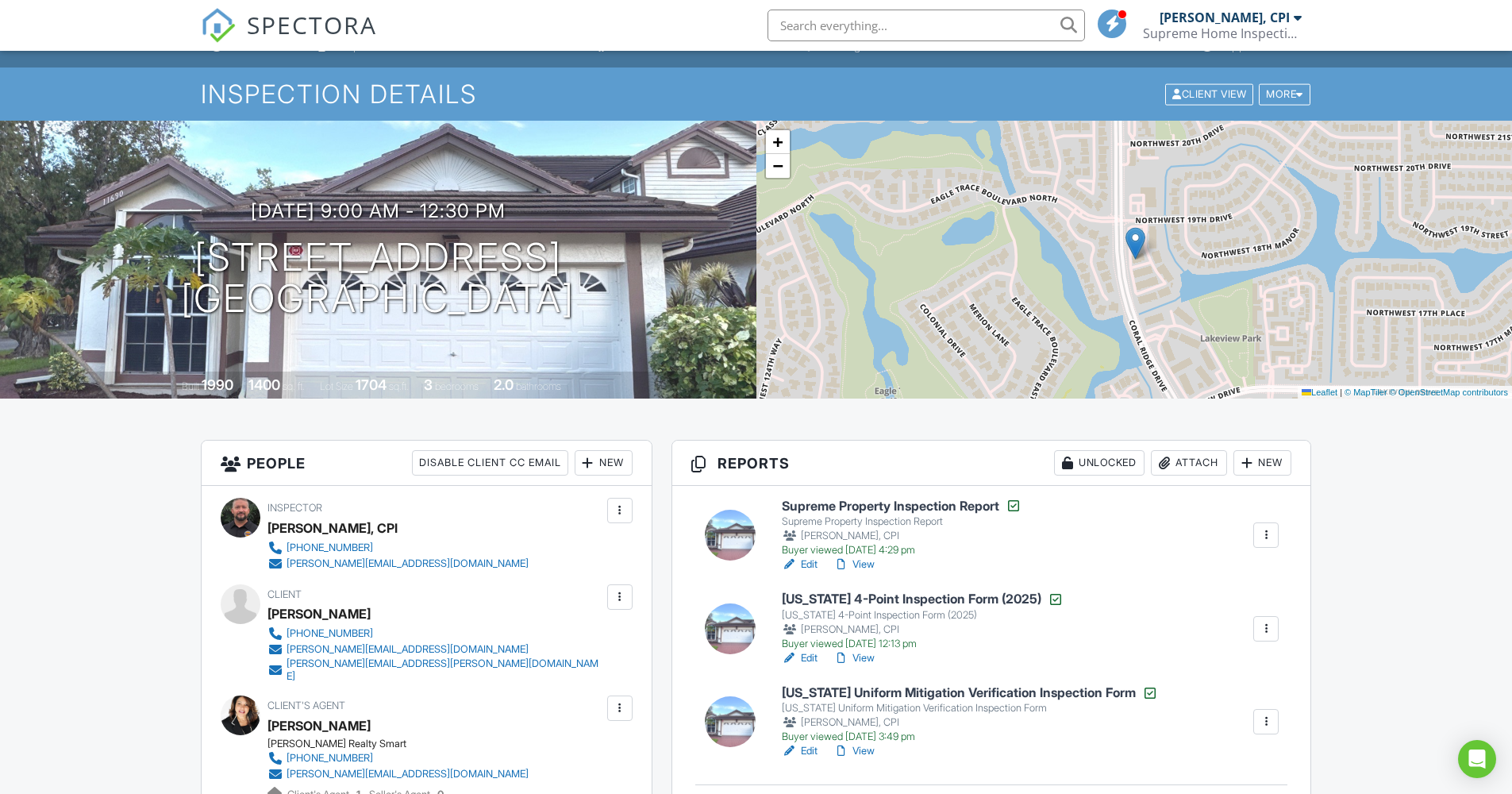
drag, startPoint x: 620, startPoint y: 305, endPoint x: 213, endPoint y: 254, distance: 410.2
click at [213, 254] on h1 "11690 NW 19th Dr Coral Springs, FL 33071" at bounding box center [378, 278] width 394 height 84
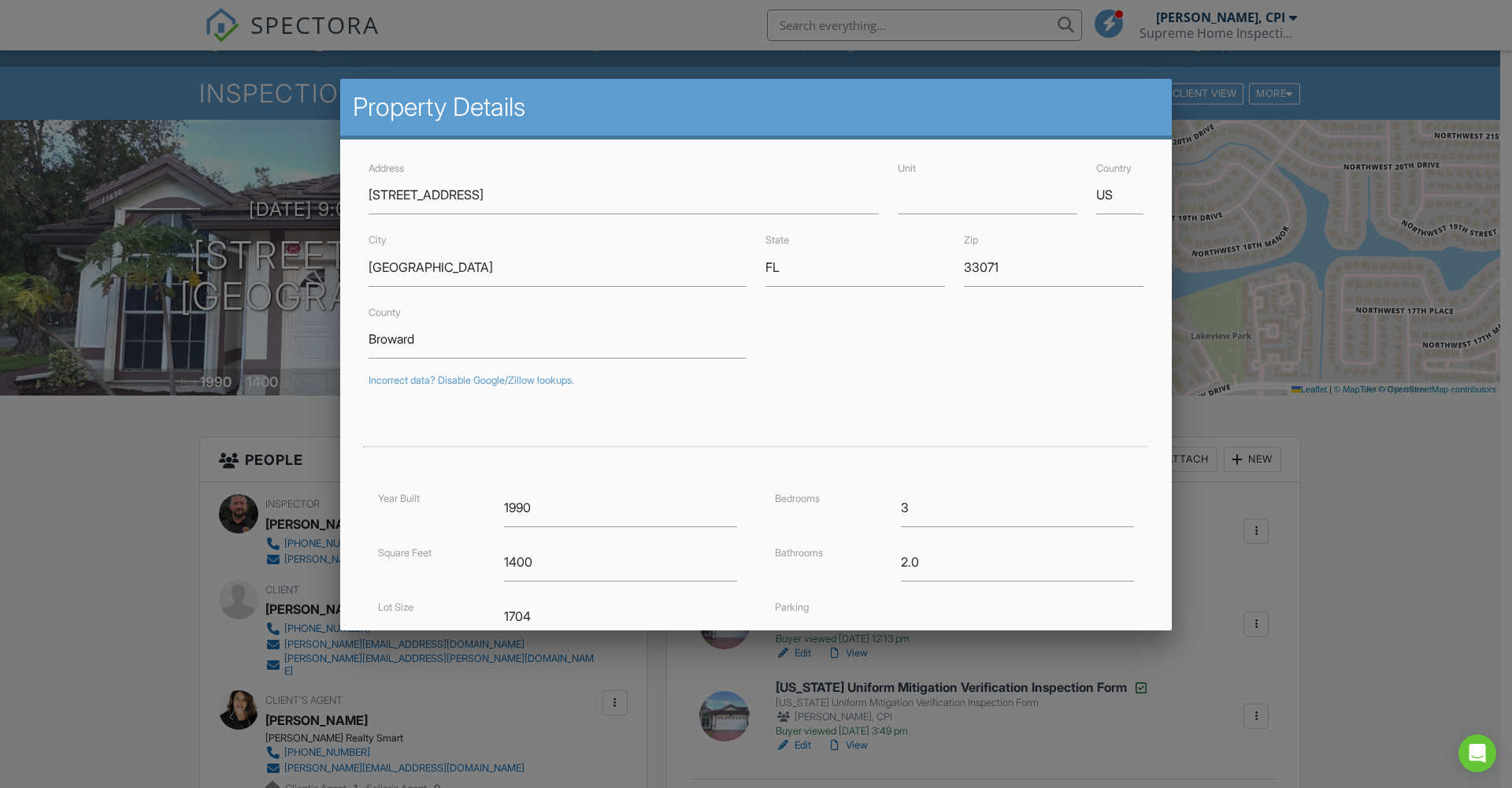
click at [192, 253] on div at bounding box center [756, 413] width 1512 height 985
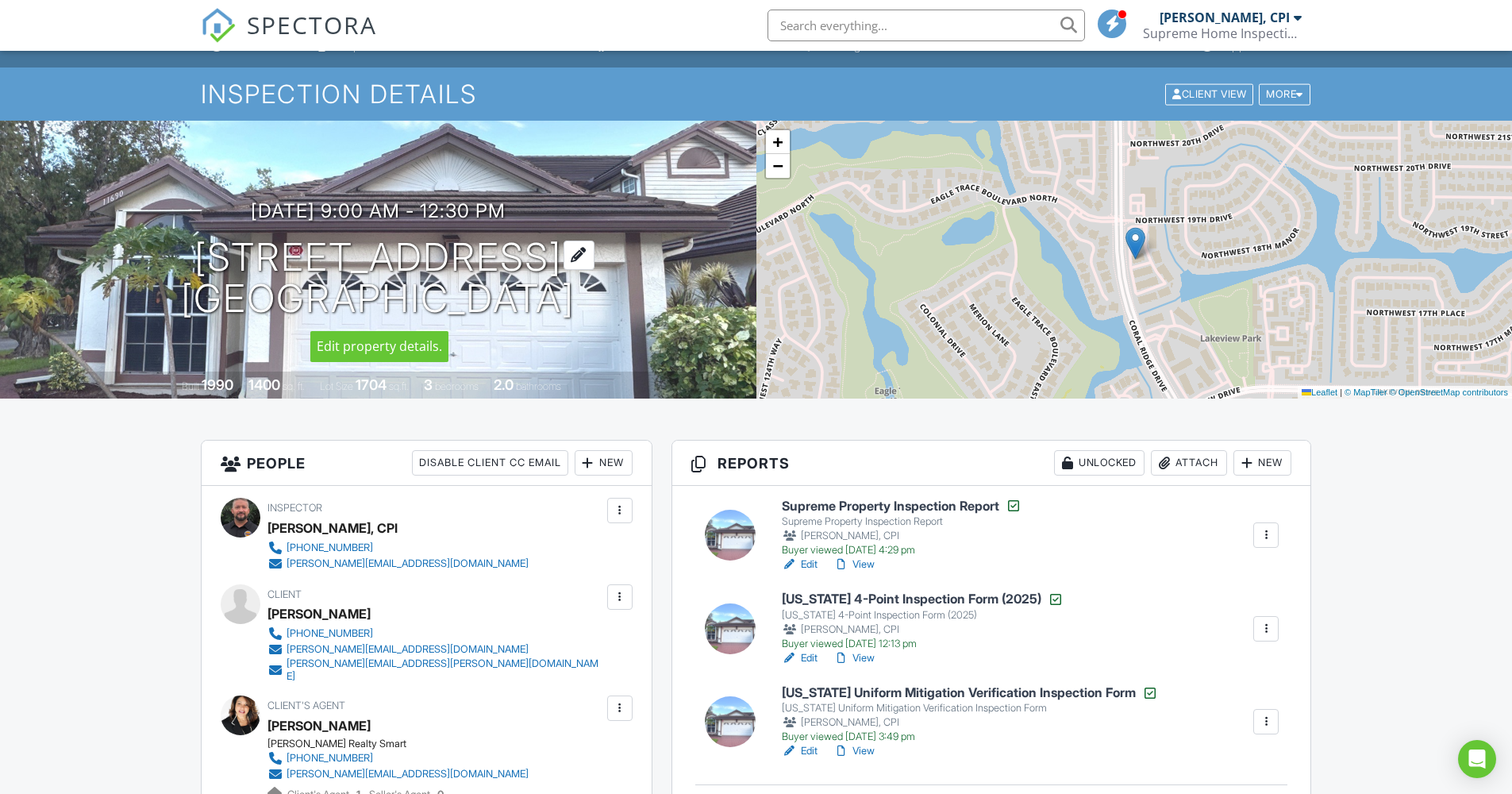
drag, startPoint x: 202, startPoint y: 249, endPoint x: 617, endPoint y: 299, distance: 418.0
click at [575, 299] on h1 "11690 NW 19th Dr Coral Springs, FL 33071" at bounding box center [378, 278] width 394 height 84
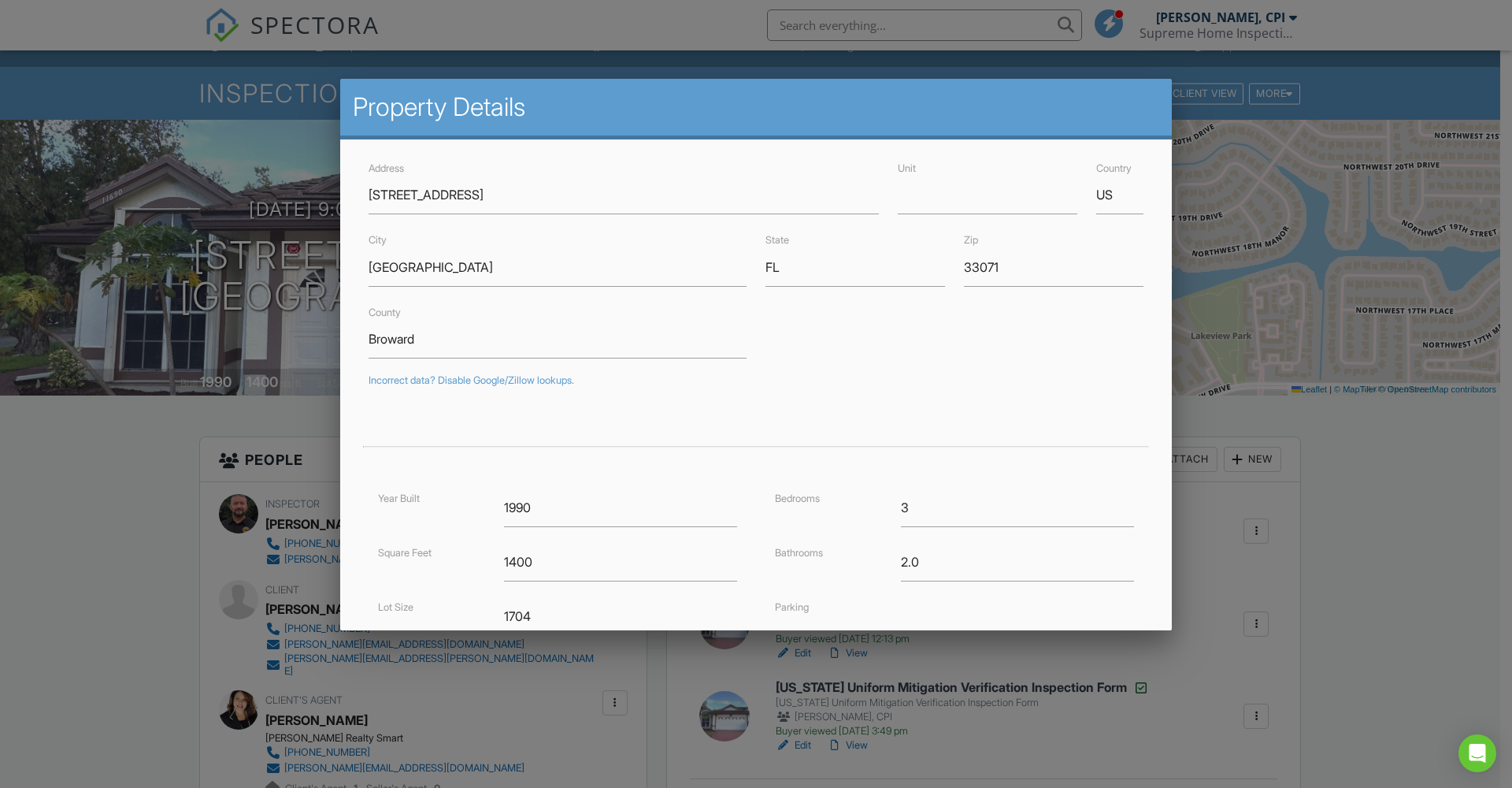
click at [179, 357] on div at bounding box center [756, 413] width 1512 height 985
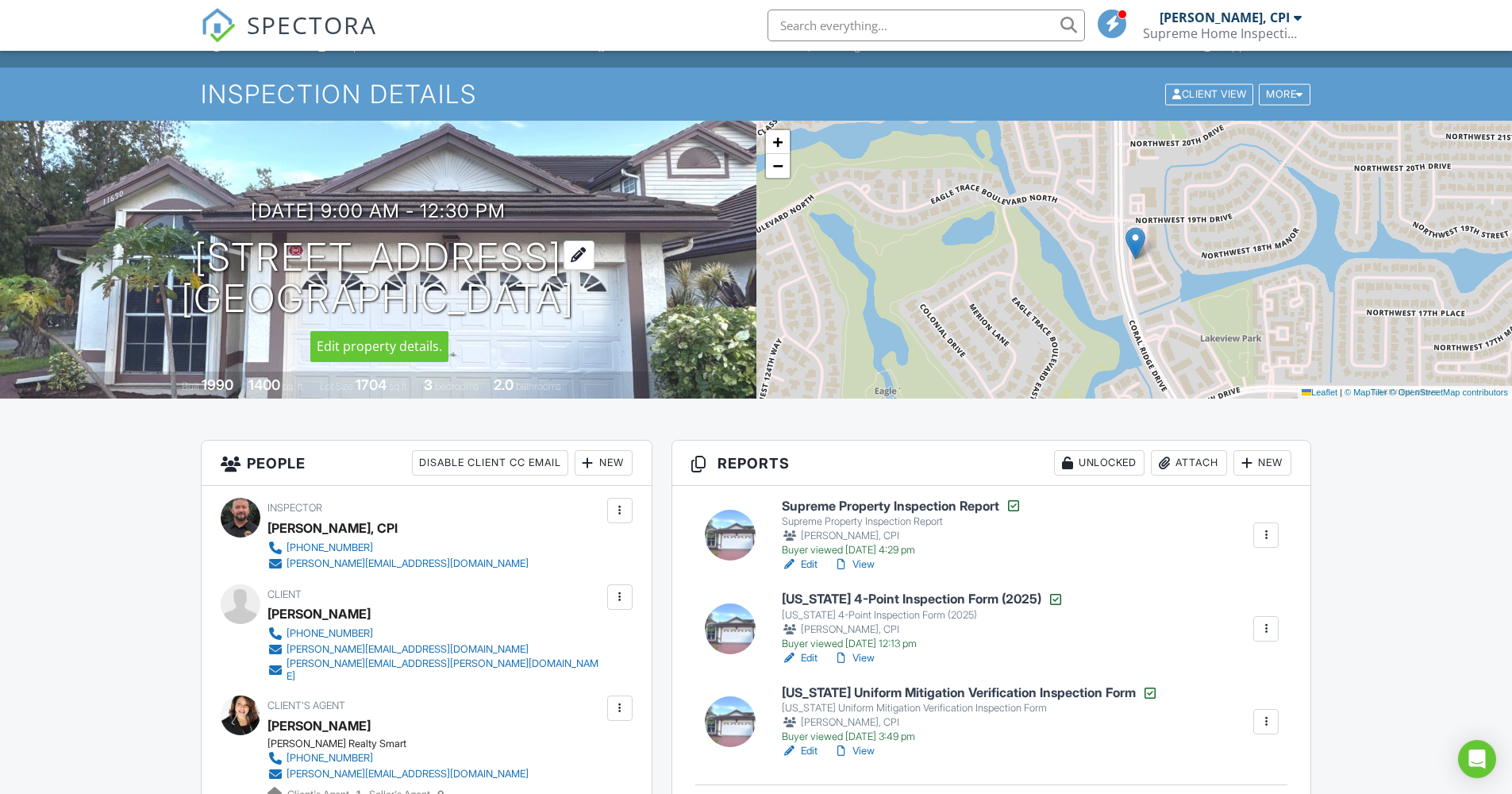
drag, startPoint x: 623, startPoint y: 301, endPoint x: 212, endPoint y: 261, distance: 412.9
click at [212, 261] on div "08/27/2025 9:00 am - 12:30 pm 11690 NW 19th Dr Coral Springs, FL 33071" at bounding box center [378, 260] width 757 height 120
copy h1 "11690 NW 19th Dr Coral Springs, FL 33071"
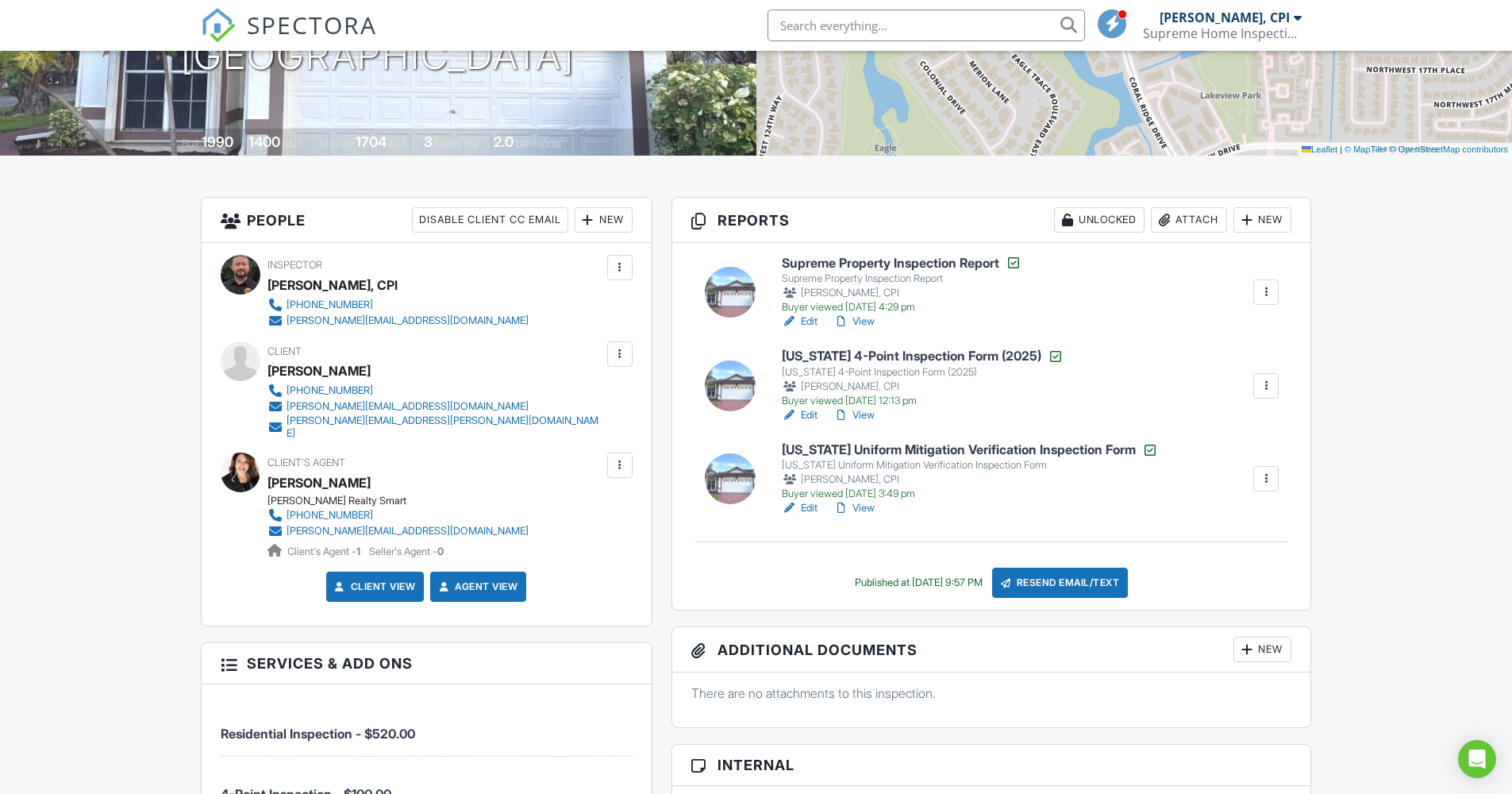
scroll to position [0, 0]
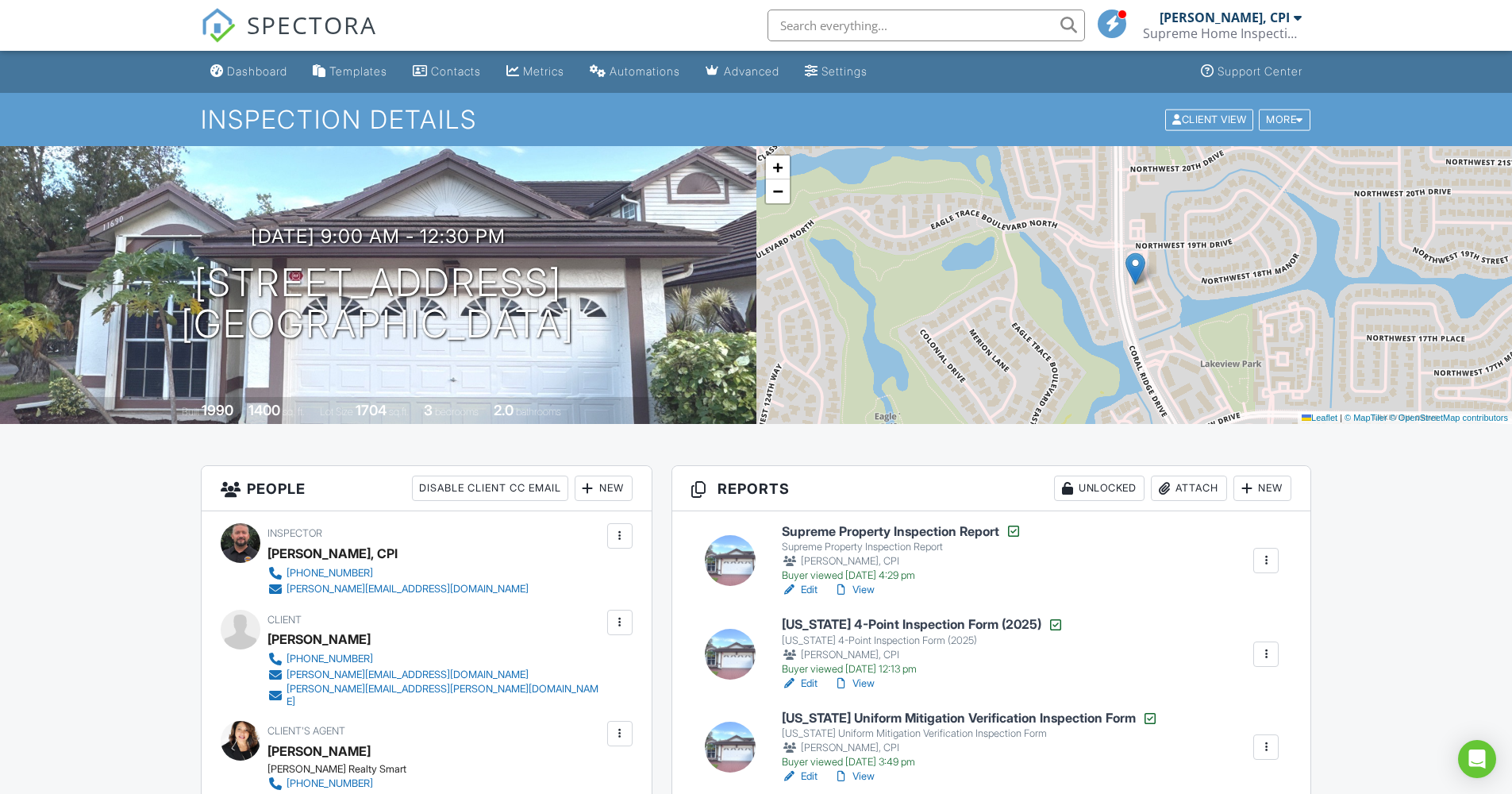
click at [244, 70] on div "Dashboard" at bounding box center [257, 71] width 61 height 13
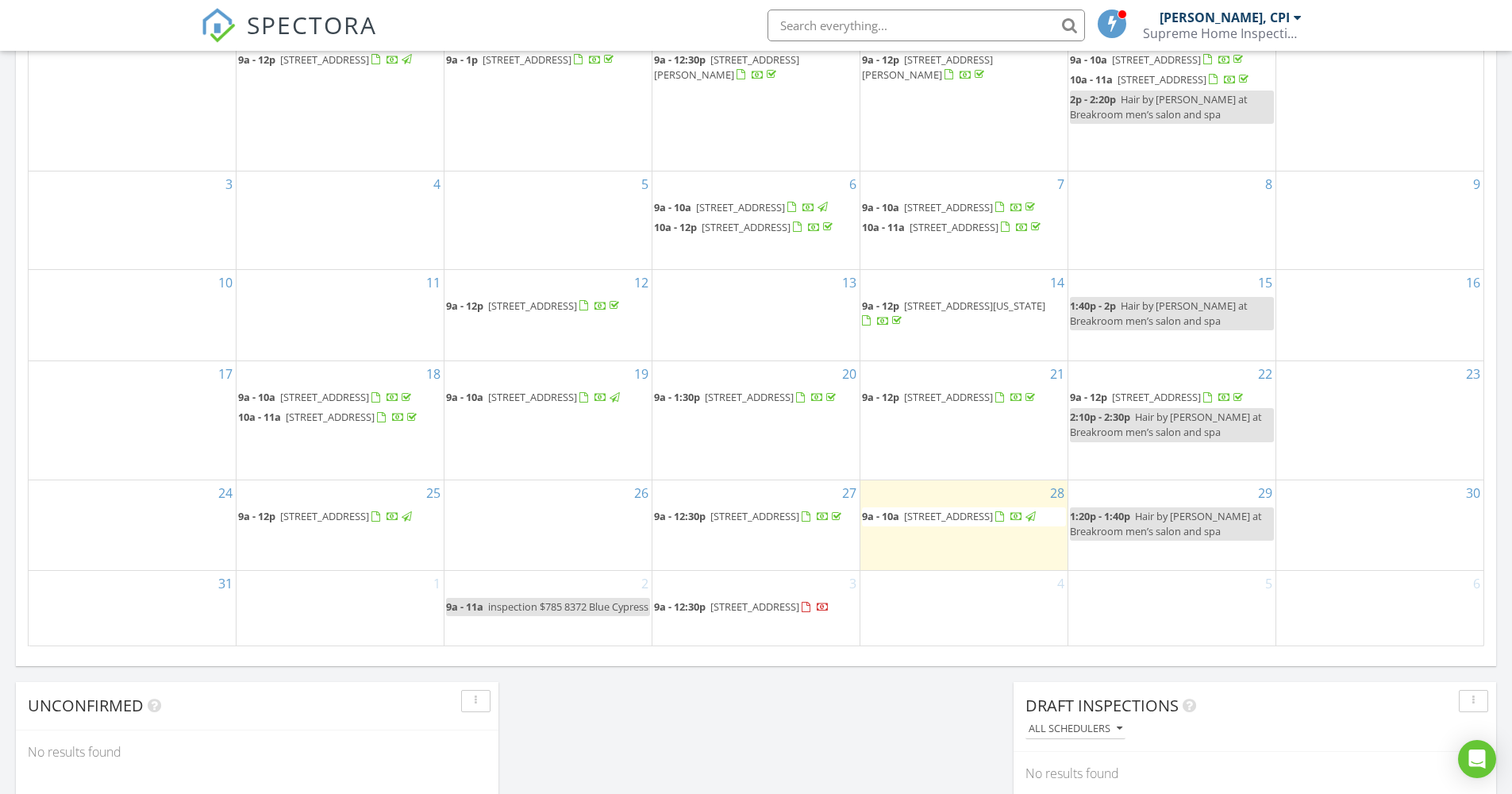
scroll to position [814, 0]
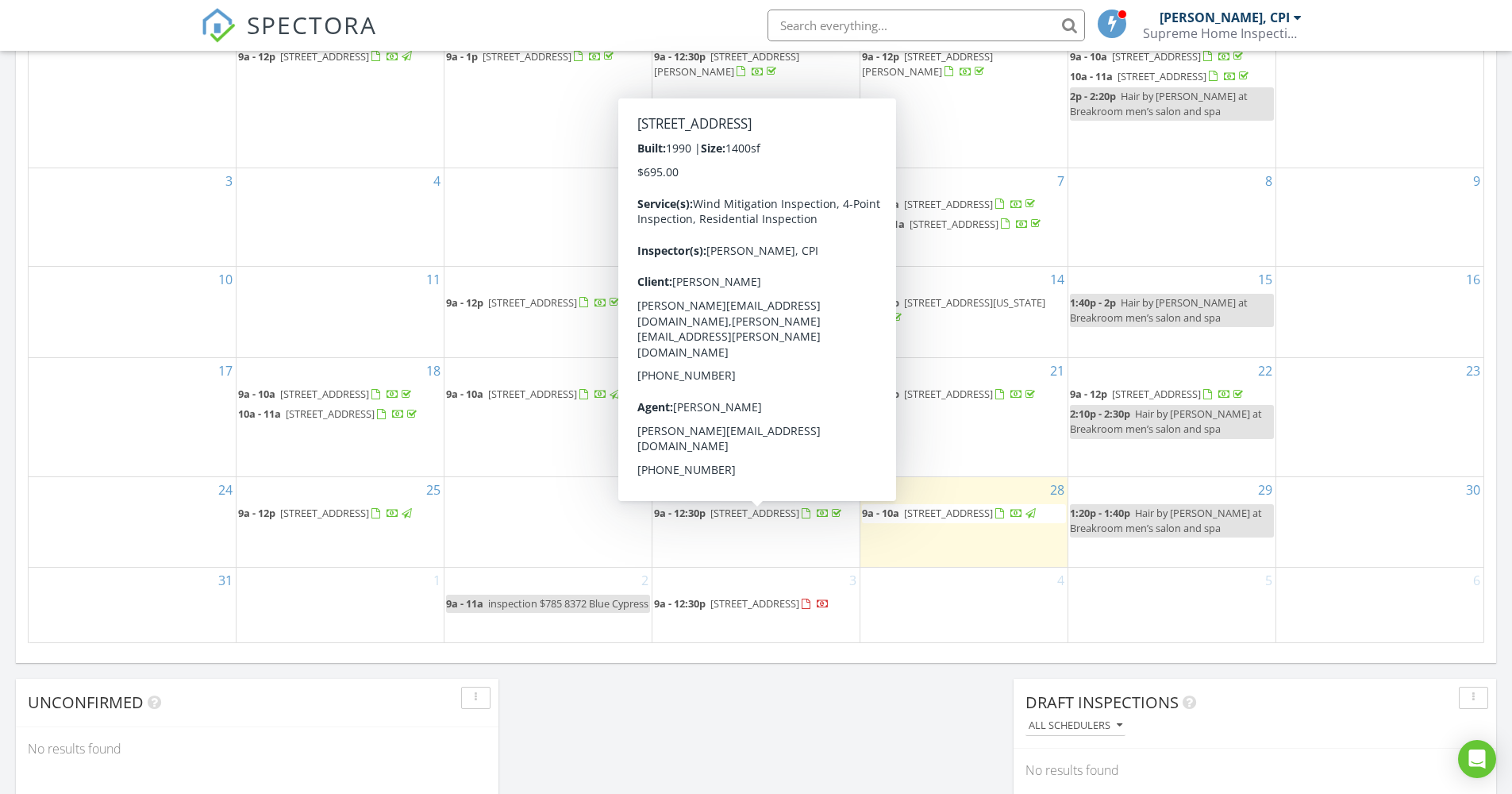
click at [741, 520] on span "[STREET_ADDRESS]" at bounding box center [755, 512] width 89 height 14
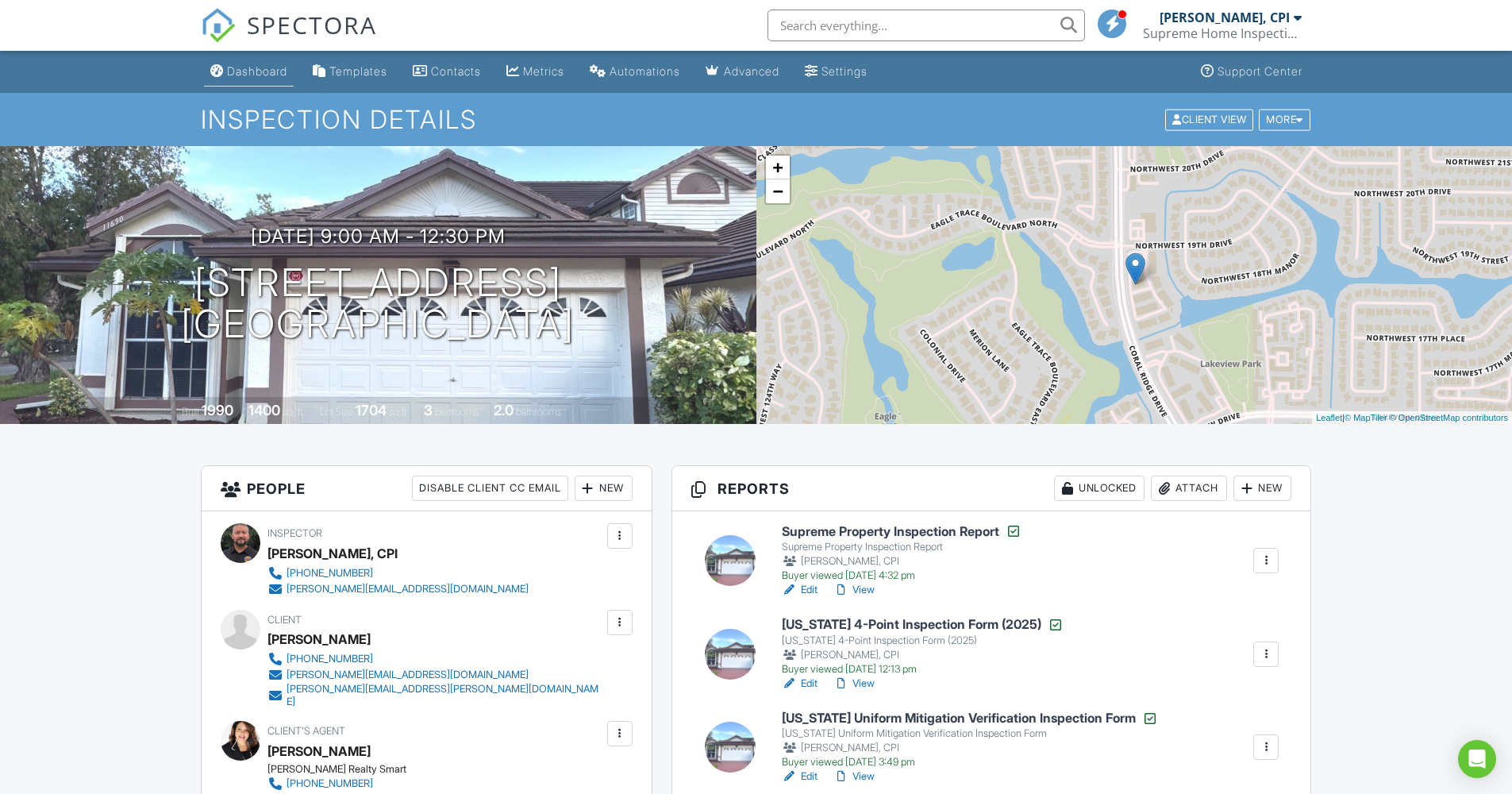
click at [270, 75] on div "Dashboard" at bounding box center [257, 71] width 61 height 13
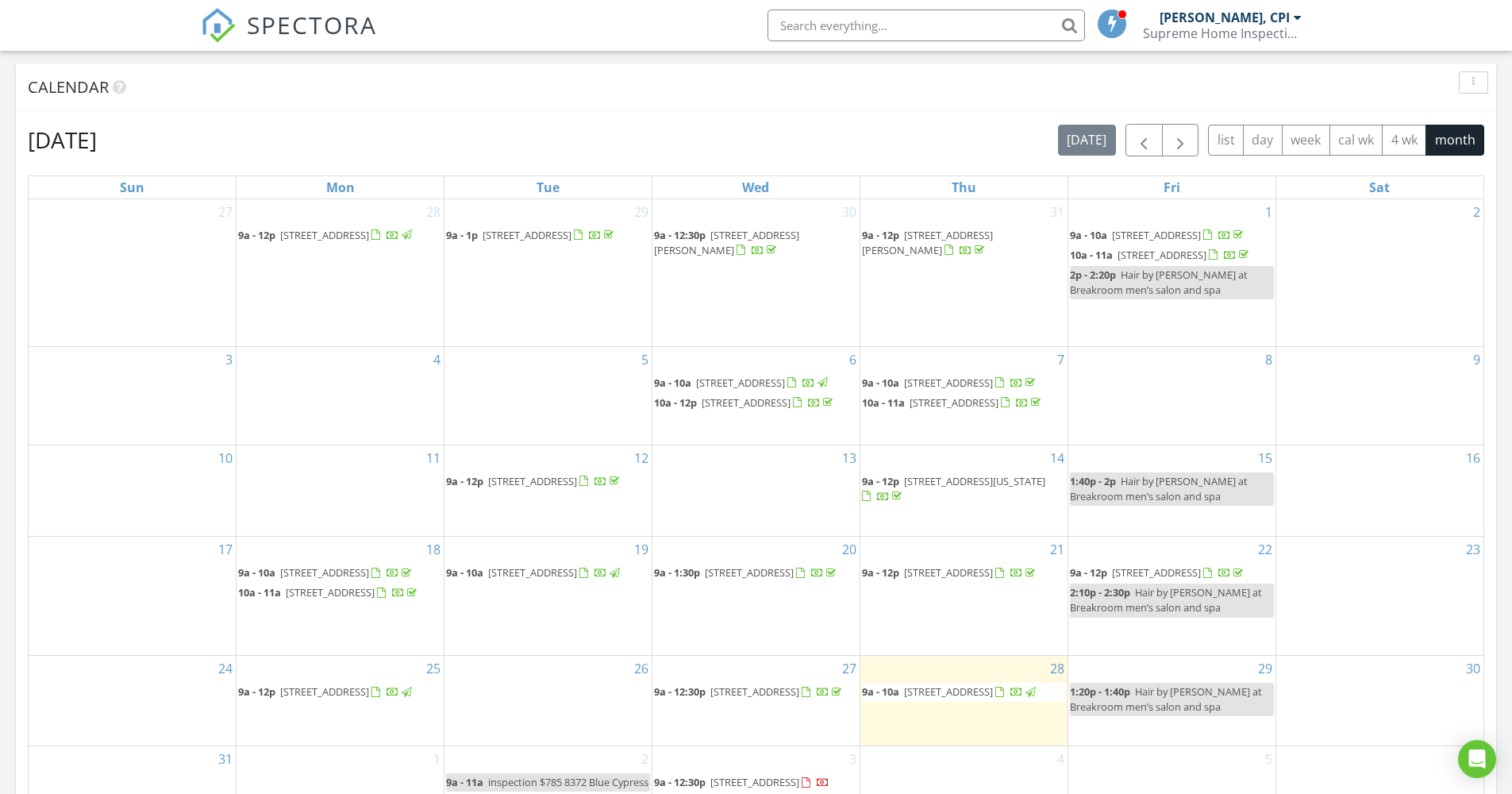
scroll to position [920, 0]
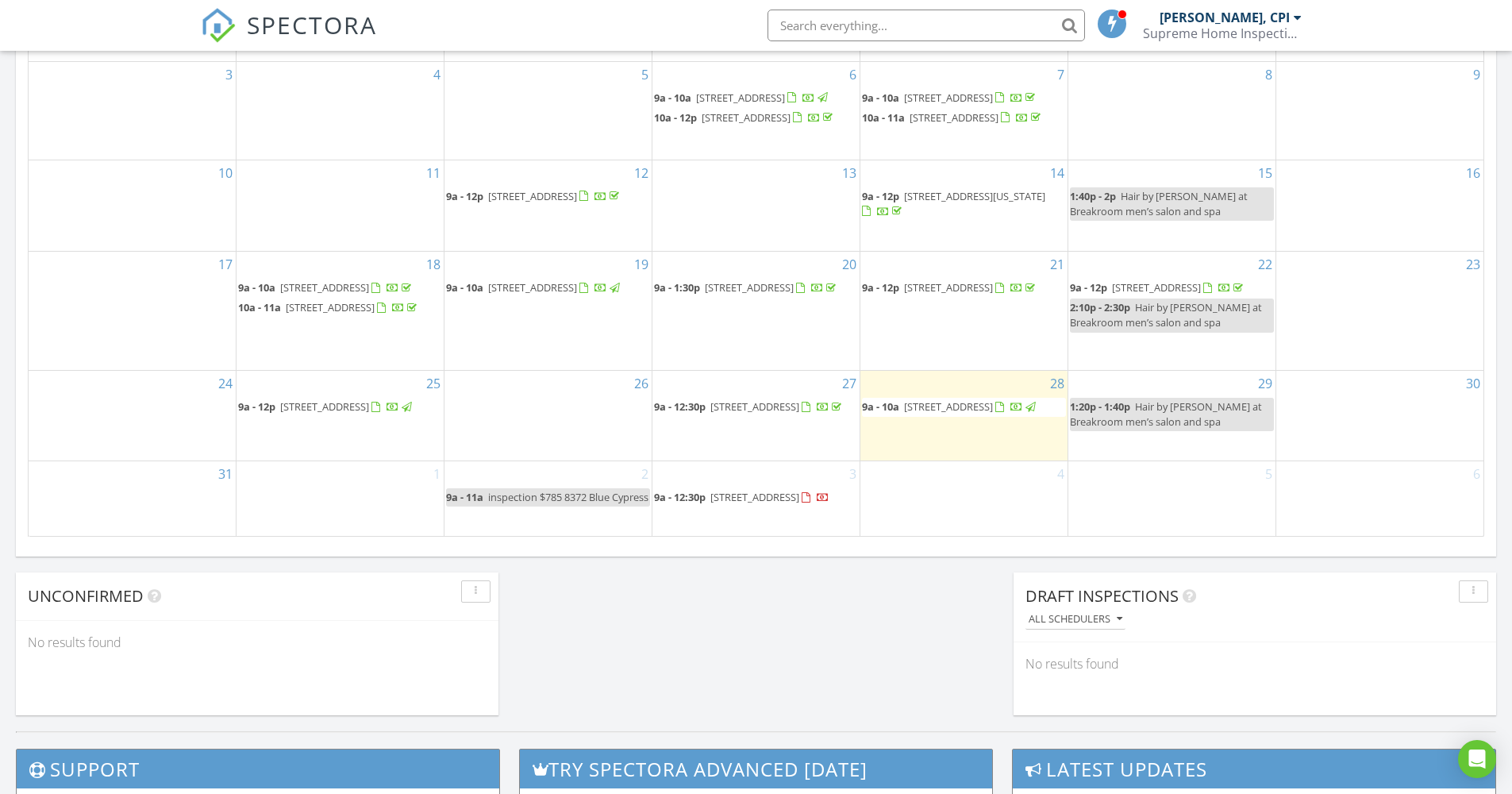
click at [513, 31] on div "SPECTORA Mike Ontaneda, CPI Supreme Home Inspections FL, Inc Role: Inspector Ch…" at bounding box center [757, 26] width 1112 height 51
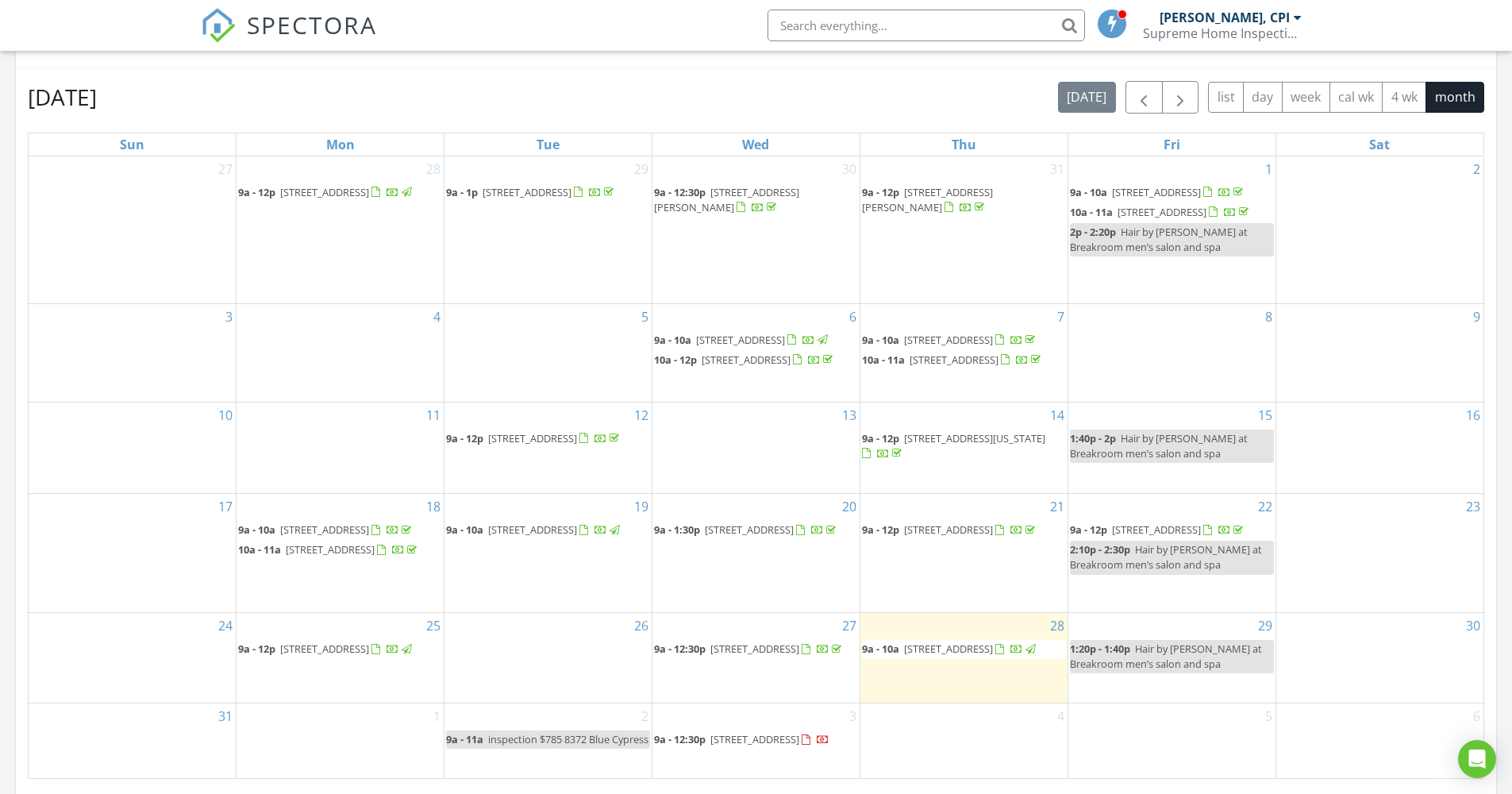
scroll to position [681, 0]
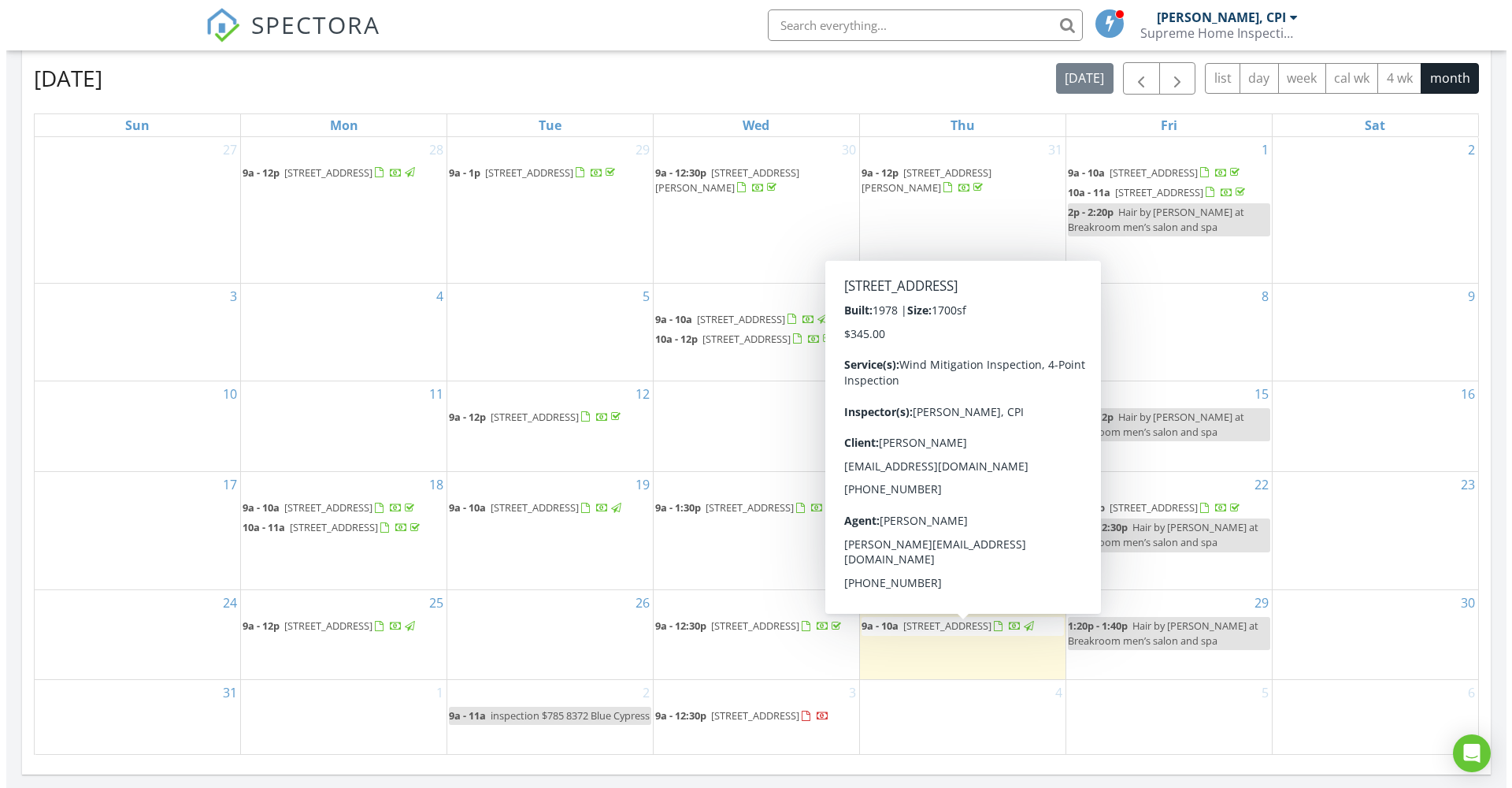
scroll to position [688, 0]
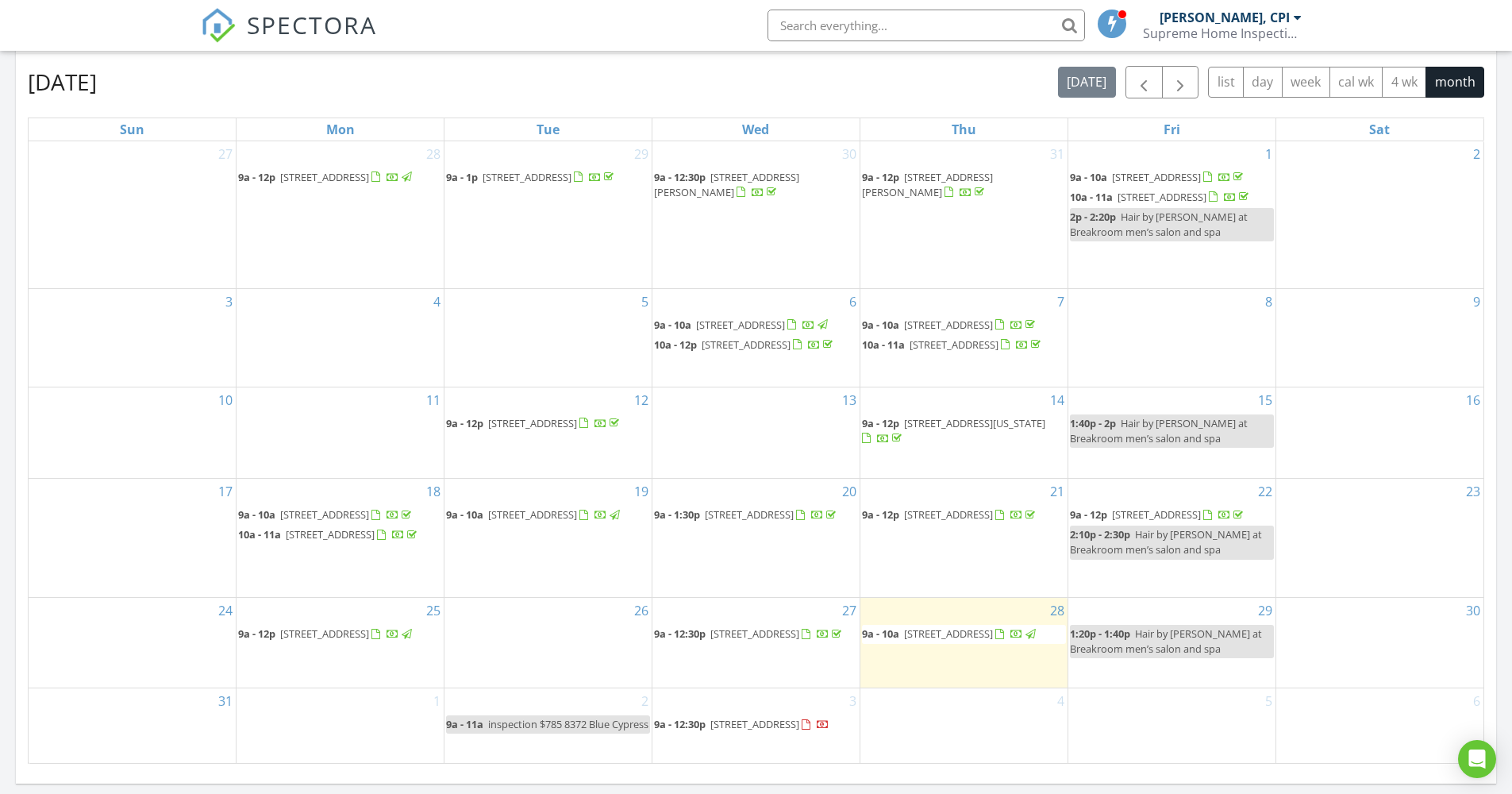
click at [982, 80] on div "[DATE] [DATE] list day week cal wk 4 wk month" at bounding box center [756, 82] width 1457 height 32
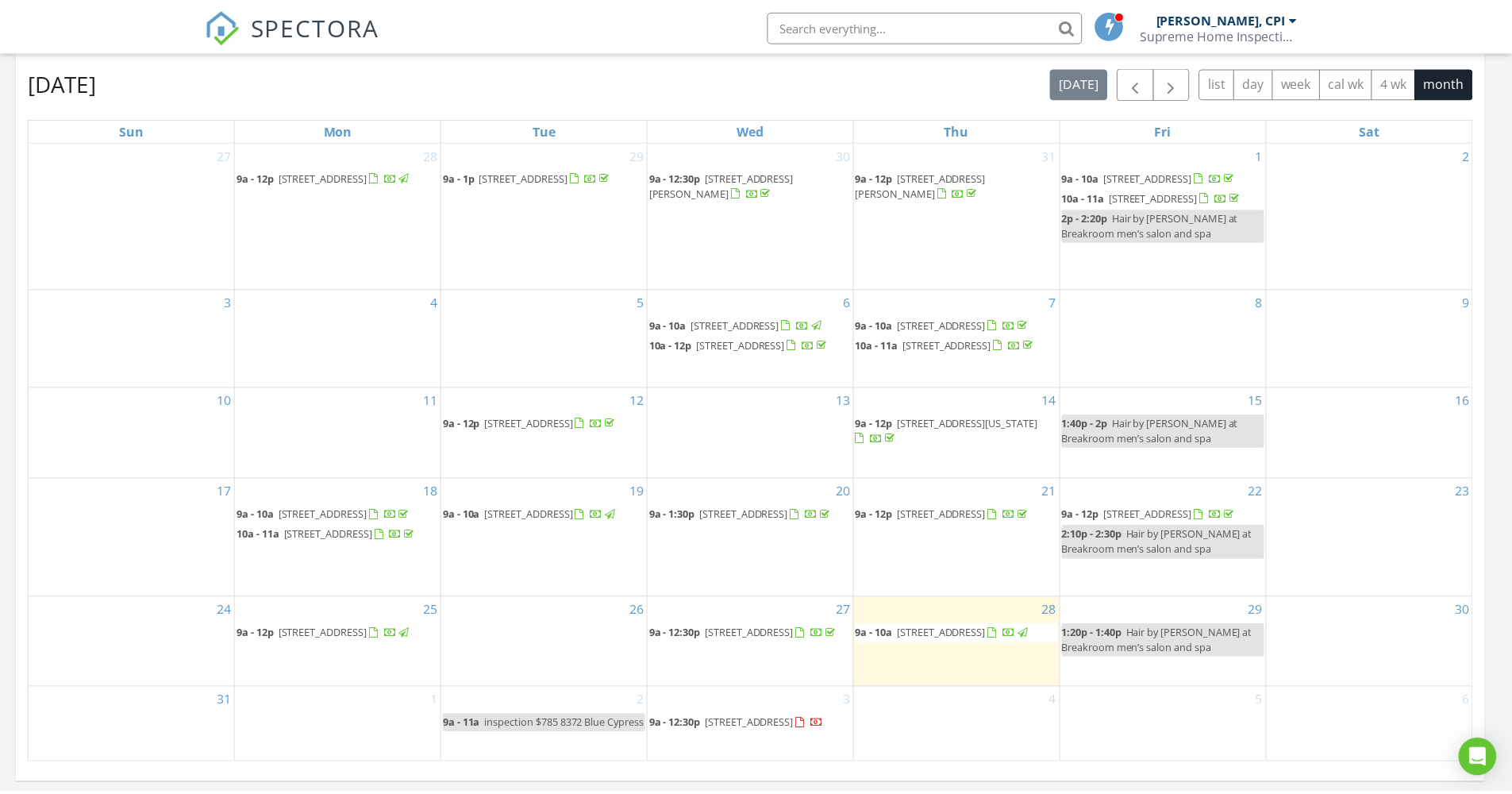
scroll to position [1469, 1537]
